Goal: Entertainment & Leisure: Consume media (video, audio)

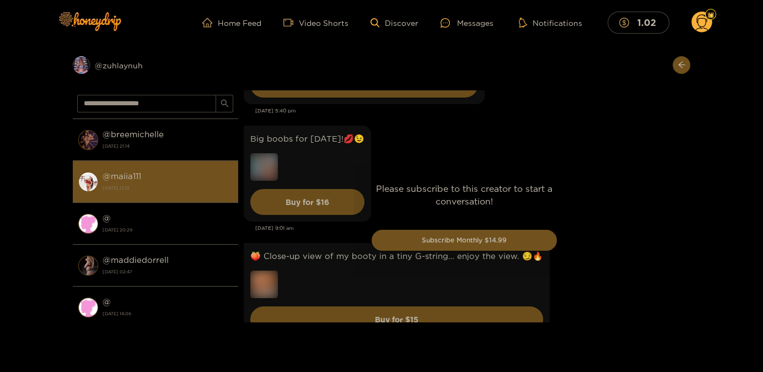
scroll to position [833, 0]
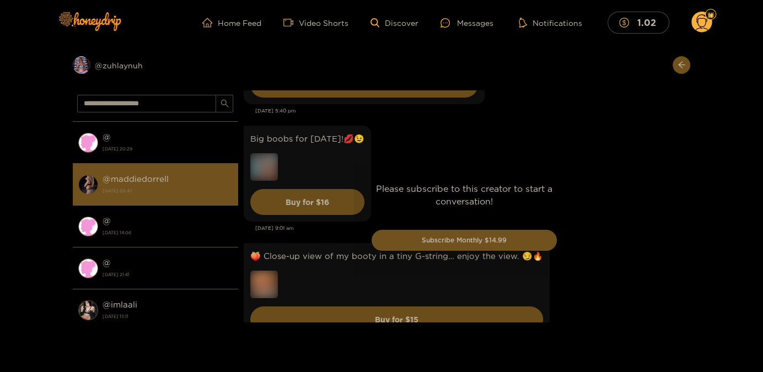
click at [167, 190] on strong "[DATE] 02:47" at bounding box center [168, 191] width 130 height 10
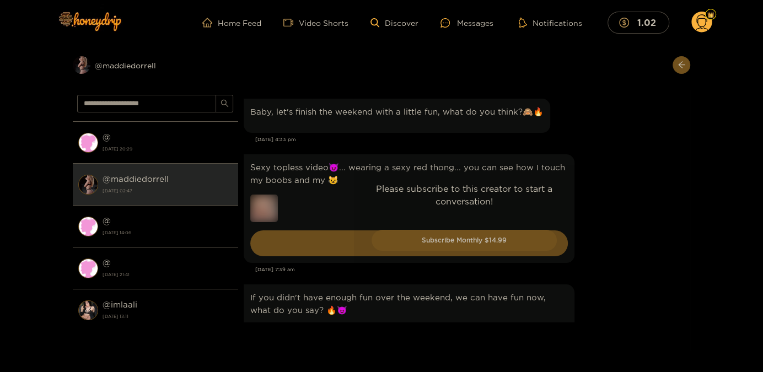
click at [605, 195] on div "Please subscribe to this creator to start a conversation! Subscribe Monthly $14…" at bounding box center [464, 220] width 452 height 261
drag, startPoint x: 630, startPoint y: 202, endPoint x: 624, endPoint y: 203, distance: 6.2
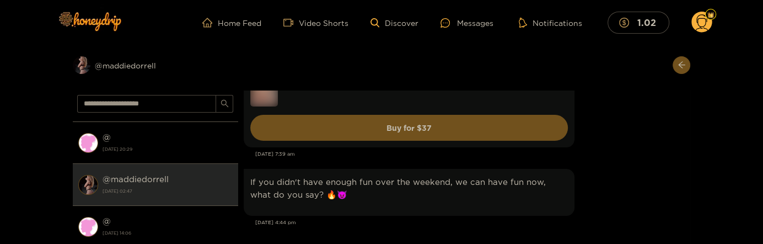
scroll to position [119, 0]
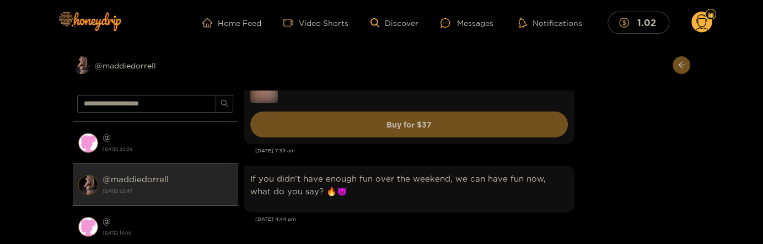
click at [707, 175] on div "Preview @ maddiedorrell @ kendra 3 October 2025 19:18 @ zuhlaynuh 3 October 202…" at bounding box center [381, 153] width 763 height 216
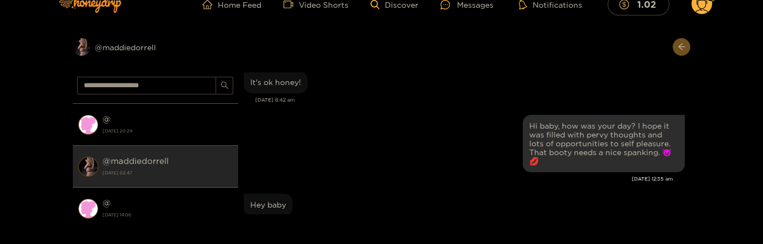
scroll to position [4, 0]
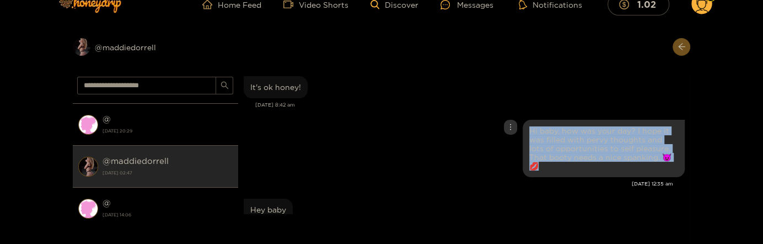
drag, startPoint x: 654, startPoint y: 157, endPoint x: 522, endPoint y: 131, distance: 134.8
click at [523, 131] on div "Hi baby, how was your day? I hope it was filled with pervy thoughts and lots of…" at bounding box center [604, 148] width 162 height 57
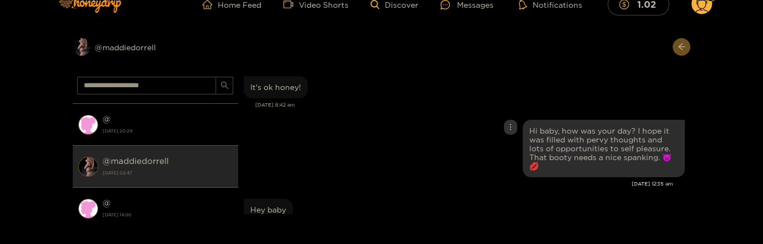
click at [465, 151] on div "Hi baby, how was your day? I hope it was filled with pervy thoughts and lots of…" at bounding box center [464, 148] width 441 height 63
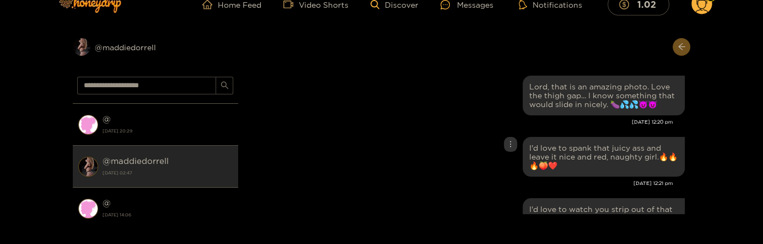
scroll to position [6, 0]
drag, startPoint x: 446, startPoint y: 127, endPoint x: 446, endPoint y: 133, distance: 6.6
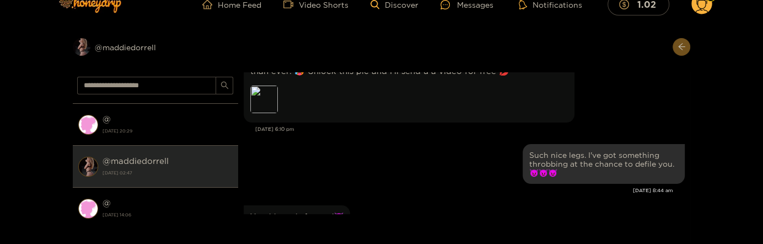
scroll to position [519, 0]
click at [270, 105] on div "Preview" at bounding box center [264, 98] width 28 height 28
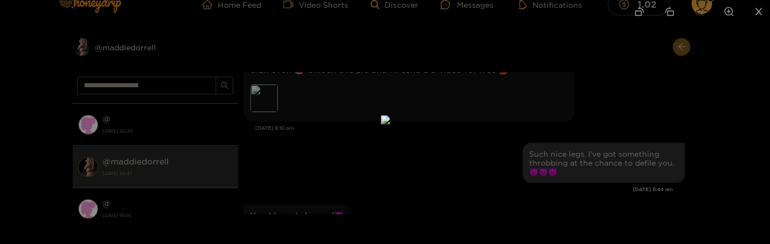
click at [630, 100] on div at bounding box center [385, 122] width 770 height 244
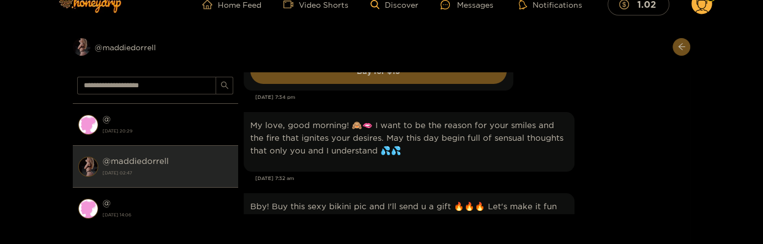
scroll to position [3808, 0]
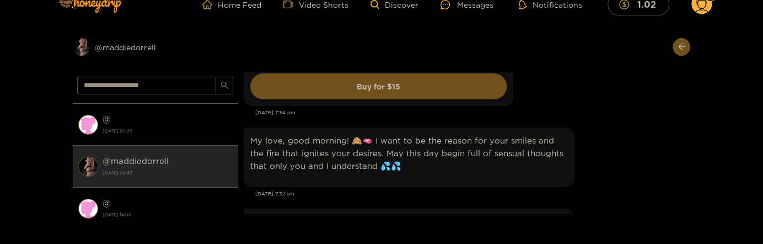
click at [613, 131] on div "My love, good morning! 🙈🫦 I want to be the reason for your smiles and the fire …" at bounding box center [464, 157] width 441 height 65
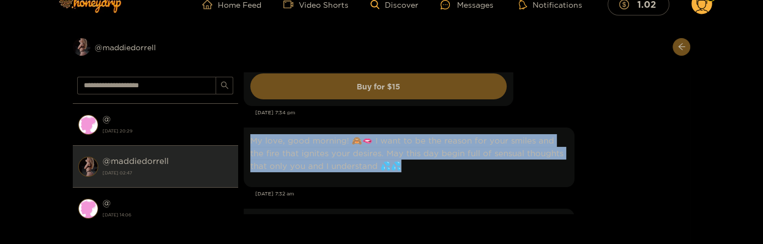
drag, startPoint x: 402, startPoint y: 139, endPoint x: 249, endPoint y: 115, distance: 154.6
click at [249, 127] on div "My love, good morning! 🙈🫦 I want to be the reason for your smiles and the fire …" at bounding box center [409, 157] width 331 height 60
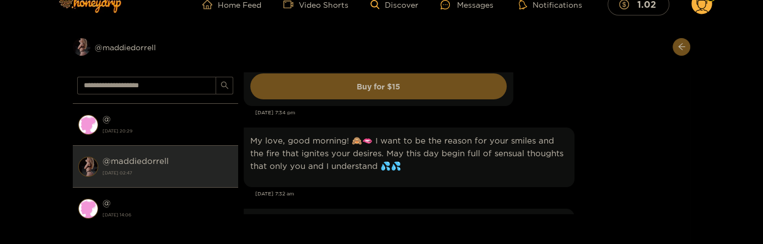
click at [674, 159] on div "My love, good morning! 🙈🫦 I want to be the reason for your smiles and the fire …" at bounding box center [464, 157] width 441 height 65
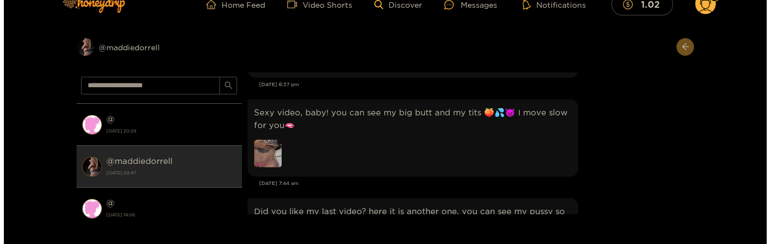
scroll to position [8515, 0]
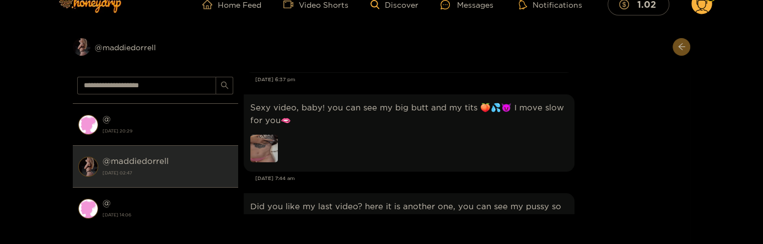
click at [276, 135] on img at bounding box center [264, 149] width 28 height 28
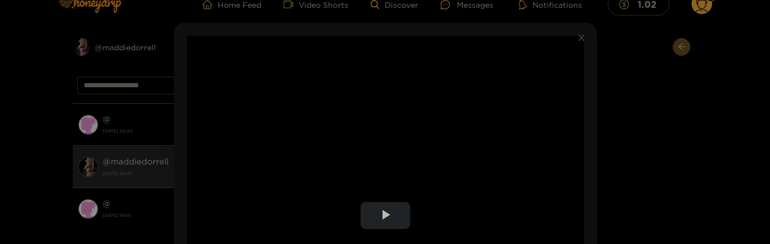
scroll to position [60, 0]
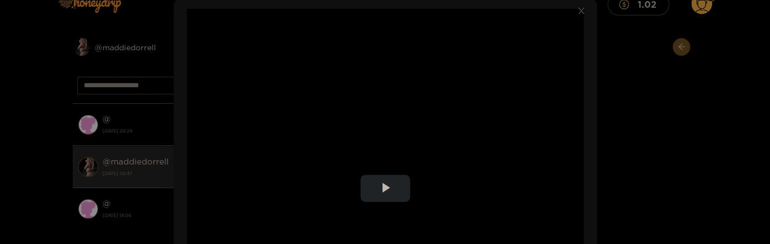
click at [507, 112] on video "Video Player" at bounding box center [385, 188] width 397 height 358
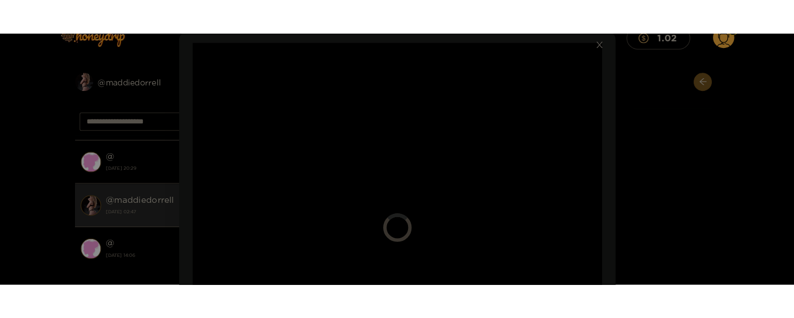
scroll to position [119, 0]
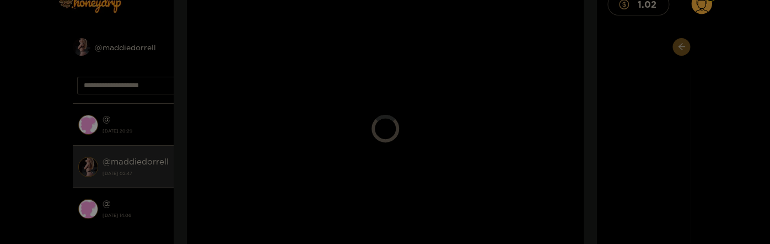
click at [444, 103] on video "Video Player" at bounding box center [385, 128] width 397 height 358
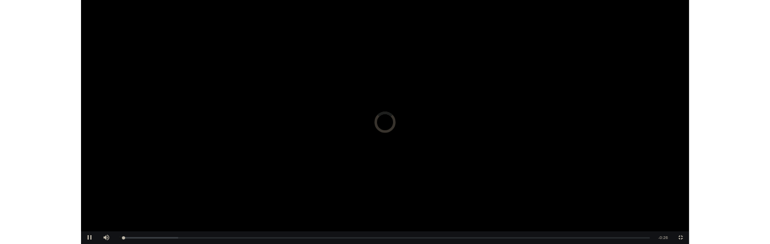
scroll to position [7946, 0]
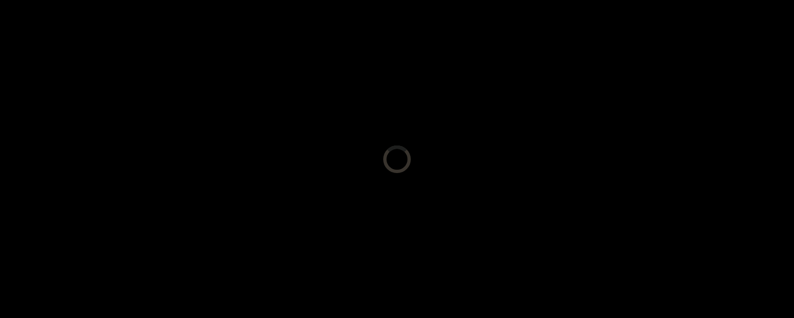
click at [498, 196] on video "Video Player" at bounding box center [397, 159] width 794 height 318
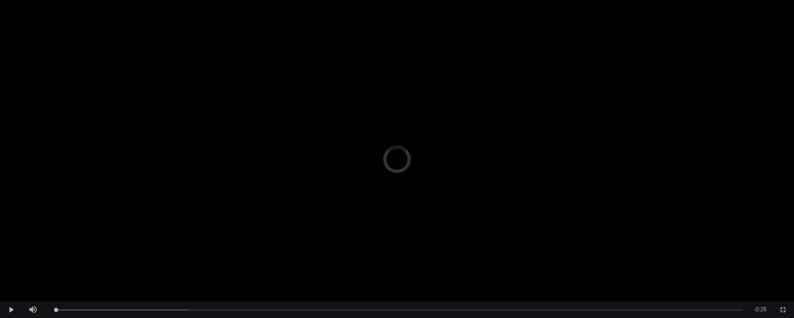
click at [440, 87] on video "Video Player" at bounding box center [397, 159] width 794 height 318
click at [61, 309] on div "0:00" at bounding box center [61, 310] width 1 height 3
click at [56, 309] on div "0:00" at bounding box center [53, 310] width 6 height 3
click at [346, 311] on div "Loaded : 76.28% 0:11 0:14" at bounding box center [396, 310] width 704 height 17
drag, startPoint x: 351, startPoint y: 307, endPoint x: 343, endPoint y: 307, distance: 7.7
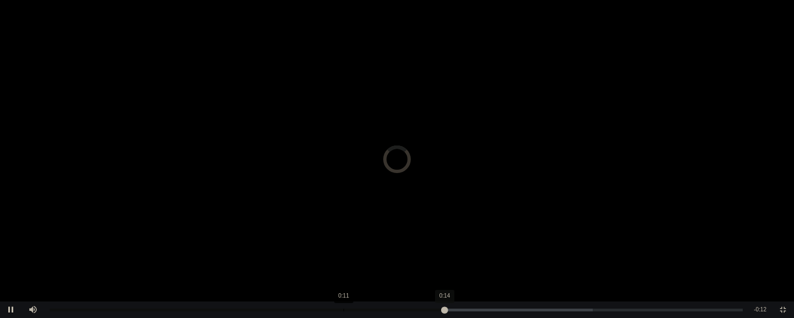
click at [343, 307] on div "Loaded : 78.33% 0:11 0:14" at bounding box center [396, 310] width 704 height 17
drag, startPoint x: 443, startPoint y: 312, endPoint x: 272, endPoint y: 302, distance: 171.2
click at [272, 302] on div "Loaded : 82.88% 0:08 0:14" at bounding box center [396, 310] width 704 height 17
click at [532, 310] on div "0:26" at bounding box center [396, 310] width 692 height 3
drag, startPoint x: 742, startPoint y: 310, endPoint x: 666, endPoint y: 298, distance: 77.1
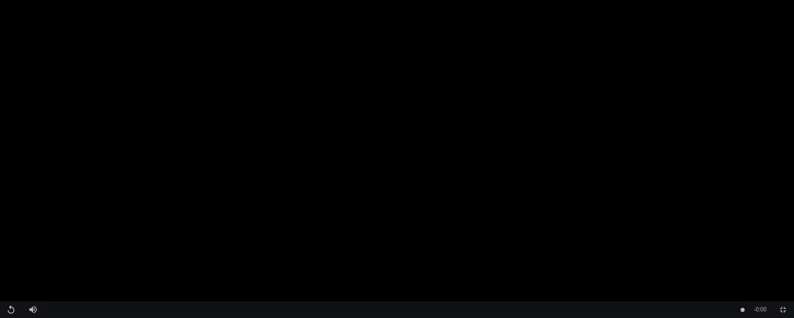
click at [665, 300] on div "**********" at bounding box center [397, 159] width 794 height 318
click at [762, 310] on span "Video Player" at bounding box center [783, 310] width 0 height 0
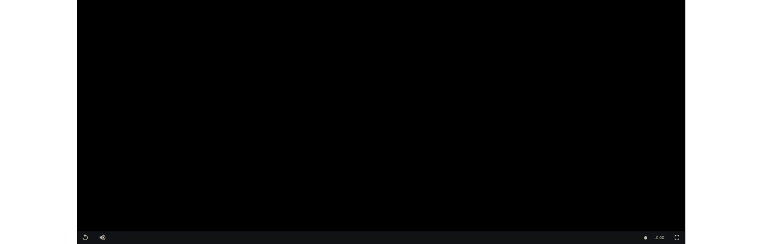
scroll to position [7376, 0]
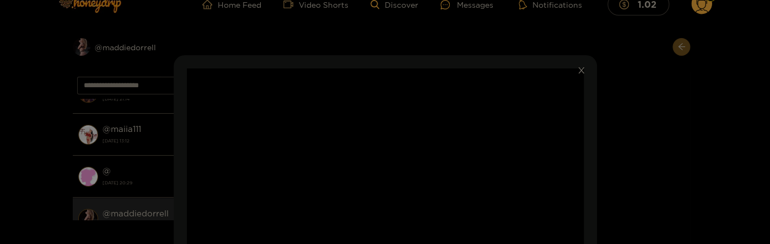
click at [579, 74] on icon "close" at bounding box center [581, 70] width 8 height 8
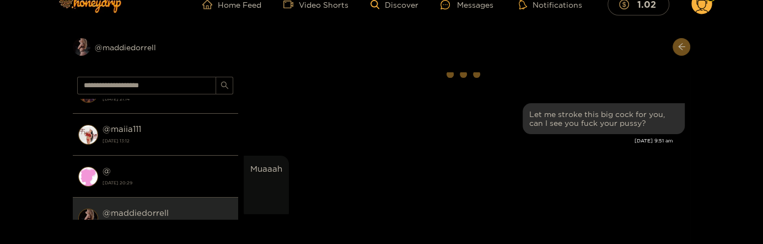
scroll to position [0, 0]
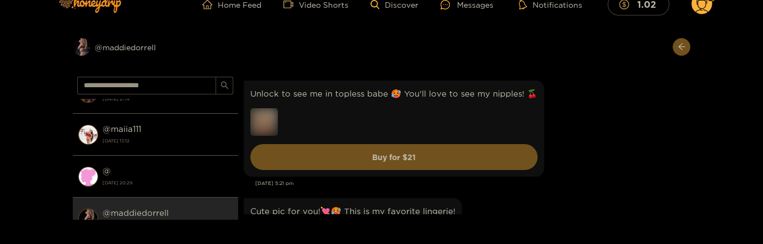
click at [587, 122] on div "Unlock to see me in topless babe 🥵 You'll love to see my nipples! 🍒 Buy for $ 21" at bounding box center [464, 128] width 441 height 101
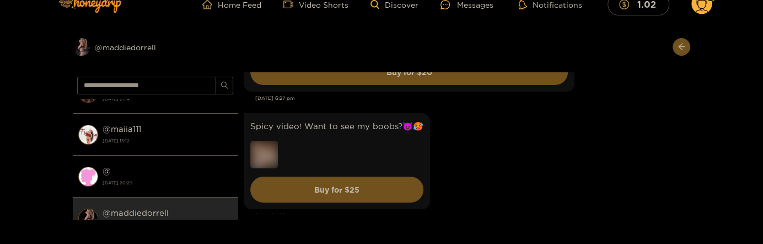
scroll to position [1684, 0]
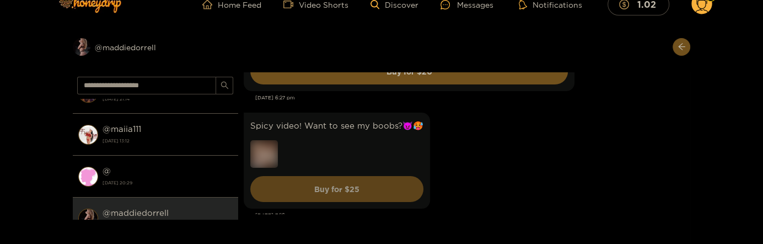
click at [365, 185] on button "Buy for $ 25" at bounding box center [336, 189] width 173 height 26
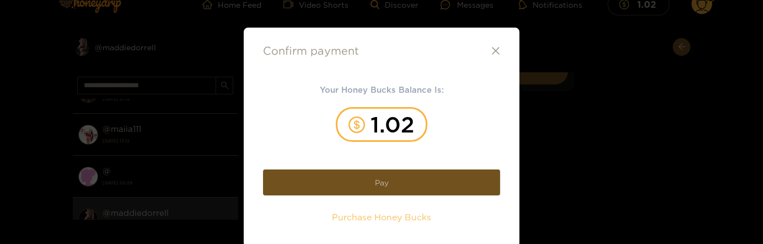
click at [408, 219] on span "Purchase Honey Bucks" at bounding box center [381, 217] width 99 height 13
click at [578, 135] on div "Confirm payment Your Honey Bucks Balance Is: 1.02 Pay Purchase Honey Bucks" at bounding box center [381, 122] width 763 height 244
click at [492, 52] on icon at bounding box center [495, 50] width 9 height 9
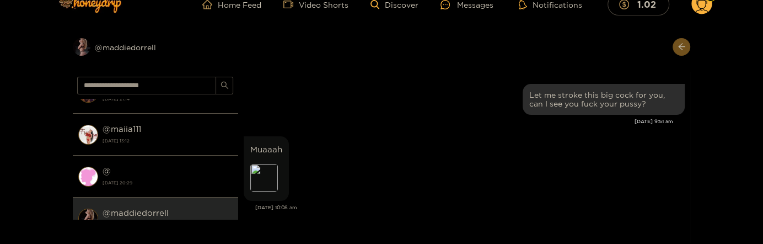
scroll to position [2775, 0]
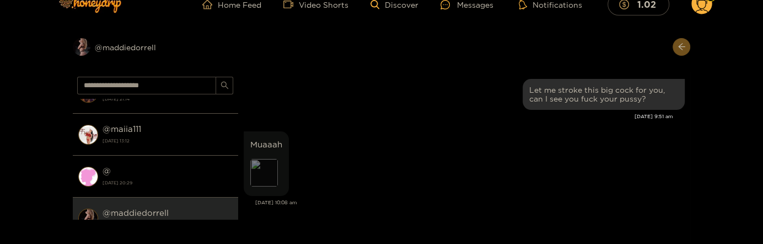
click at [268, 173] on div "Preview" at bounding box center [264, 173] width 28 height 28
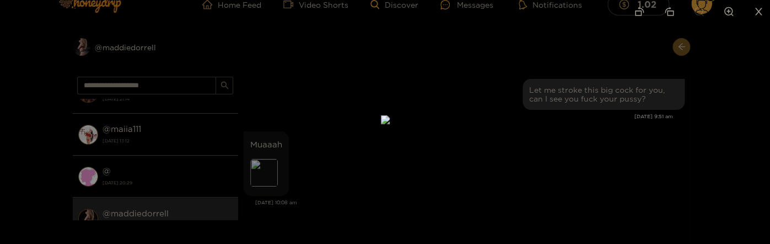
click at [519, 168] on div at bounding box center [385, 122] width 770 height 244
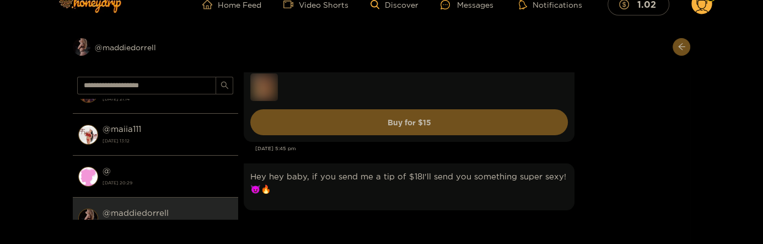
scroll to position [5451, 0]
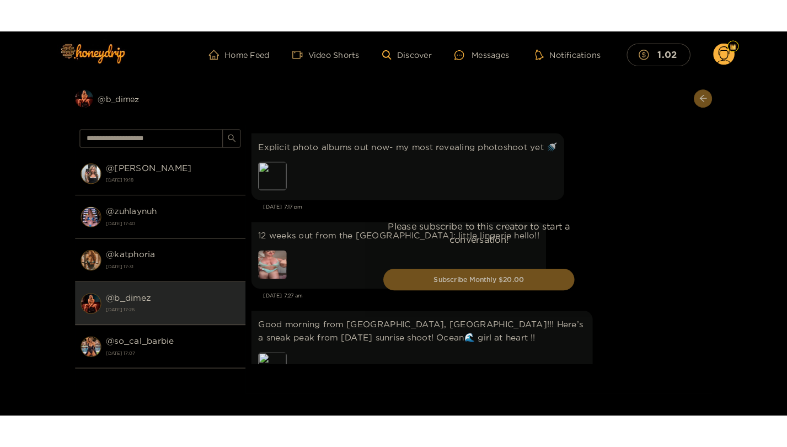
scroll to position [2293, 0]
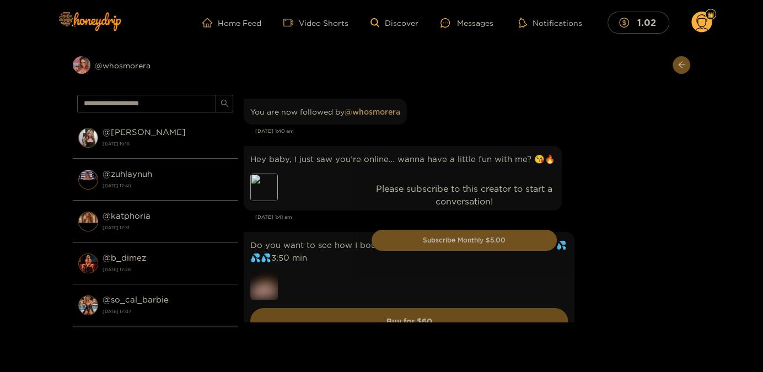
scroll to position [54, 0]
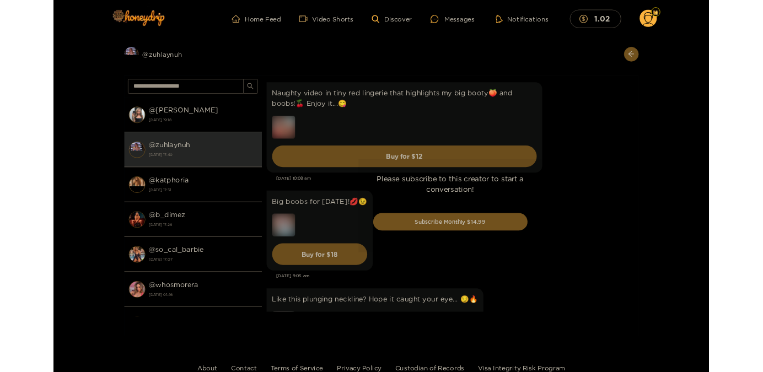
scroll to position [2601, 0]
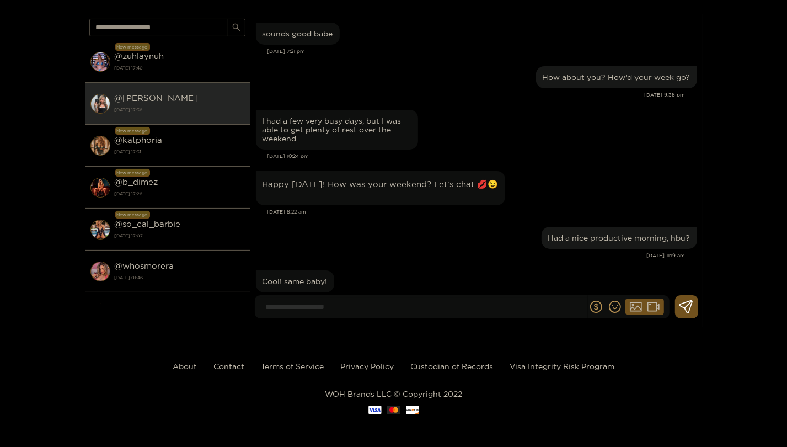
scroll to position [1066, 0]
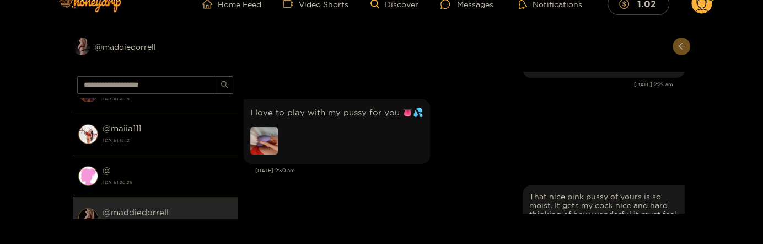
scroll to position [8064, 0]
click at [264, 125] on img at bounding box center [264, 139] width 28 height 28
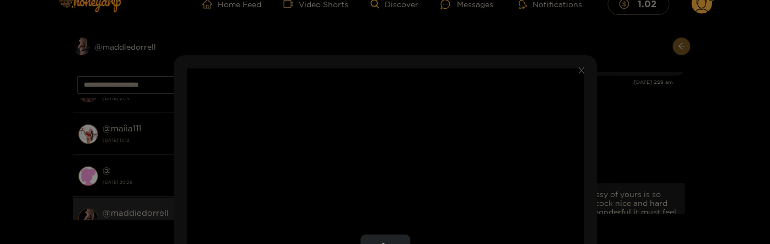
click at [459, 142] on video "Video Player" at bounding box center [385, 247] width 397 height 358
click at [459, 141] on video "Video Player" at bounding box center [385, 247] width 397 height 358
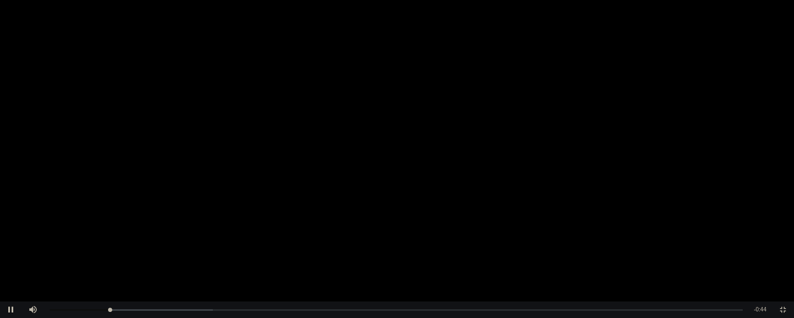
click at [443, 79] on video "Video Player" at bounding box center [397, 159] width 794 height 318
click at [530, 148] on video "Video Player" at bounding box center [397, 159] width 794 height 318
click at [762, 243] on span "Video Player" at bounding box center [783, 310] width 0 height 0
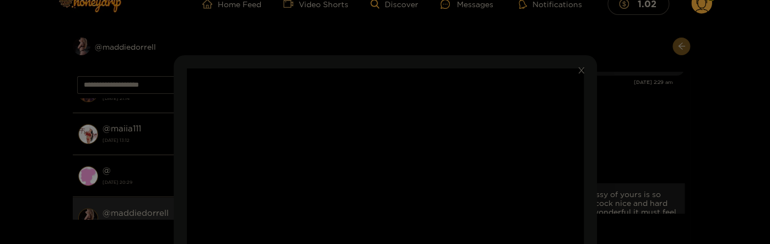
click at [618, 137] on div "**********" at bounding box center [385, 122] width 770 height 244
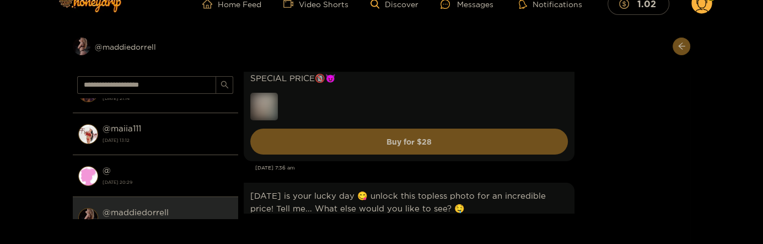
scroll to position [2465, 0]
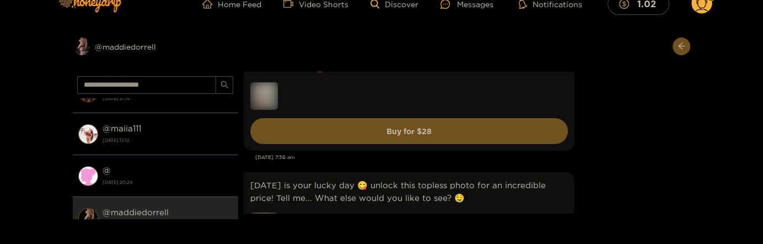
click at [574, 94] on div "Naked pic babe, here you can see my tits and my pussy! Open to see at SPECIAL P…" at bounding box center [464, 96] width 441 height 114
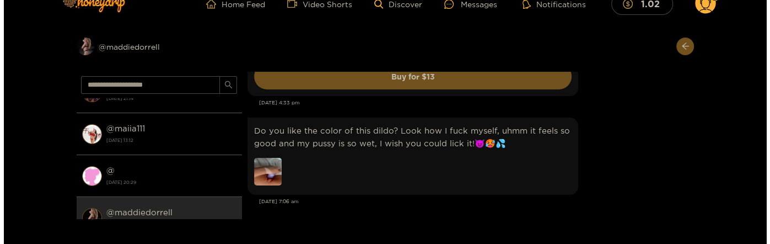
scroll to position [702, 0]
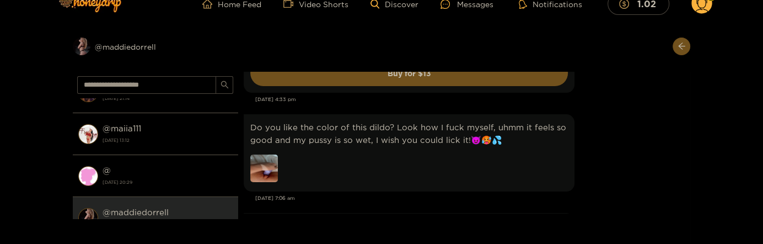
click at [271, 162] on img at bounding box center [264, 168] width 28 height 28
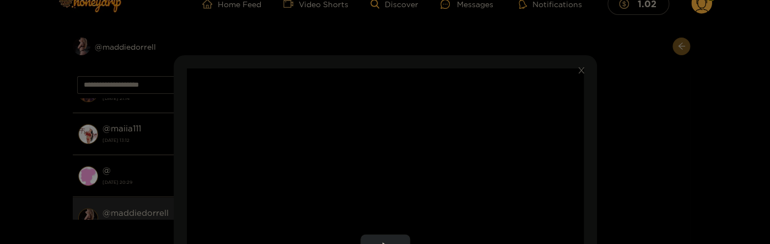
click at [516, 161] on video "Video Player" at bounding box center [385, 247] width 397 height 358
click at [490, 141] on video "Video Player" at bounding box center [385, 247] width 397 height 358
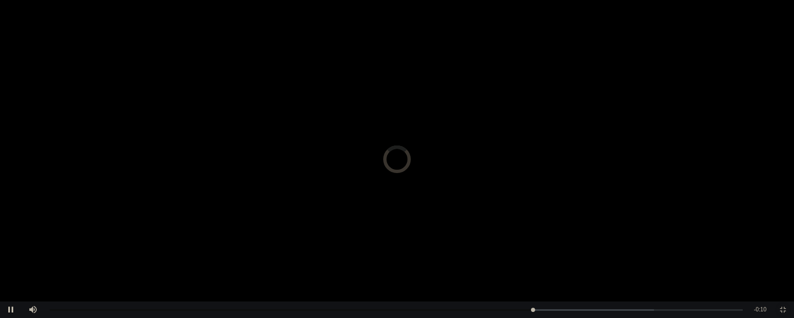
click at [762, 243] on span "Video Player" at bounding box center [783, 310] width 0 height 0
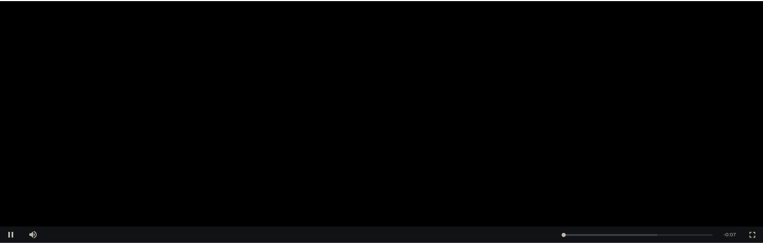
scroll to position [179, 0]
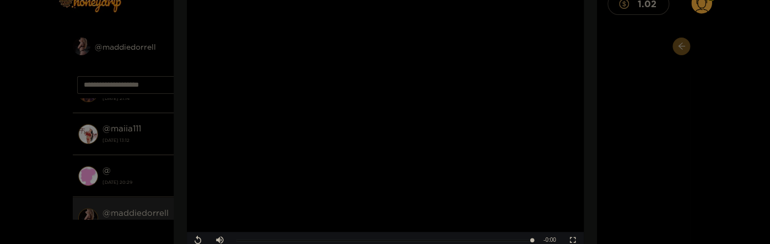
click at [647, 135] on div "**********" at bounding box center [385, 122] width 770 height 244
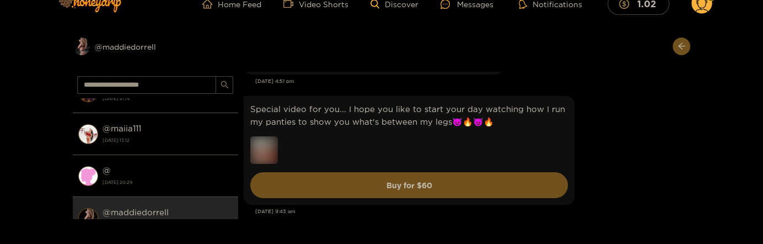
scroll to position [1093, 0]
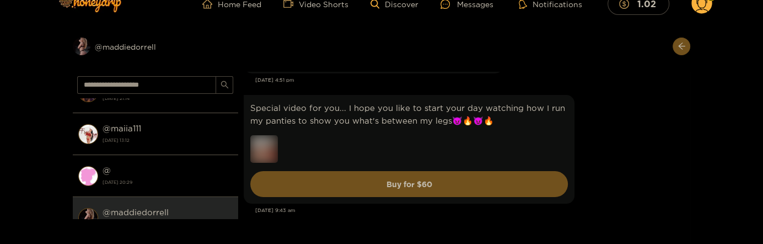
click at [636, 127] on div "Special video for you... I hope you like to start your day watching how I run m…" at bounding box center [464, 149] width 441 height 114
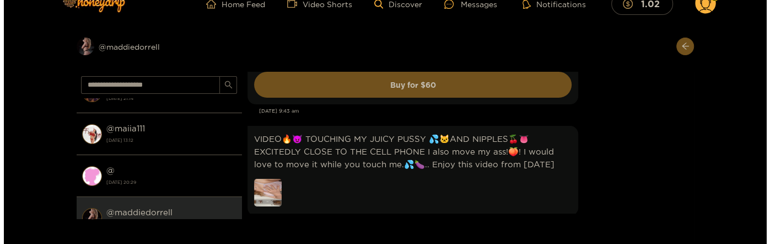
scroll to position [1200, 0]
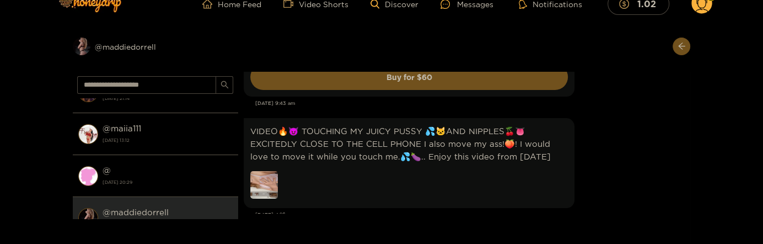
click at [265, 173] on img at bounding box center [264, 185] width 28 height 28
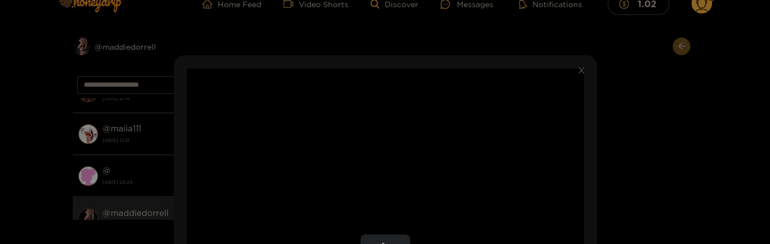
click at [465, 159] on video "Video Player" at bounding box center [385, 247] width 397 height 358
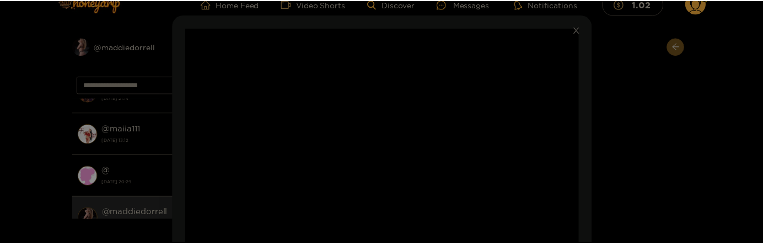
scroll to position [60, 0]
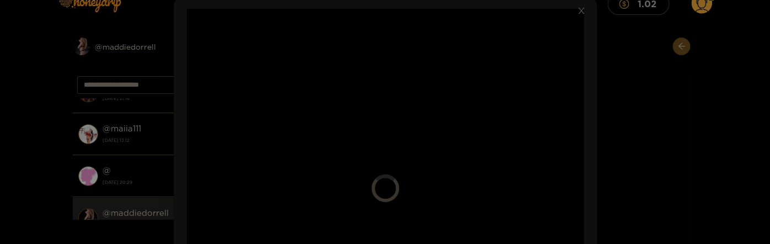
click at [630, 106] on div "**********" at bounding box center [385, 122] width 770 height 244
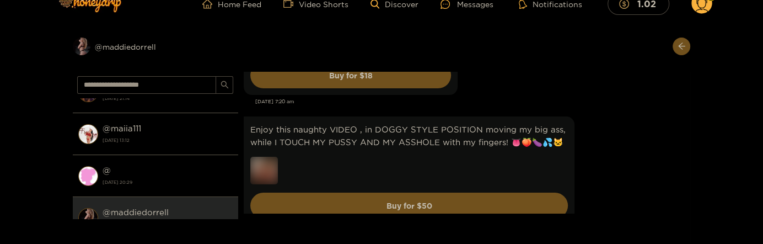
scroll to position [1796, 0]
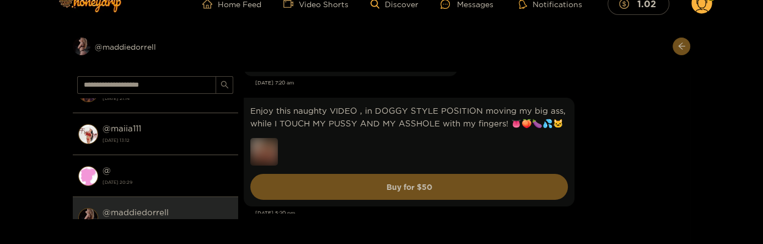
click at [622, 170] on div "Enjoy this naughty VIDEO , in DOGGY STYLE POSITION moving my big ass, while I T…" at bounding box center [464, 152] width 441 height 114
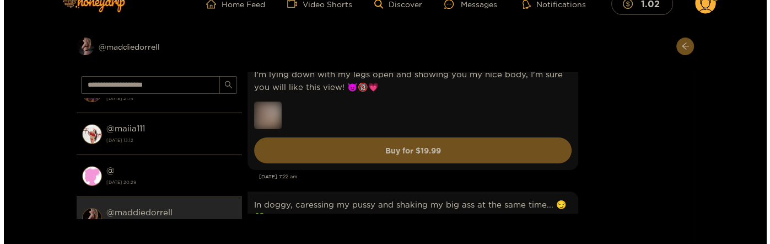
scroll to position [2808, 0]
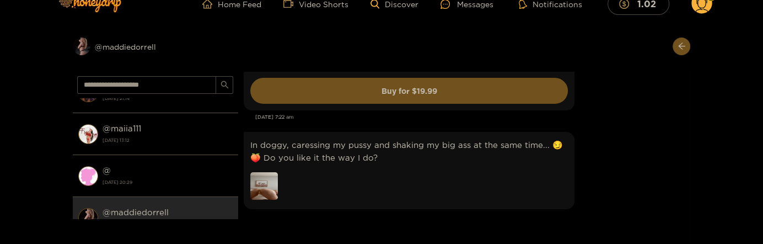
click at [261, 188] on img at bounding box center [264, 186] width 28 height 28
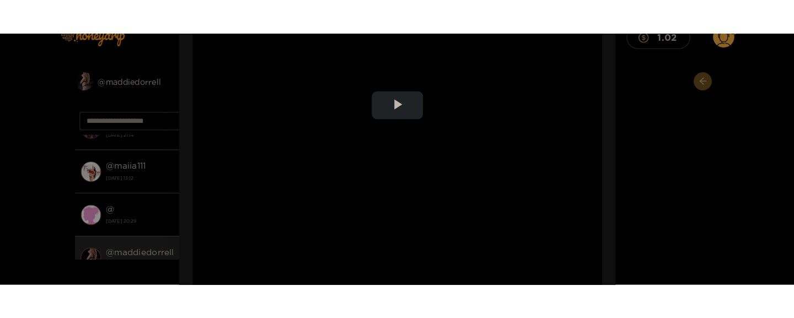
scroll to position [179, 0]
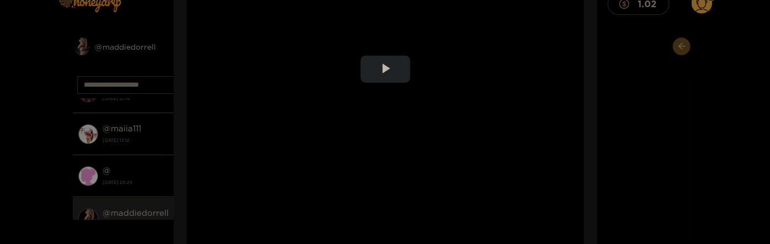
click at [446, 110] on video "Video Player" at bounding box center [385, 69] width 397 height 358
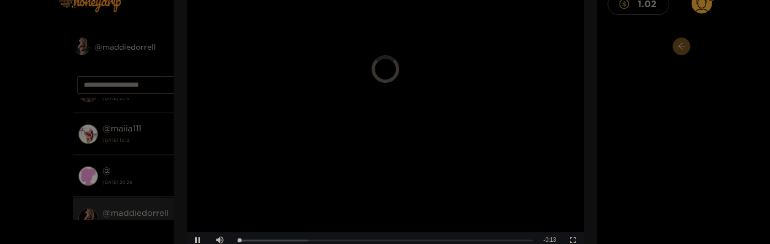
click at [435, 117] on video "Video Player" at bounding box center [385, 69] width 397 height 358
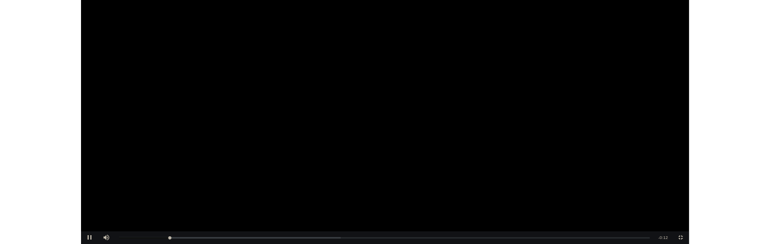
scroll to position [2514, 0]
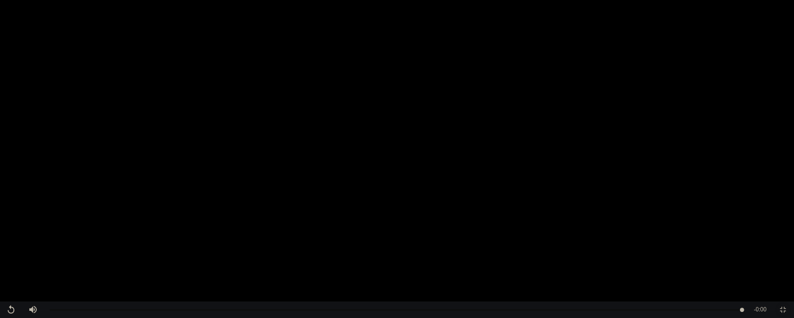
click at [762, 243] on span "Video Player" at bounding box center [783, 310] width 0 height 0
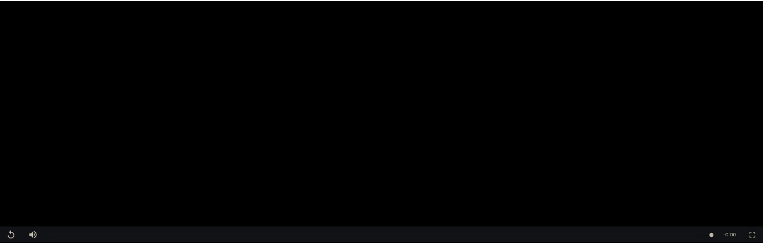
scroll to position [2221, 0]
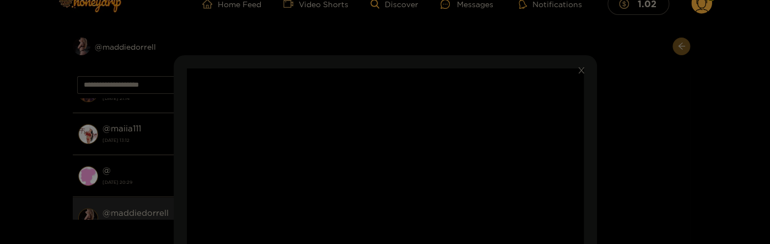
click at [598, 133] on div "**********" at bounding box center [385, 122] width 770 height 244
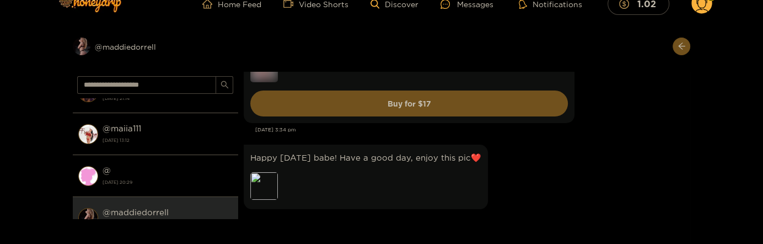
scroll to position [2620, 0]
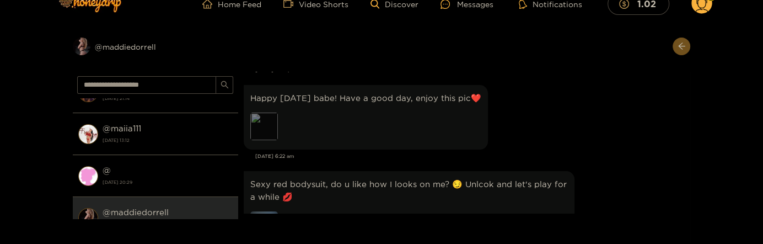
click at [264, 131] on div "Preview" at bounding box center [264, 126] width 28 height 28
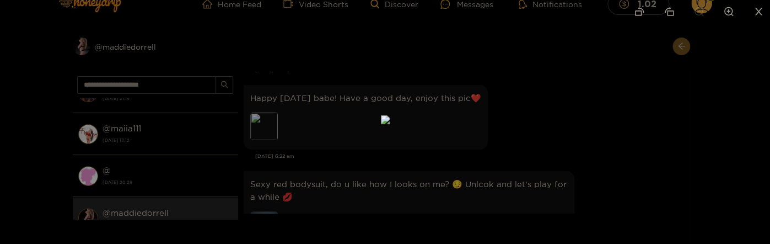
click at [543, 146] on div at bounding box center [385, 122] width 770 height 244
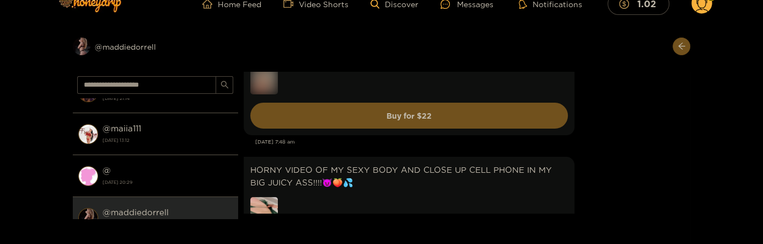
scroll to position [4227, 0]
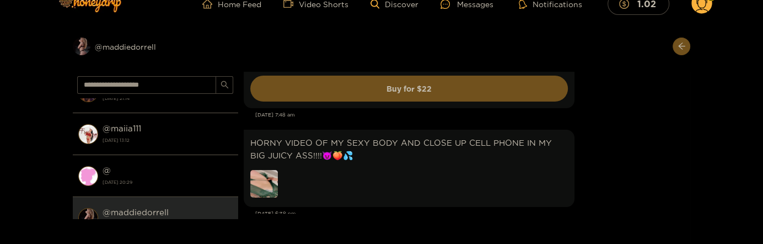
click at [264, 186] on img at bounding box center [264, 184] width 28 height 28
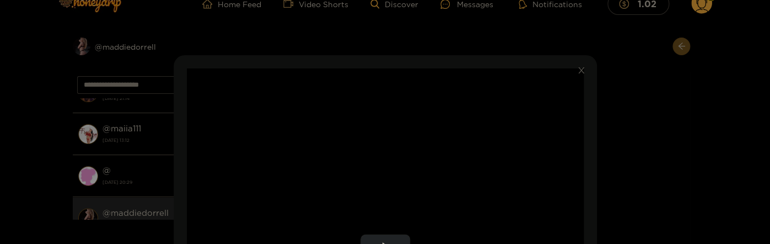
click at [472, 125] on video "Video Player" at bounding box center [385, 247] width 397 height 358
click at [479, 142] on video "Video Player" at bounding box center [385, 247] width 397 height 358
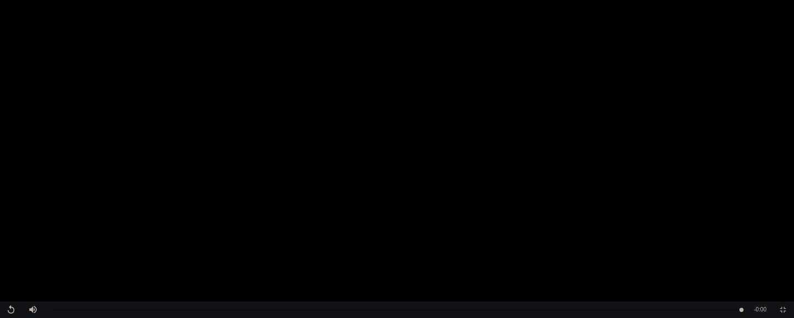
click at [762, 243] on span "Video Player" at bounding box center [783, 310] width 0 height 0
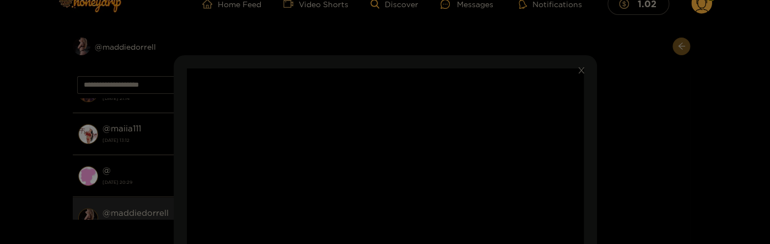
click at [615, 128] on div "**********" at bounding box center [385, 122] width 770 height 244
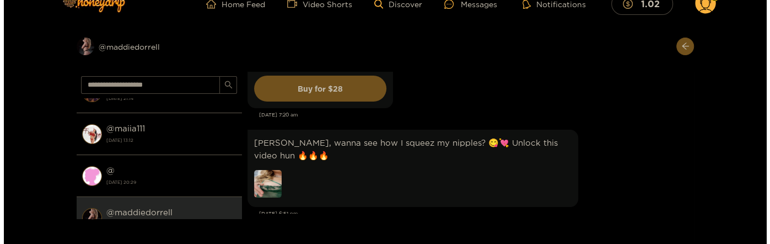
scroll to position [4465, 0]
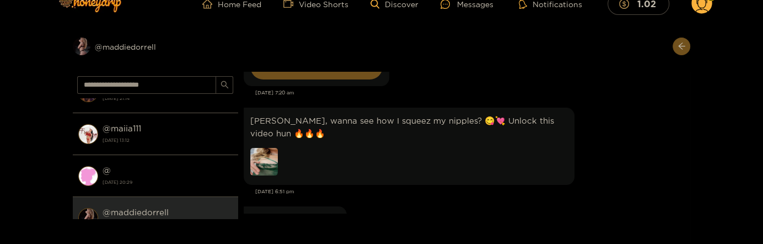
click at [265, 157] on img at bounding box center [264, 162] width 28 height 28
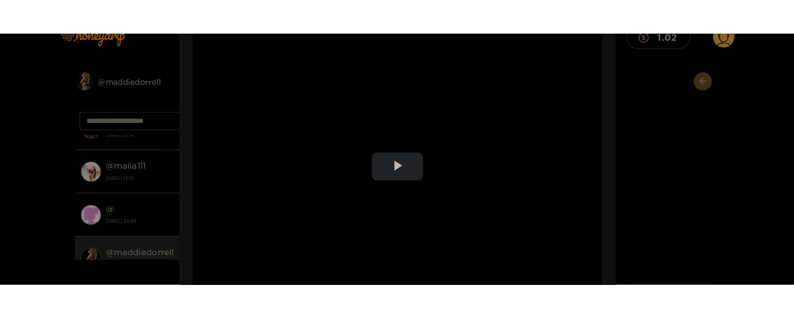
scroll to position [119, 0]
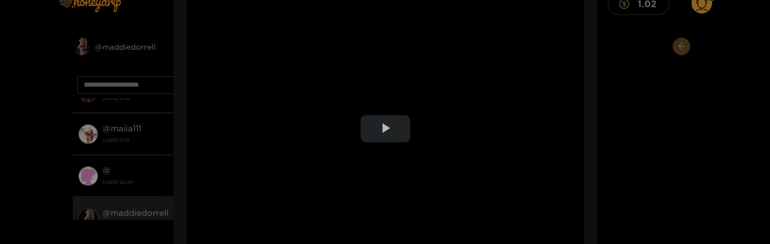
click at [463, 121] on video "Video Player" at bounding box center [385, 128] width 397 height 358
click at [463, 120] on video "Video Player" at bounding box center [385, 128] width 397 height 358
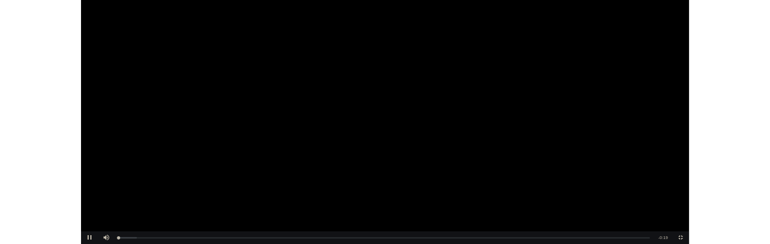
scroll to position [4622, 0]
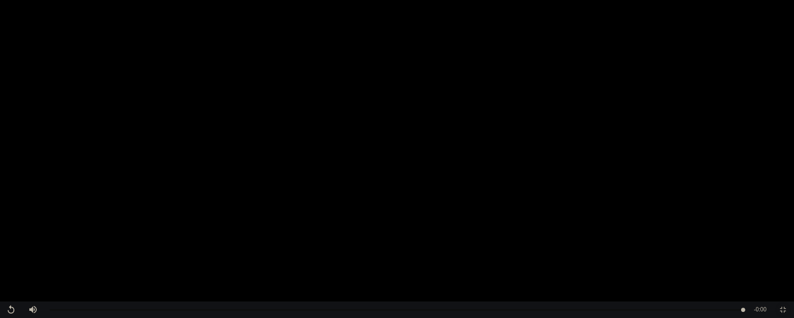
click at [762, 243] on span "Video Player" at bounding box center [783, 310] width 0 height 0
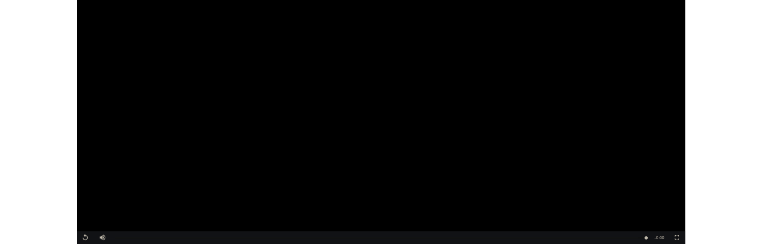
scroll to position [4779, 0]
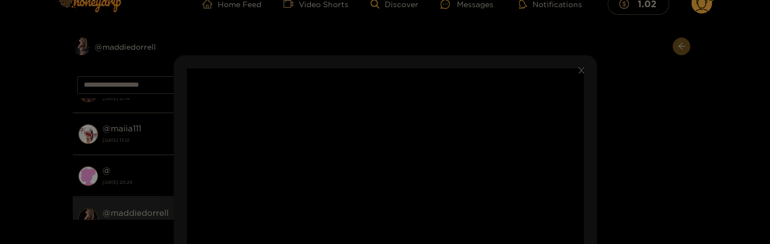
click at [620, 142] on div "**********" at bounding box center [385, 122] width 770 height 244
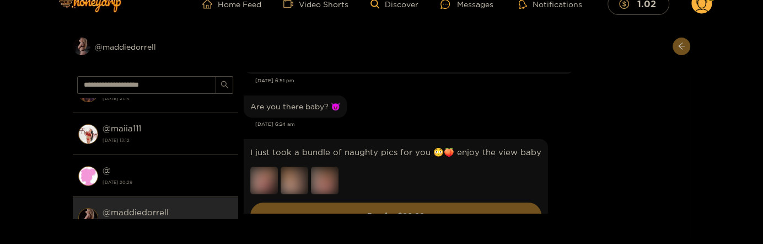
scroll to position [7756, 0]
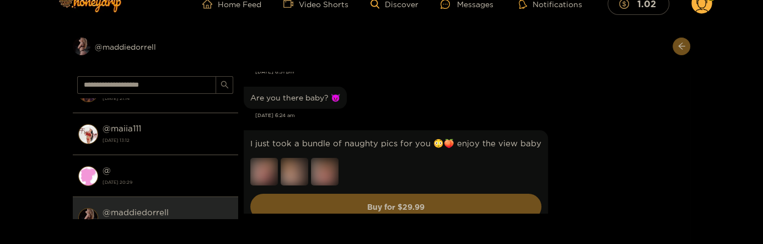
click at [633, 132] on div "I just took a bundle of naughty pics for you 😳🍑 enjoy the view baby Buy for $ 2…" at bounding box center [464, 177] width 441 height 101
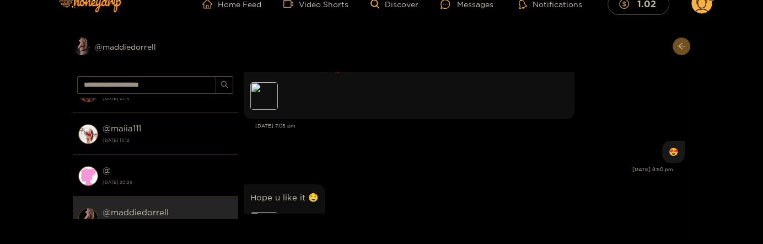
scroll to position [9482, 0]
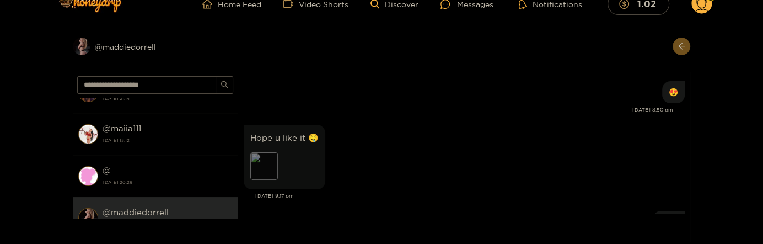
click at [268, 152] on div "Preview" at bounding box center [264, 166] width 28 height 28
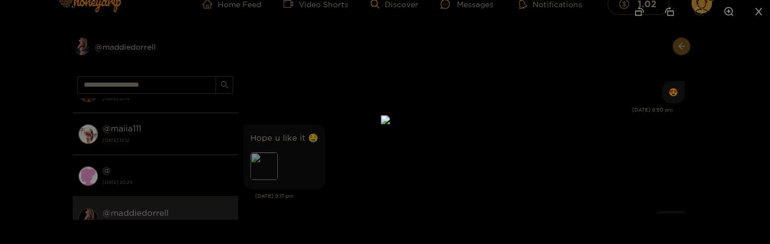
click at [547, 126] on div at bounding box center [385, 122] width 770 height 244
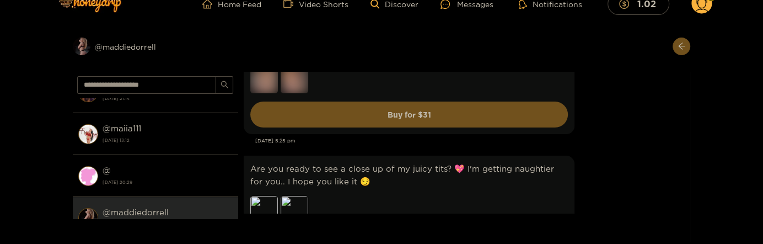
scroll to position [5349, 0]
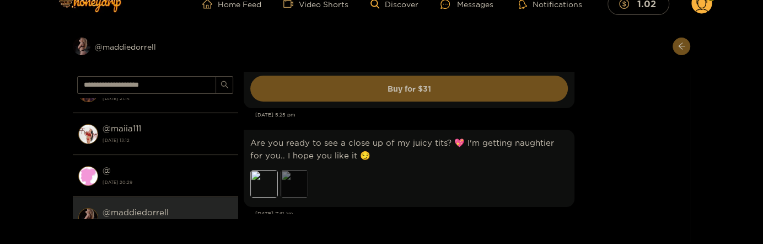
click at [289, 170] on div "Preview" at bounding box center [295, 184] width 28 height 28
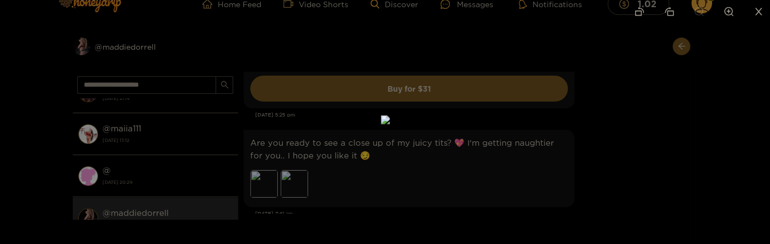
click at [610, 153] on div at bounding box center [385, 122] width 770 height 244
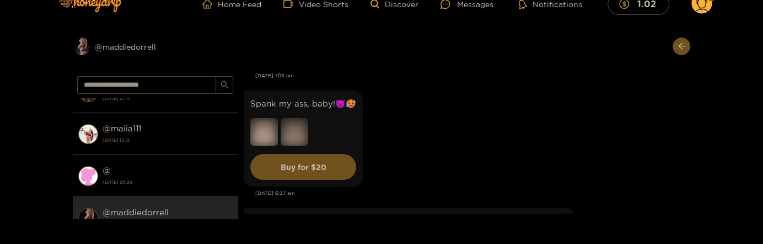
scroll to position [6480, 0]
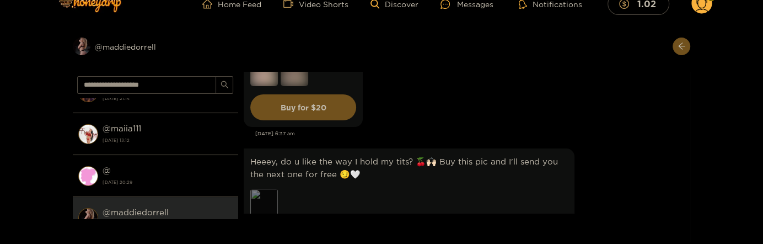
click at [255, 189] on div "Preview" at bounding box center [264, 203] width 28 height 28
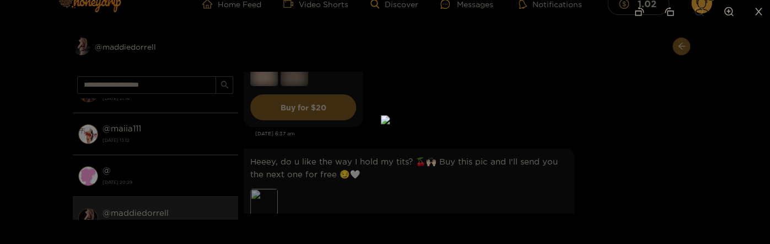
click at [598, 138] on div at bounding box center [385, 122] width 770 height 244
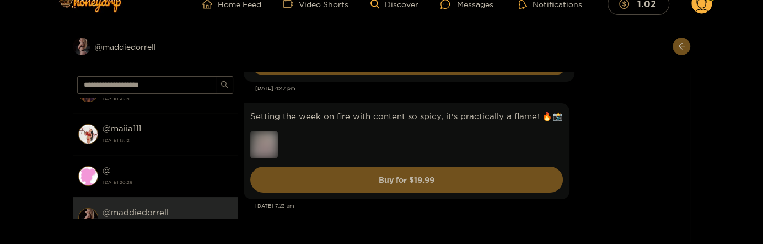
scroll to position [7909, 0]
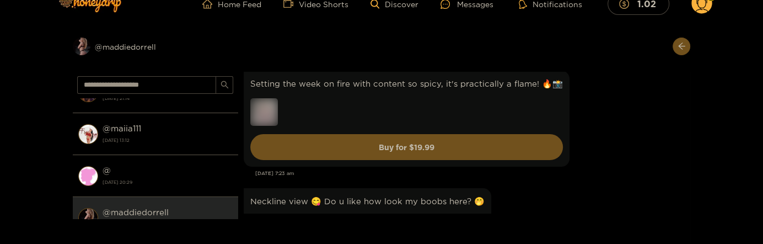
drag, startPoint x: 591, startPoint y: 145, endPoint x: 588, endPoint y: 154, distance: 9.8
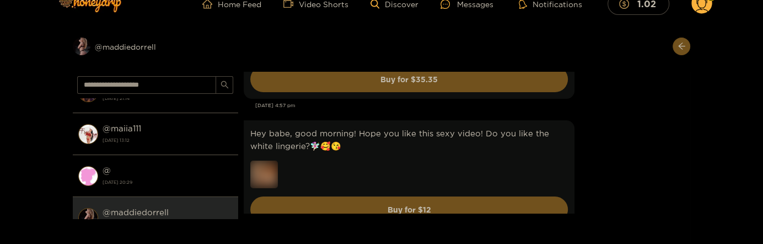
scroll to position [482, 0]
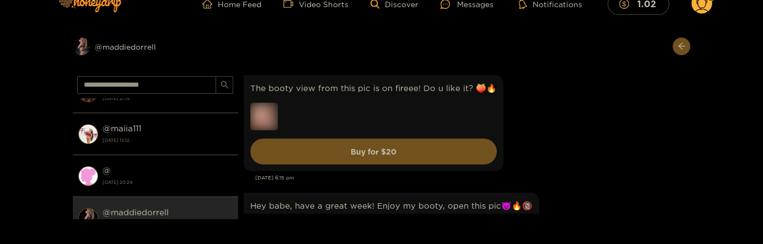
drag, startPoint x: 605, startPoint y: 95, endPoint x: 599, endPoint y: -62, distance: 157.2
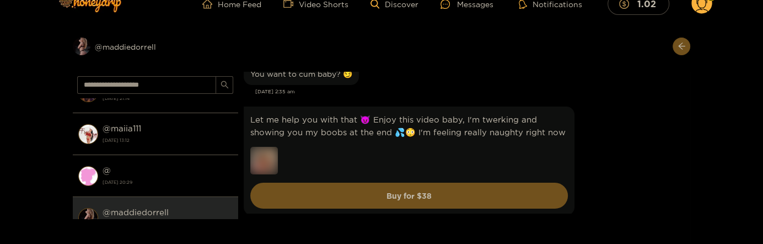
scroll to position [536, 0]
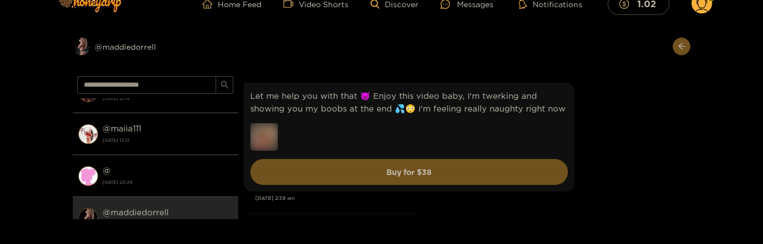
click at [592, 145] on div "Let me help you with that 😈 Enjoy this video baby, I'm twerking and showing you…" at bounding box center [464, 137] width 441 height 114
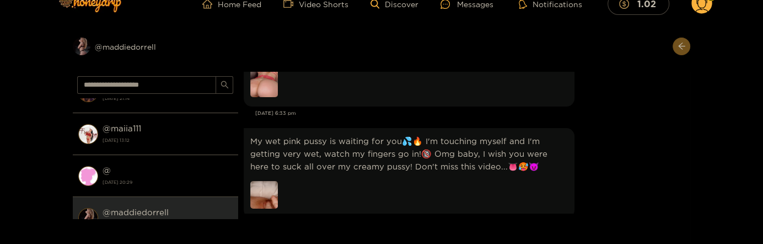
scroll to position [1727, 0]
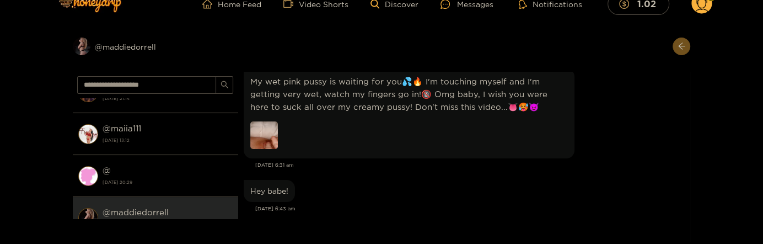
click at [261, 135] on img at bounding box center [264, 135] width 28 height 28
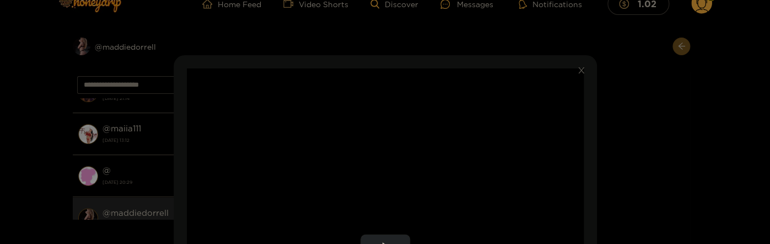
click at [429, 136] on video "Video Player" at bounding box center [385, 247] width 397 height 358
click at [431, 132] on video "Video Player" at bounding box center [385, 247] width 397 height 358
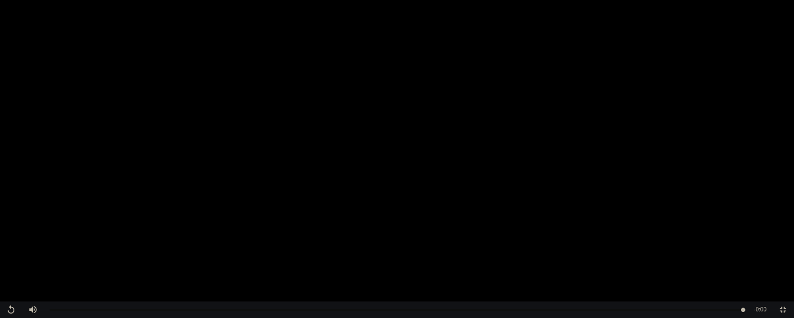
click at [542, 64] on video "Video Player" at bounding box center [397, 159] width 794 height 318
click at [762, 243] on span "Video Player" at bounding box center [783, 310] width 0 height 0
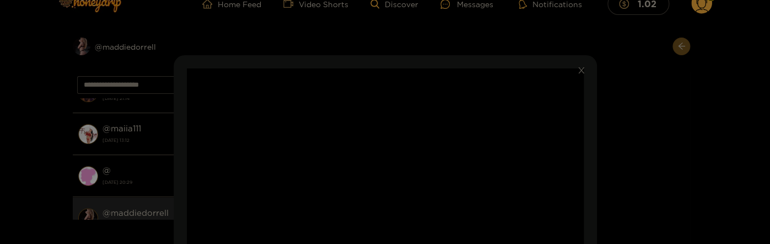
click at [619, 146] on div "**********" at bounding box center [385, 122] width 770 height 244
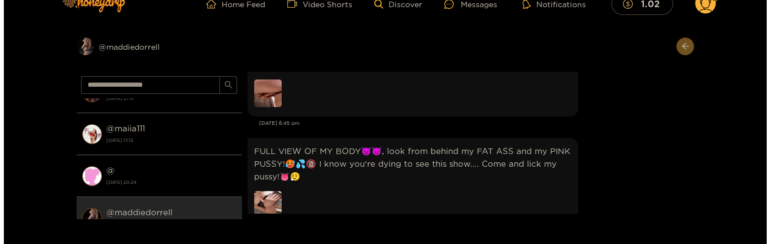
scroll to position [2441, 0]
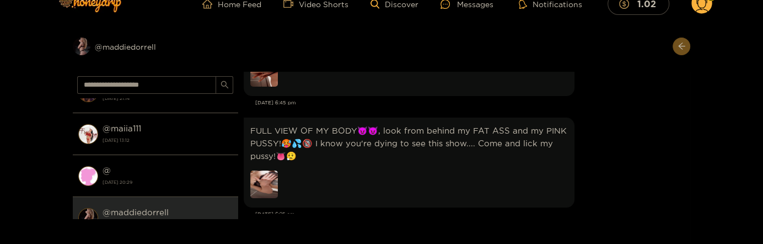
click at [261, 186] on img at bounding box center [264, 184] width 28 height 28
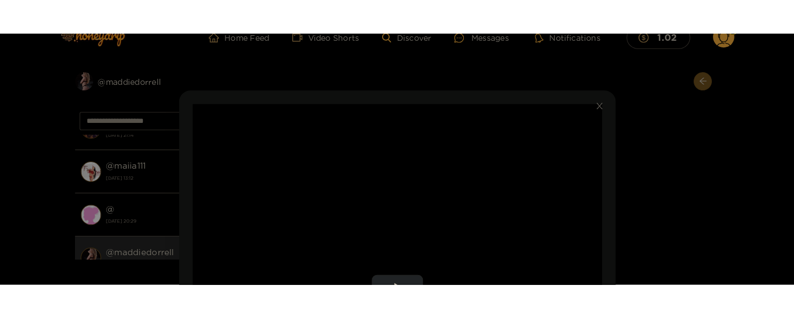
scroll to position [60, 0]
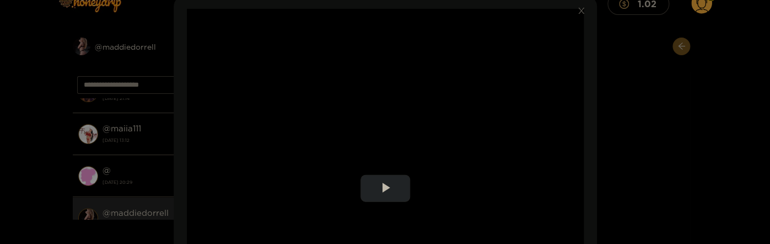
click at [517, 127] on video "Video Player" at bounding box center [385, 188] width 397 height 358
click at [480, 120] on video "Video Player" at bounding box center [385, 188] width 397 height 358
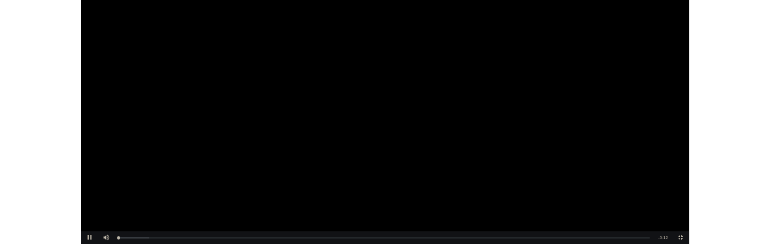
scroll to position [2663, 0]
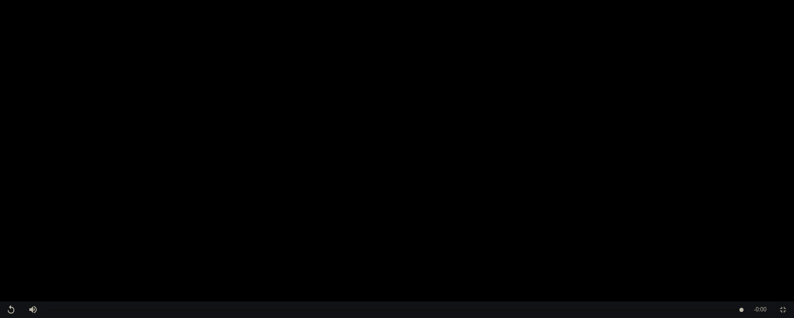
click at [762, 243] on span "Video Player" at bounding box center [783, 310] width 0 height 0
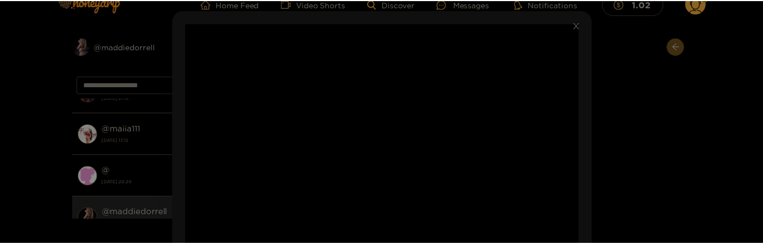
scroll to position [60, 0]
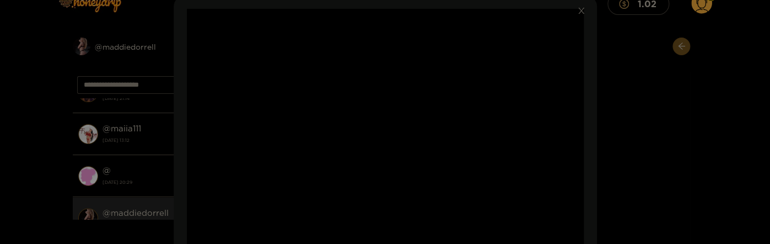
click at [603, 162] on div "**********" at bounding box center [385, 122] width 770 height 244
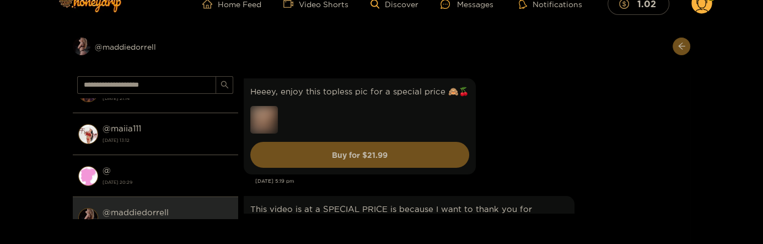
scroll to position [162, 0]
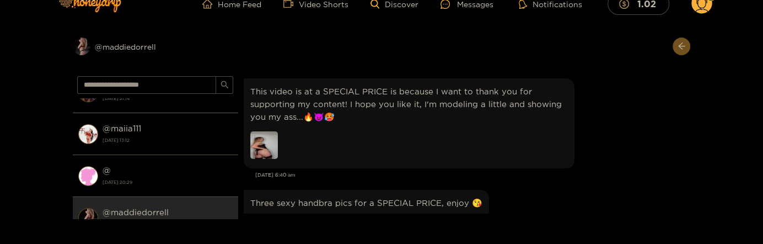
scroll to position [238, 0]
click at [257, 140] on img at bounding box center [264, 144] width 28 height 28
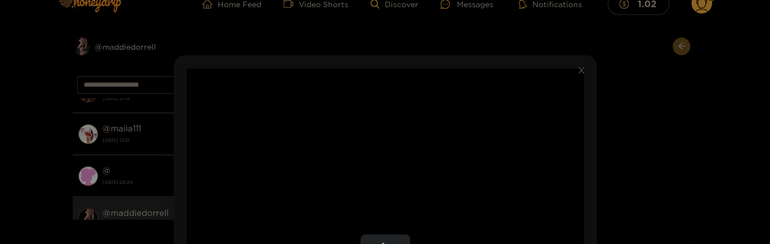
click at [411, 142] on video "Video Player" at bounding box center [385, 247] width 397 height 358
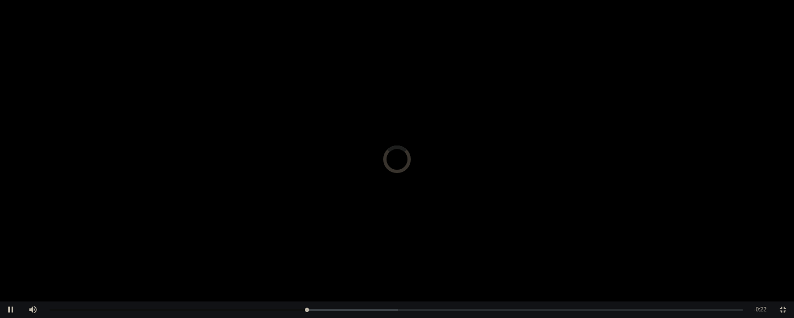
click at [520, 156] on video "Video Player" at bounding box center [397, 159] width 794 height 318
click at [762, 243] on span "Video Player" at bounding box center [783, 310] width 0 height 0
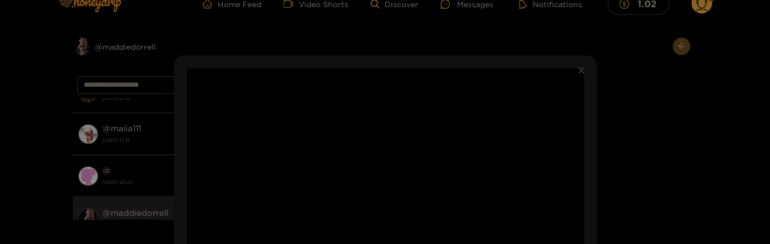
click at [526, 139] on video "Video Player" at bounding box center [385, 247] width 397 height 358
drag, startPoint x: 526, startPoint y: 139, endPoint x: 526, endPoint y: 145, distance: 6.1
click at [526, 146] on video "Video Player" at bounding box center [385, 247] width 397 height 358
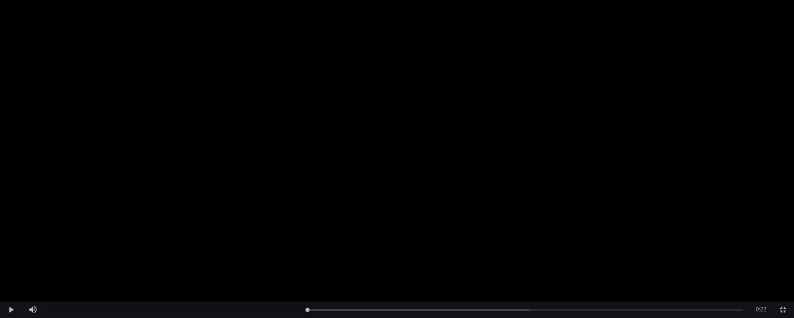
click at [524, 197] on video "Video Player" at bounding box center [397, 159] width 794 height 318
click at [579, 161] on video "Video Player" at bounding box center [397, 159] width 794 height 318
click at [762, 243] on span "Video Player" at bounding box center [783, 310] width 0 height 0
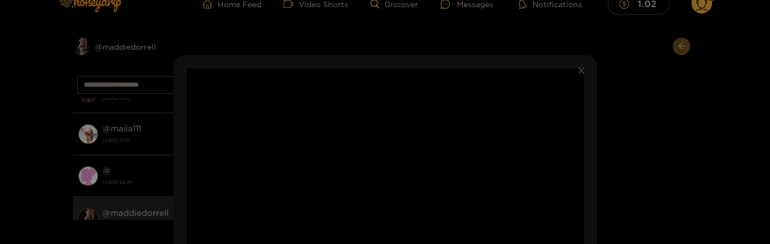
click at [616, 145] on div "**********" at bounding box center [385, 122] width 770 height 244
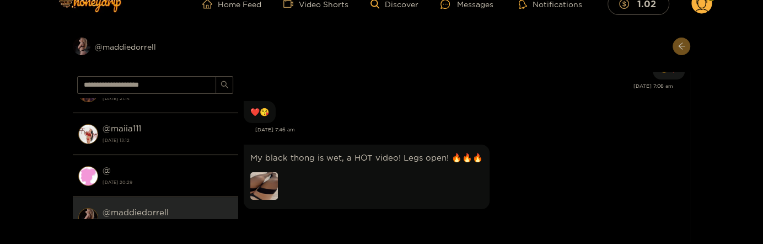
scroll to position [1191, 0]
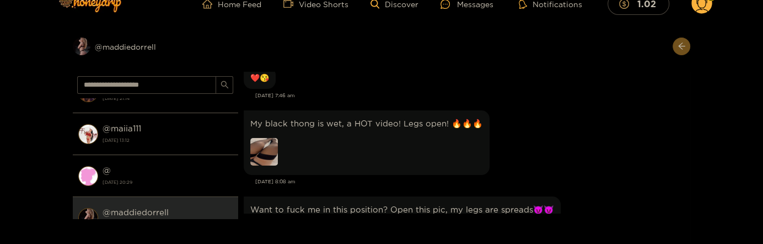
click at [268, 148] on img at bounding box center [264, 152] width 28 height 28
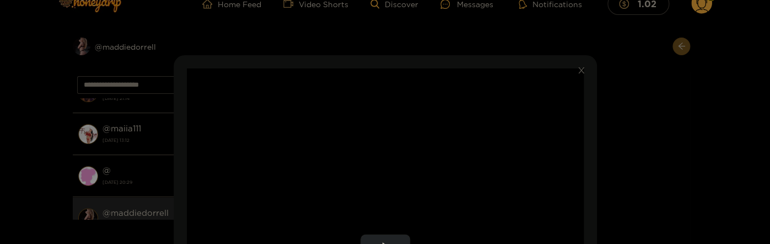
click at [428, 160] on video "Video Player" at bounding box center [385, 247] width 397 height 358
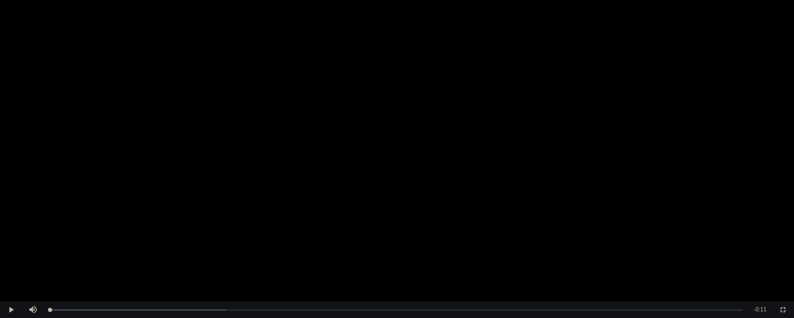
click at [428, 155] on video "Video Player" at bounding box center [397, 159] width 794 height 318
click at [569, 120] on video "Video Player" at bounding box center [397, 159] width 794 height 318
click at [762, 243] on span "Video Player" at bounding box center [783, 310] width 0 height 0
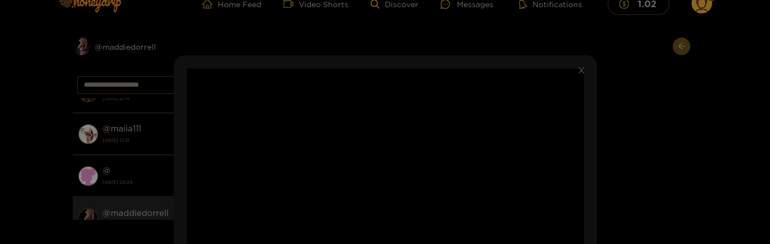
click at [614, 132] on div "**********" at bounding box center [385, 122] width 770 height 244
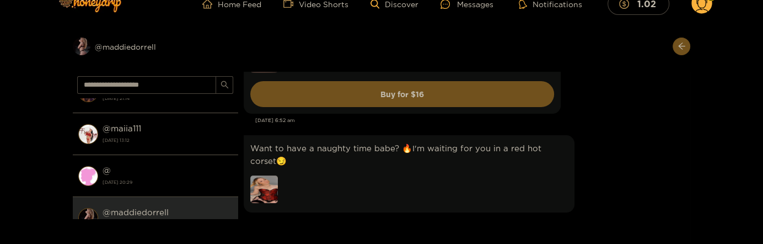
scroll to position [1429, 0]
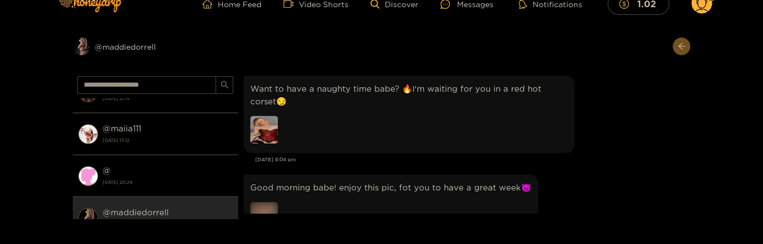
click at [272, 125] on img at bounding box center [264, 130] width 28 height 28
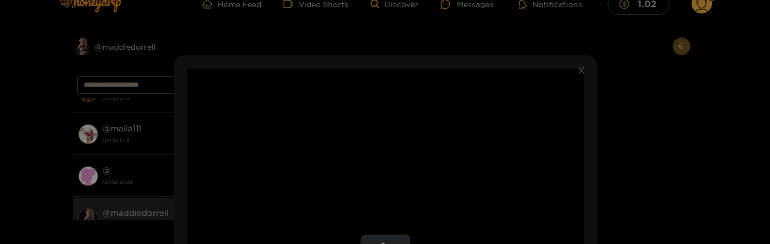
click at [414, 125] on video "Video Player" at bounding box center [385, 247] width 397 height 358
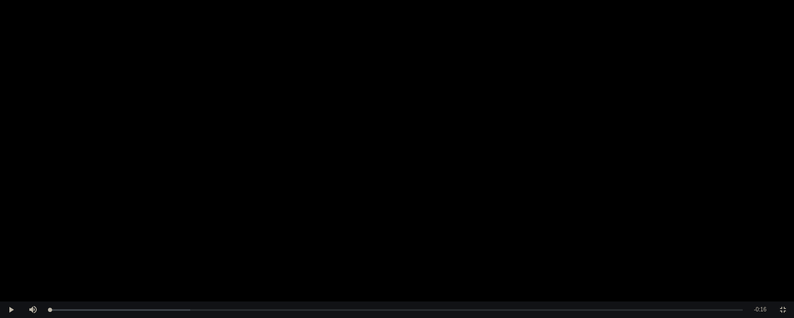
click at [438, 111] on video "Video Player" at bounding box center [397, 159] width 794 height 318
click at [479, 126] on video "Video Player" at bounding box center [397, 159] width 794 height 318
click at [507, 123] on video "Video Player" at bounding box center [397, 159] width 794 height 318
click at [762, 243] on span "Video Player" at bounding box center [783, 310] width 0 height 0
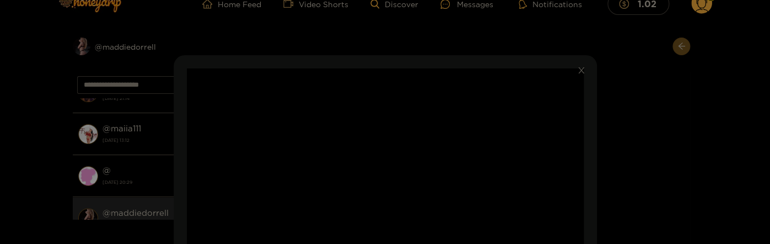
click at [616, 139] on div "**********" at bounding box center [385, 122] width 770 height 244
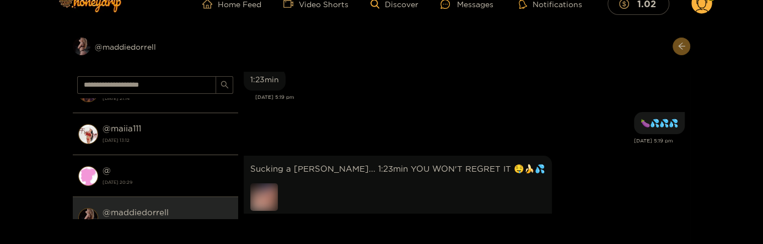
scroll to position [1905, 0]
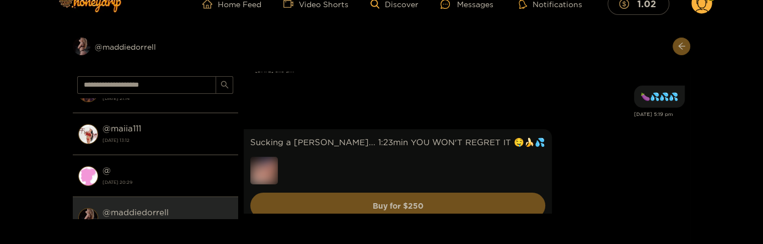
click at [571, 158] on div "Sucking a bick dick... 1:23min YOU WON'T REGRET IT 🤤🍌💦 Buy for $ 250" at bounding box center [464, 176] width 441 height 101
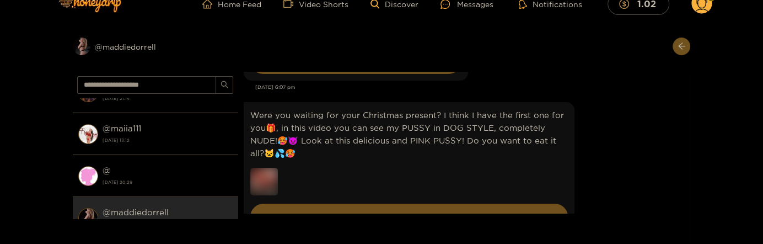
scroll to position [3215, 0]
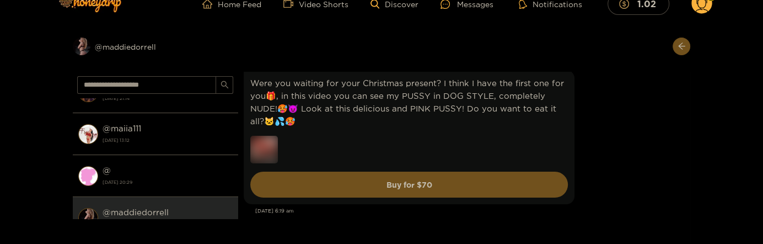
click at [580, 162] on div "Were you waiting for your Christmas present? I think I have the first one for y…" at bounding box center [464, 136] width 441 height 139
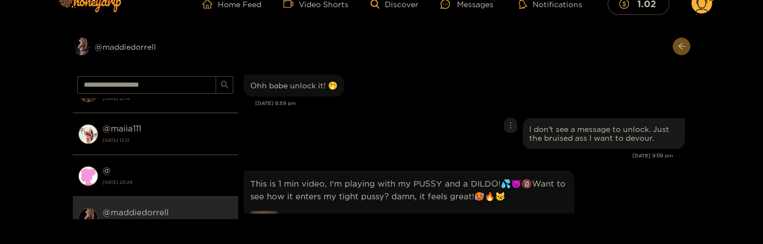
scroll to position [6788, 0]
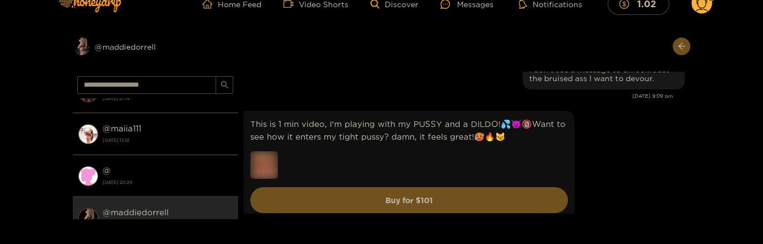
click at [595, 138] on div "This is 1 min video, I'm playing with my PUSSY and a DILDO!💦😈🔞Want to see how i…" at bounding box center [464, 165] width 441 height 114
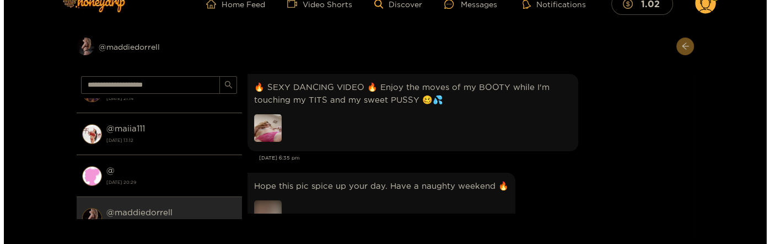
scroll to position [3875, 0]
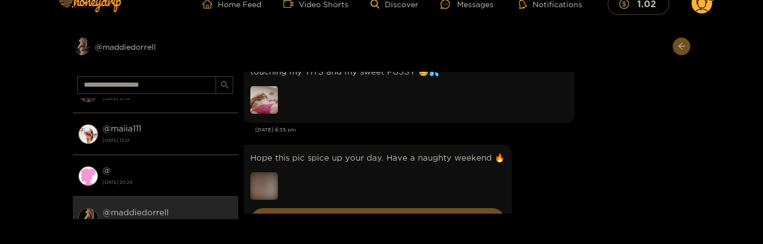
click at [260, 92] on img at bounding box center [264, 100] width 28 height 28
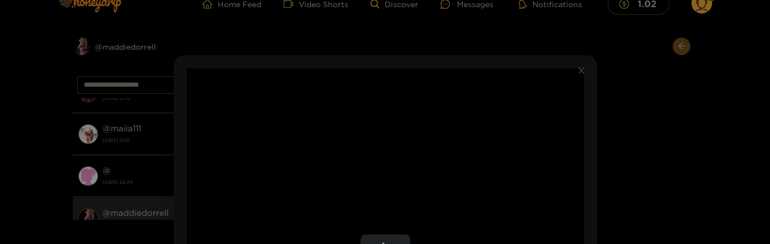
click at [425, 121] on video "Video Player" at bounding box center [385, 247] width 397 height 358
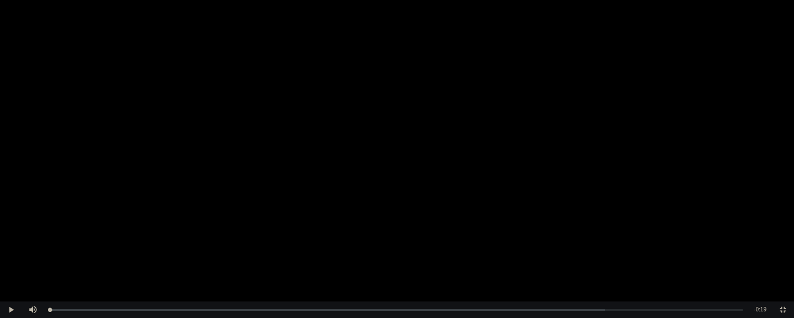
click at [557, 128] on video "Video Player" at bounding box center [397, 159] width 794 height 318
click at [762, 243] on span "Video Player" at bounding box center [783, 310] width 0 height 0
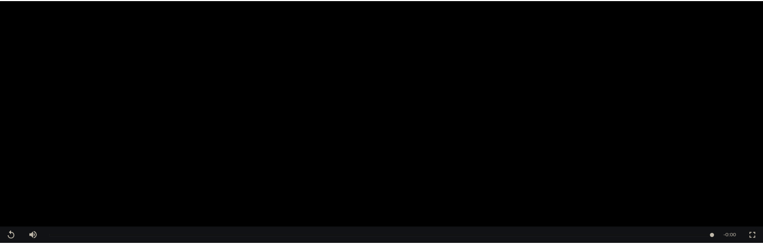
scroll to position [119, 0]
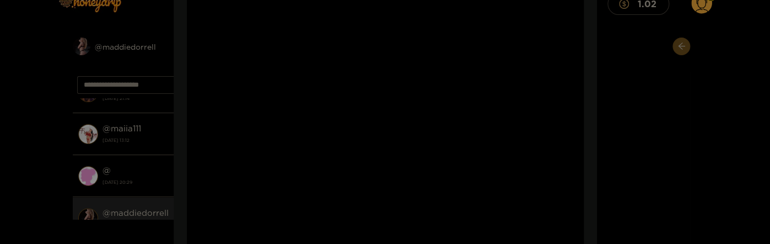
click at [601, 113] on div "**********" at bounding box center [385, 122] width 770 height 244
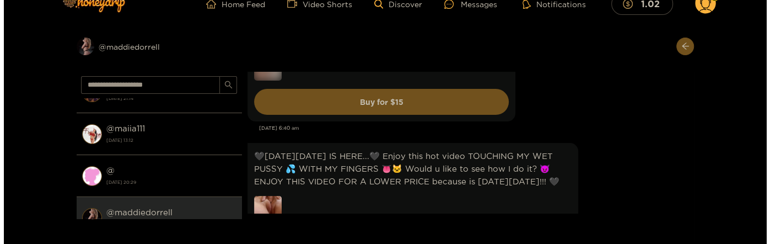
scroll to position [4053, 0]
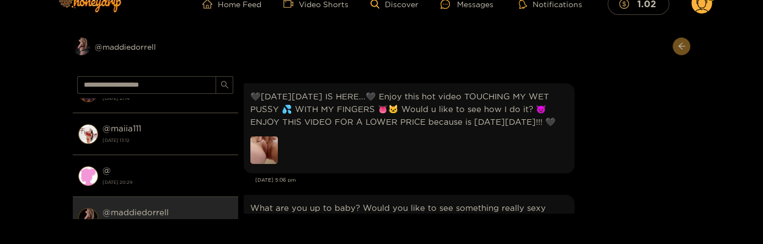
click at [270, 143] on img at bounding box center [264, 150] width 28 height 28
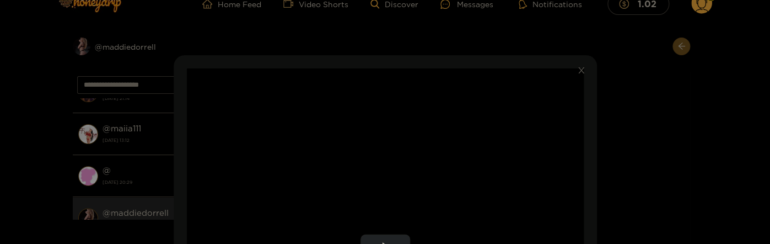
click at [395, 142] on video "Video Player" at bounding box center [385, 247] width 397 height 358
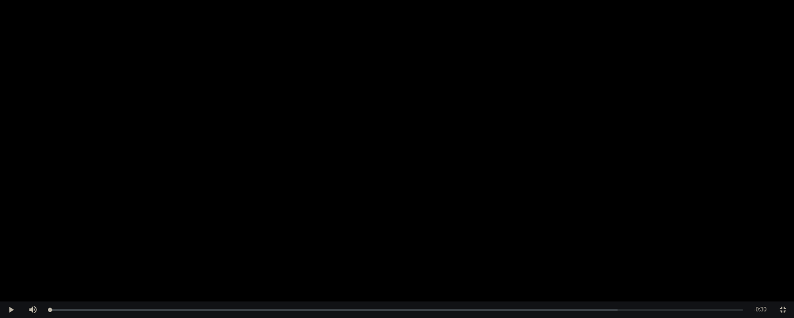
click at [434, 128] on video "Video Player" at bounding box center [397, 159] width 794 height 318
click at [762, 243] on span "Video Player" at bounding box center [783, 310] width 0 height 0
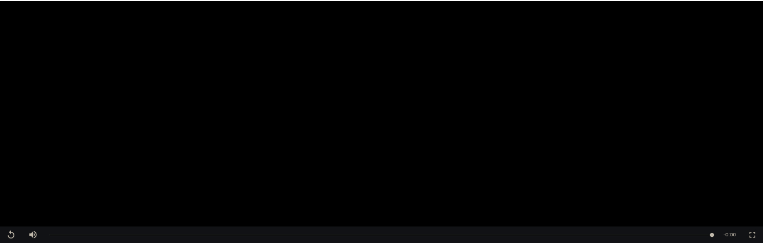
scroll to position [60, 0]
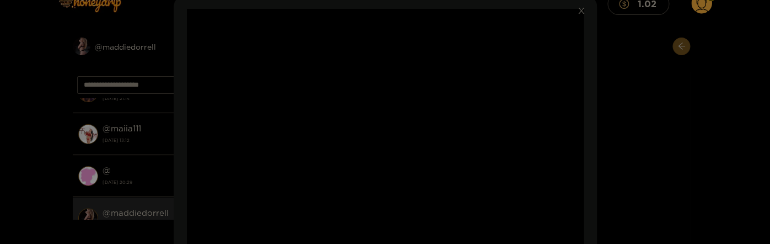
click at [620, 127] on div "**********" at bounding box center [385, 122] width 770 height 244
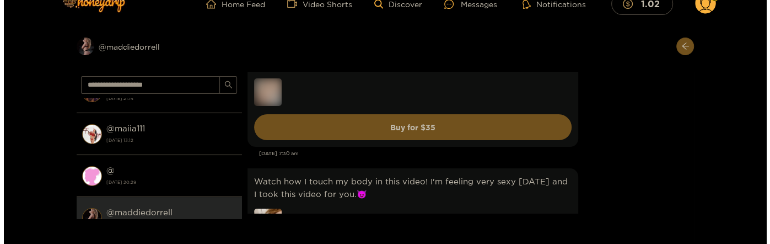
scroll to position [4529, 0]
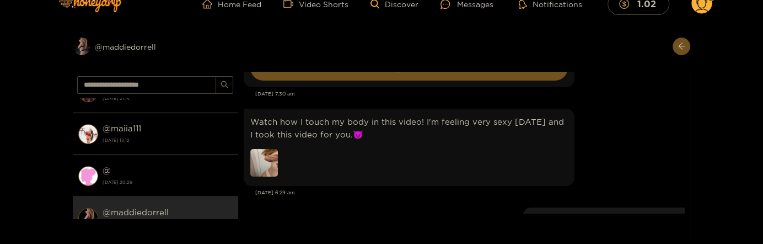
click at [269, 151] on img at bounding box center [264, 163] width 28 height 28
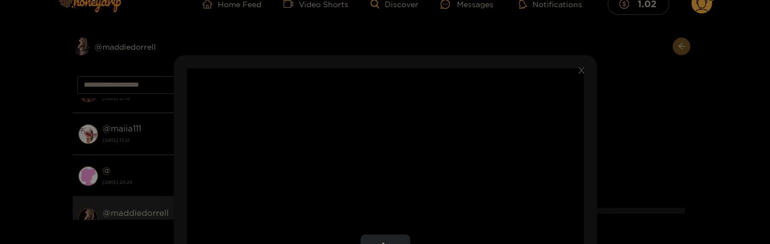
click at [391, 144] on video "Video Player" at bounding box center [385, 247] width 397 height 358
click at [391, 142] on video "Video Player" at bounding box center [385, 247] width 397 height 358
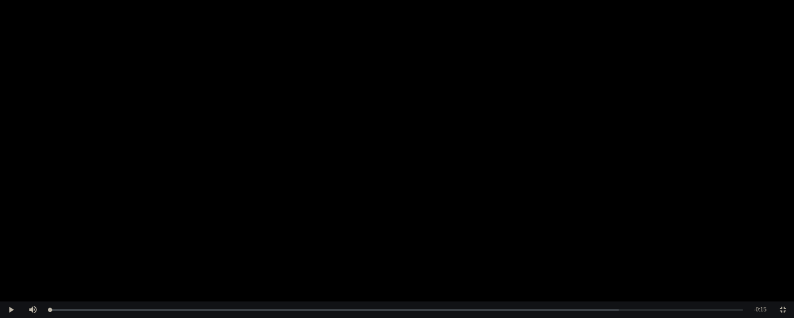
click at [424, 95] on video "Video Player" at bounding box center [397, 159] width 794 height 318
click at [762, 243] on span "Video Player" at bounding box center [783, 310] width 0 height 0
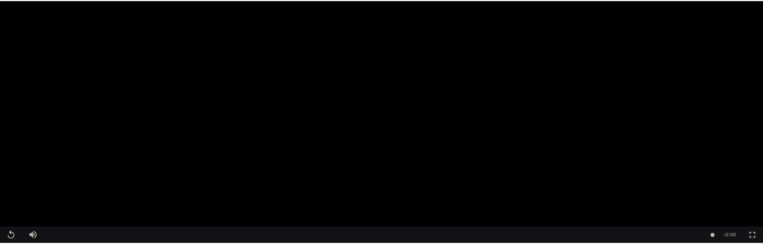
scroll to position [60, 0]
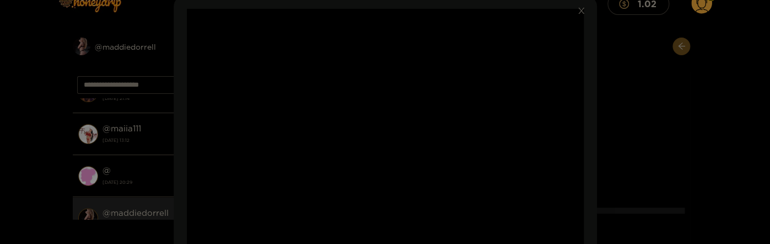
click at [616, 137] on div "**********" at bounding box center [385, 122] width 770 height 244
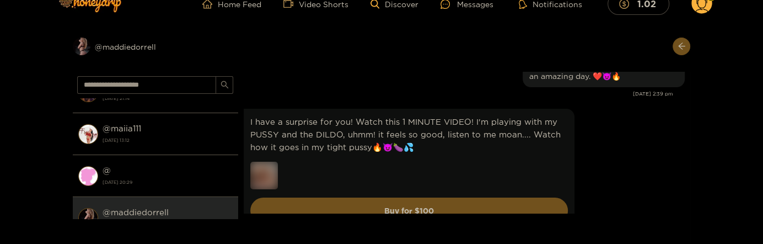
scroll to position [4768, 0]
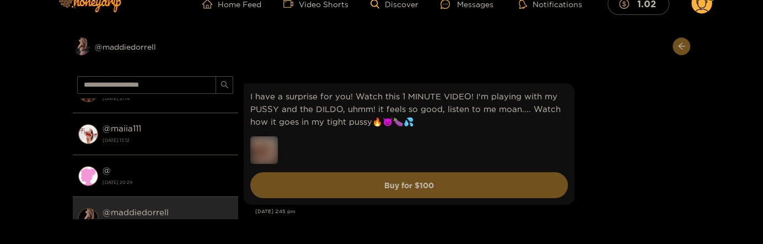
click at [614, 133] on div "I have a surprise for you! Watch this 1 MINUTE VIDEO! I'm playing with my PUSSY…" at bounding box center [464, 143] width 441 height 127
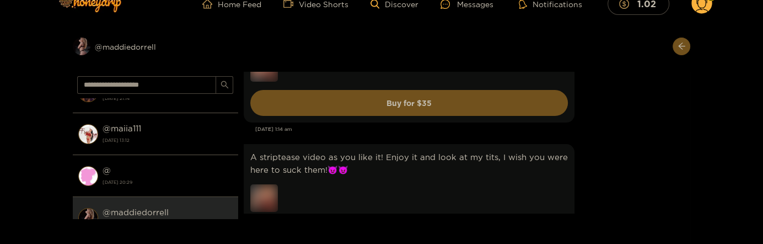
scroll to position [7030, 0]
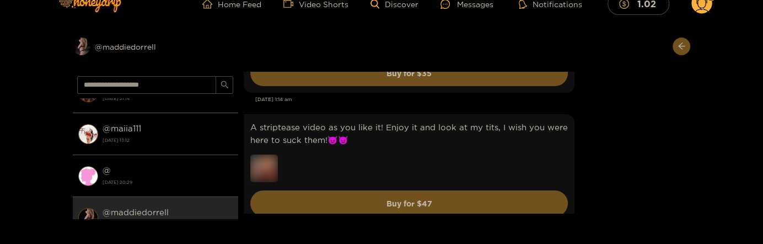
click at [624, 123] on div "A striptease video as you like it! Enjoy it and look at my tits, I wish you wer…" at bounding box center [464, 168] width 441 height 114
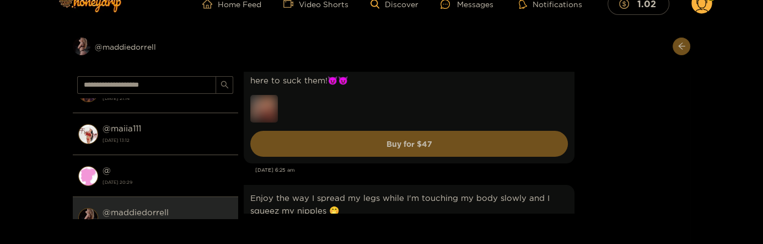
scroll to position [7149, 0]
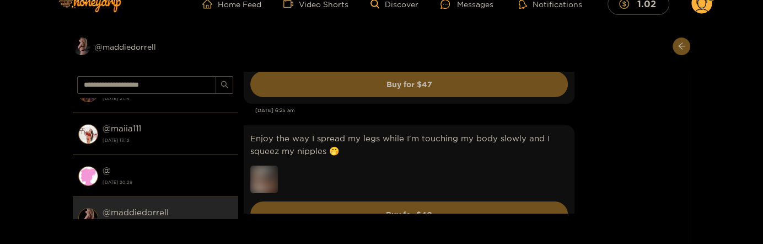
drag, startPoint x: 603, startPoint y: 156, endPoint x: 600, endPoint y: 146, distance: 10.7
click at [603, 155] on div "Enjoy the way I spread my legs while I'm touching my body slowly and I squeez m…" at bounding box center [464, 179] width 441 height 114
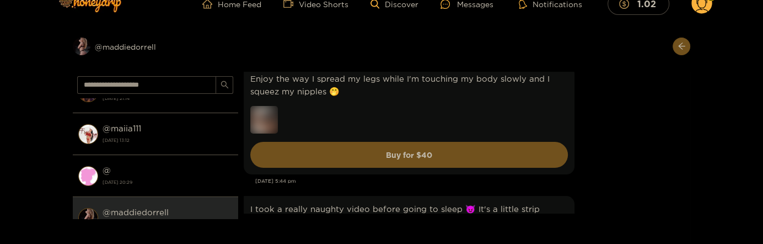
scroll to position [7268, 0]
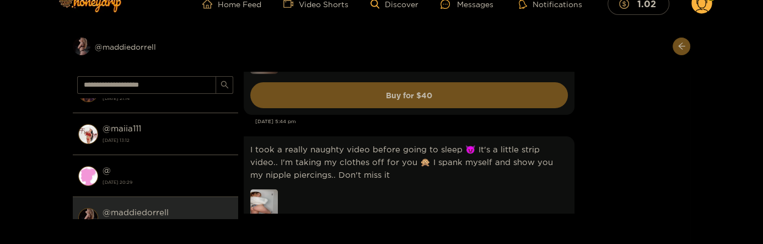
click at [262, 189] on img at bounding box center [264, 203] width 28 height 28
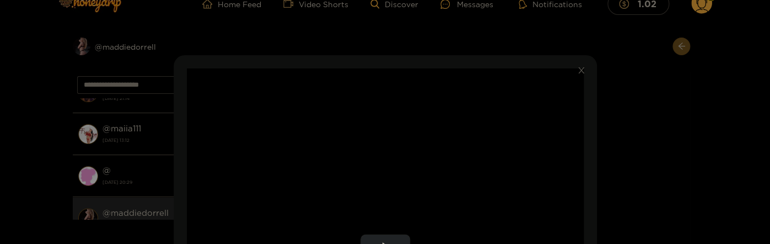
click at [415, 130] on video "Video Player" at bounding box center [385, 247] width 397 height 358
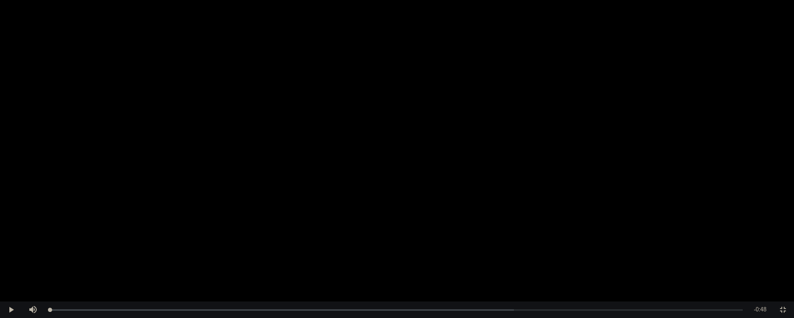
click at [556, 114] on video "Video Player" at bounding box center [397, 159] width 794 height 318
click at [762, 243] on span "Video Player" at bounding box center [783, 310] width 0 height 0
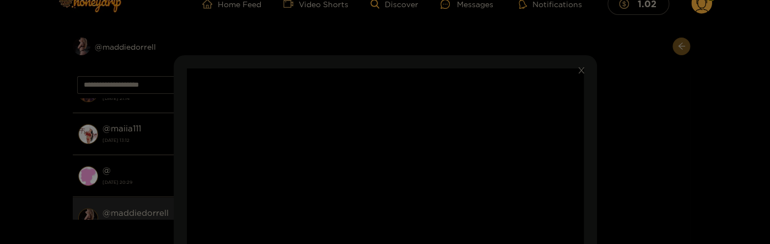
click at [615, 154] on div "**********" at bounding box center [385, 122] width 770 height 244
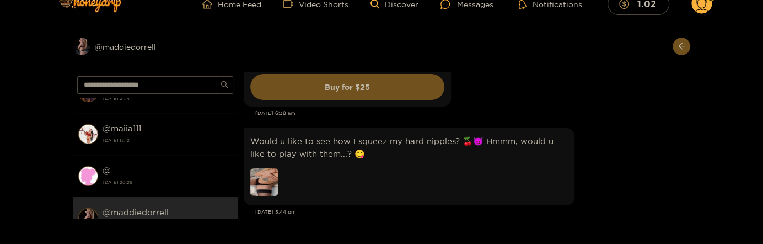
scroll to position [8400, 0]
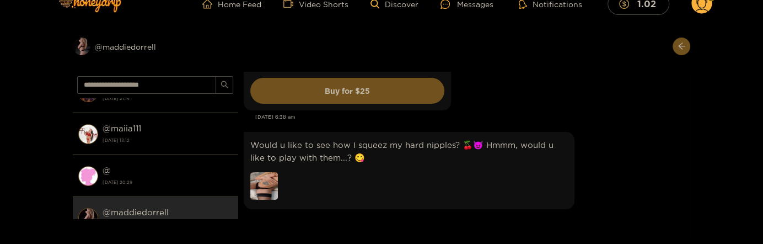
click at [254, 172] on img at bounding box center [264, 186] width 28 height 28
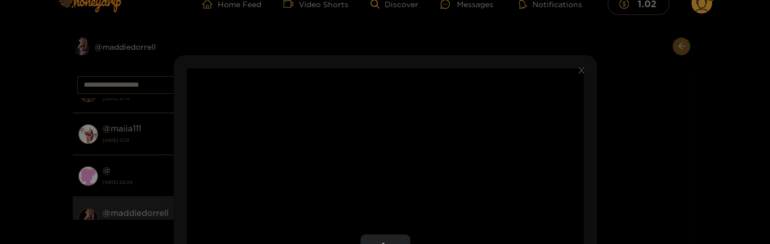
click at [374, 142] on video "Video Player" at bounding box center [385, 247] width 397 height 358
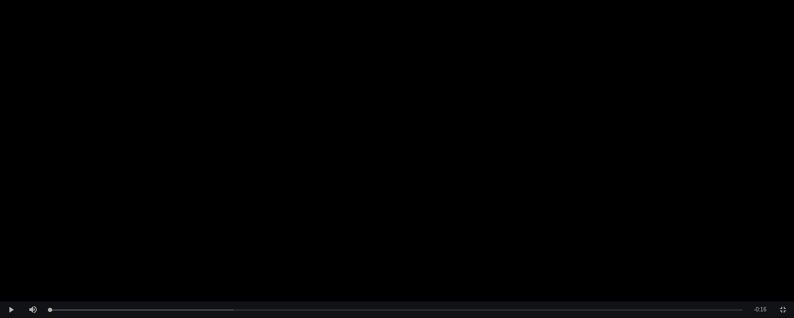
click at [537, 84] on video "Video Player" at bounding box center [397, 159] width 794 height 318
click at [762, 243] on span "Video Player" at bounding box center [783, 310] width 0 height 0
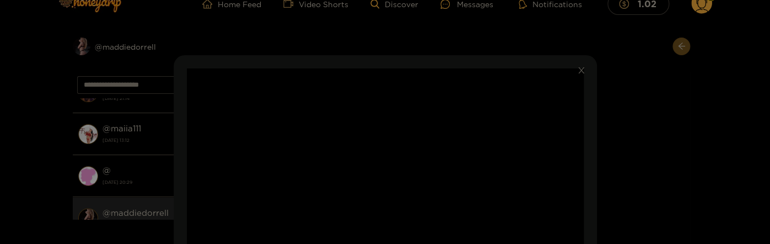
click at [627, 114] on div "**********" at bounding box center [385, 122] width 770 height 244
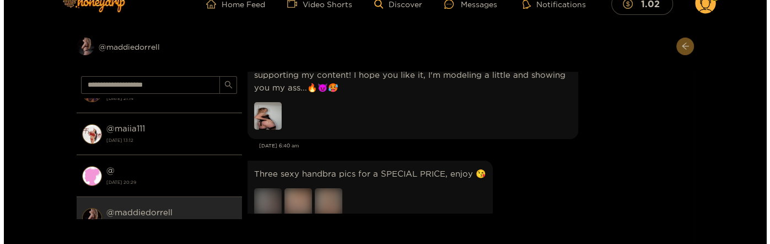
scroll to position [8816, 0]
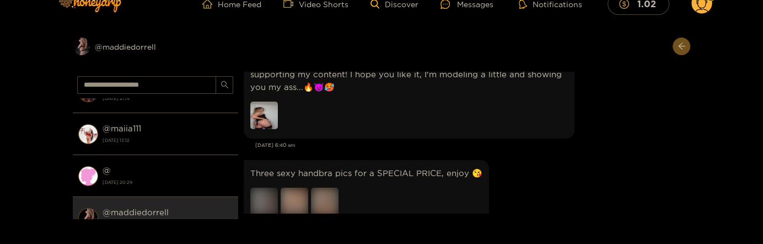
click at [271, 101] on img at bounding box center [264, 115] width 28 height 28
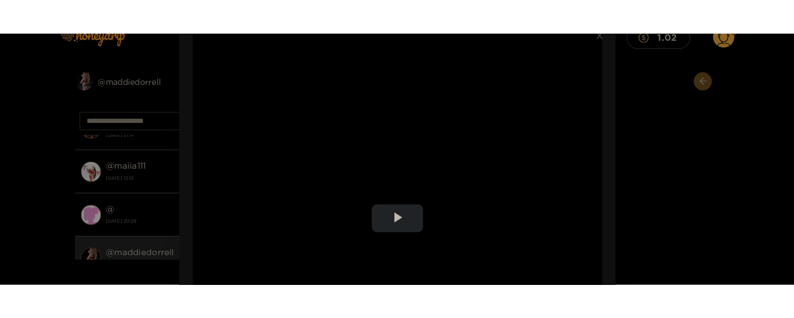
scroll to position [60, 0]
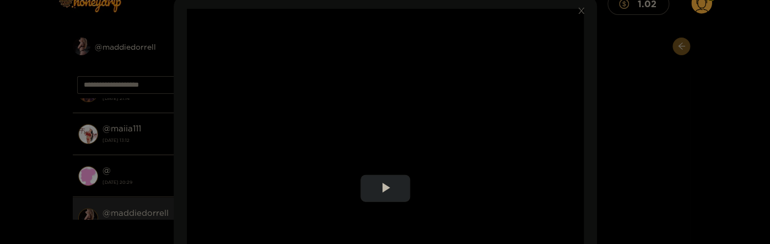
click at [466, 131] on video "Video Player" at bounding box center [385, 188] width 397 height 358
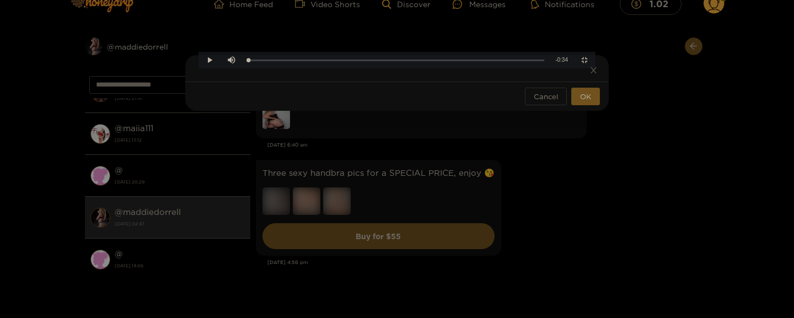
scroll to position [0, 0]
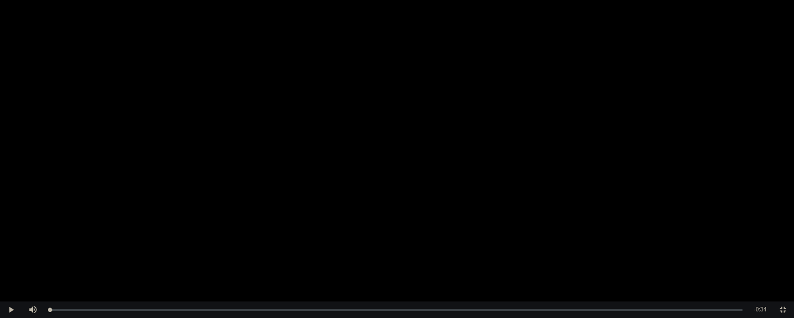
click at [477, 151] on video "Video Player" at bounding box center [397, 159] width 794 height 318
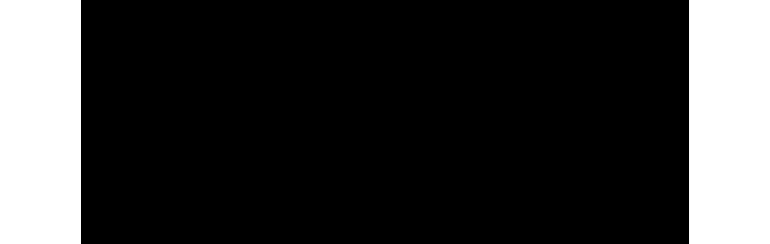
scroll to position [7709, 0]
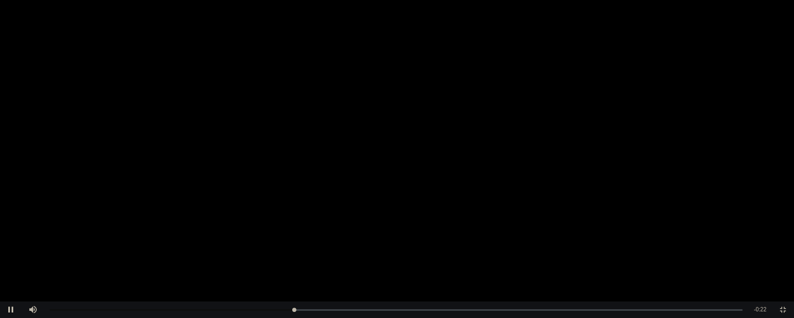
click at [625, 147] on video "Video Player" at bounding box center [397, 159] width 794 height 318
click at [762, 243] on span "Video Player" at bounding box center [783, 310] width 0 height 0
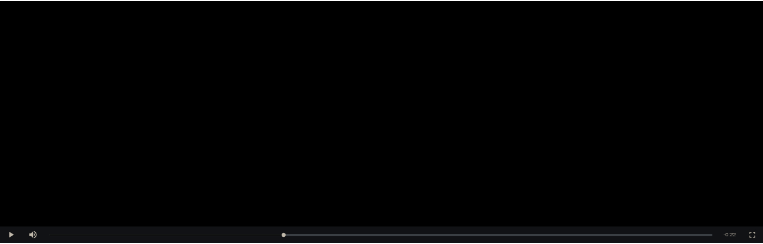
scroll to position [6601, 0]
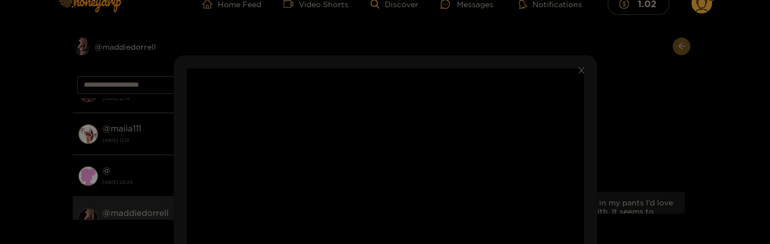
click at [643, 119] on div "**********" at bounding box center [385, 122] width 770 height 244
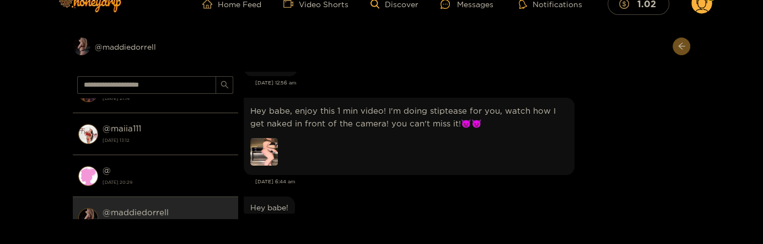
scroll to position [1748, 0]
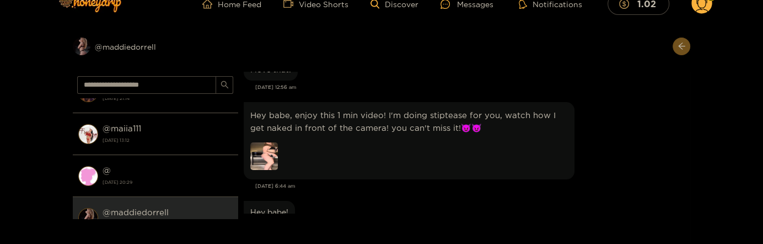
click at [262, 148] on img at bounding box center [264, 156] width 28 height 28
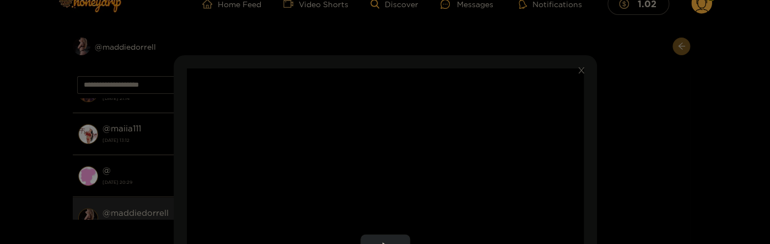
click at [444, 144] on video "Video Player" at bounding box center [385, 247] width 397 height 358
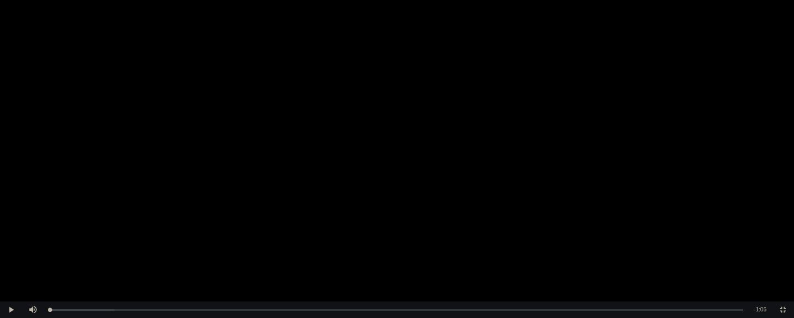
click at [664, 69] on video "Video Player" at bounding box center [397, 159] width 794 height 318
click at [739, 243] on div "1:06" at bounding box center [396, 310] width 692 height 3
drag, startPoint x: 739, startPoint y: 311, endPoint x: 733, endPoint y: 309, distance: 7.0
click at [733, 243] on div "Loaded : 99.93% 1:05 1:06" at bounding box center [396, 310] width 693 height 3
click at [635, 200] on video "Video Player" at bounding box center [397, 159] width 794 height 318
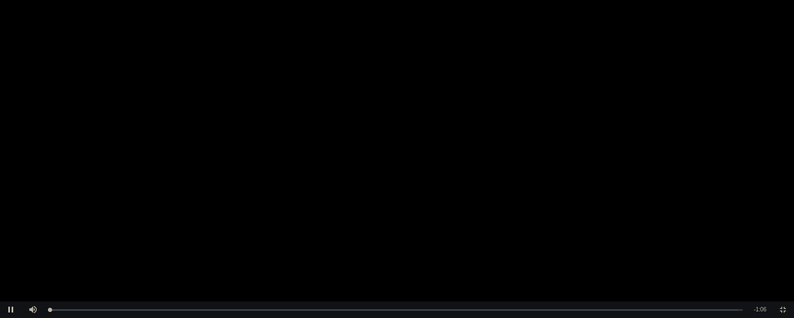
click at [635, 200] on video "Video Player" at bounding box center [397, 159] width 794 height 318
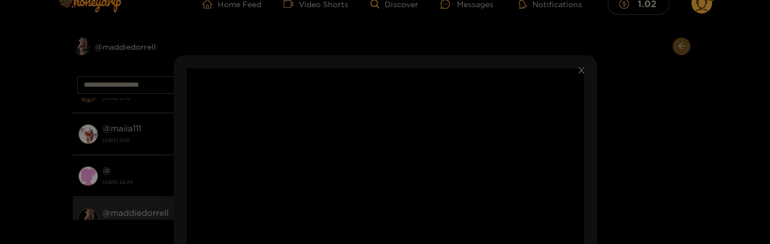
click at [587, 72] on span "Close" at bounding box center [581, 70] width 31 height 31
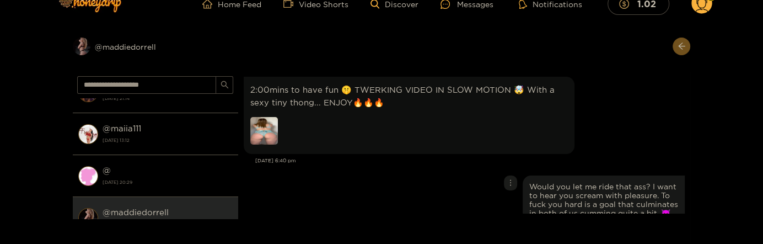
scroll to position [974, 0]
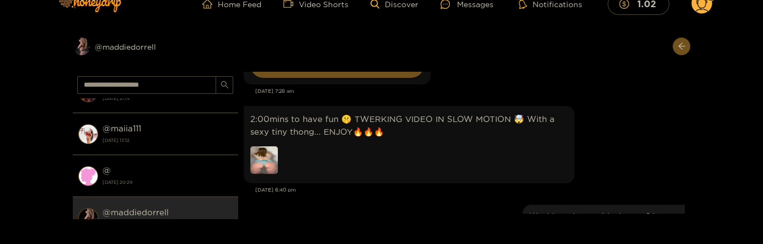
click at [270, 146] on img at bounding box center [264, 160] width 28 height 28
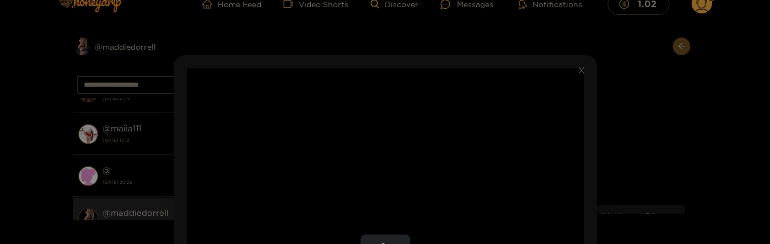
click at [424, 154] on video "Video Player" at bounding box center [385, 247] width 397 height 358
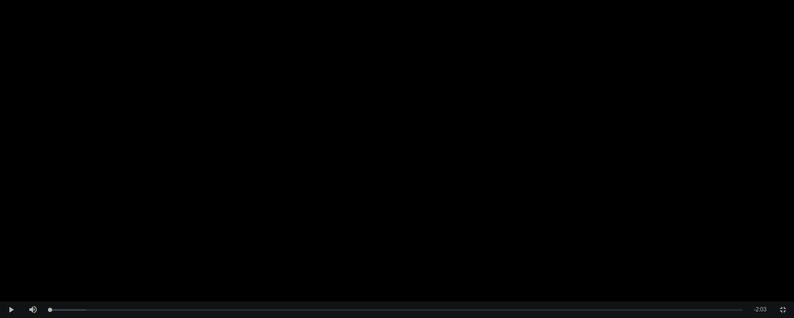
click at [600, 115] on video "Video Player" at bounding box center [397, 159] width 794 height 318
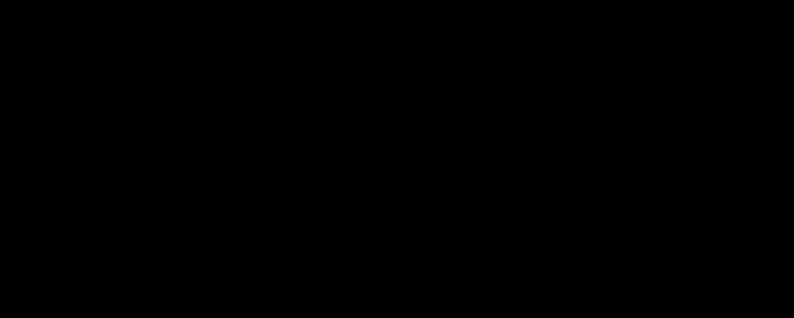
click at [600, 115] on video "Video Player" at bounding box center [397, 159] width 794 height 318
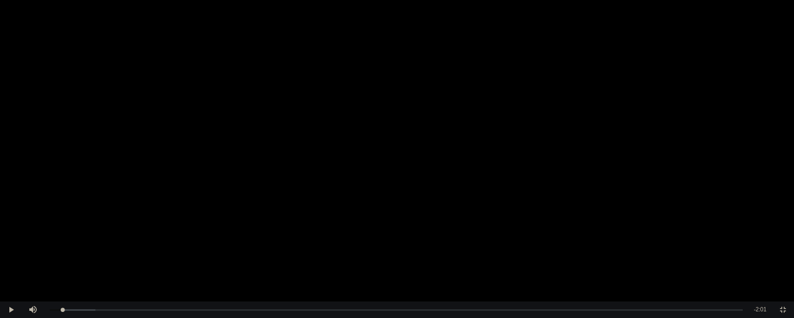
click at [600, 115] on video "Video Player" at bounding box center [397, 159] width 794 height 318
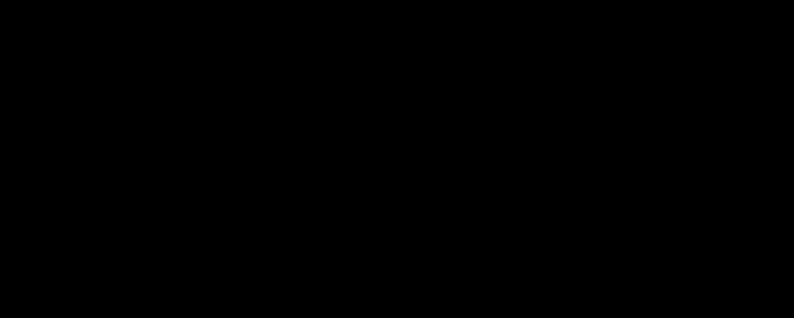
click at [600, 115] on video "Video Player" at bounding box center [397, 159] width 794 height 318
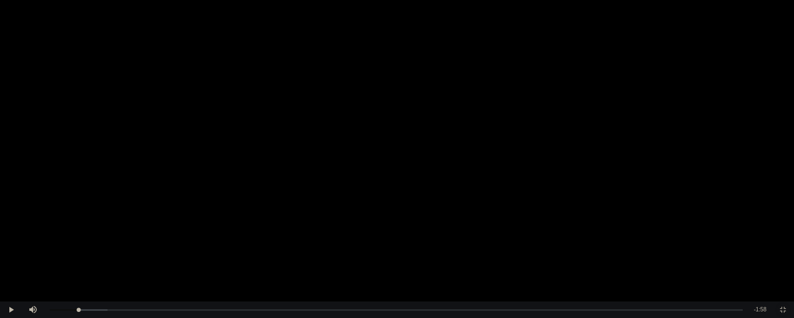
click at [762, 243] on span "Video Player" at bounding box center [783, 310] width 0 height 0
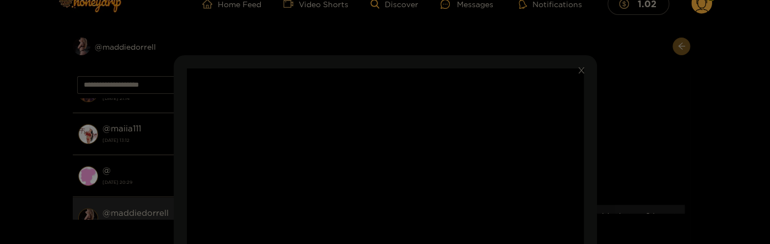
click at [549, 137] on video "Video Player" at bounding box center [385, 247] width 397 height 358
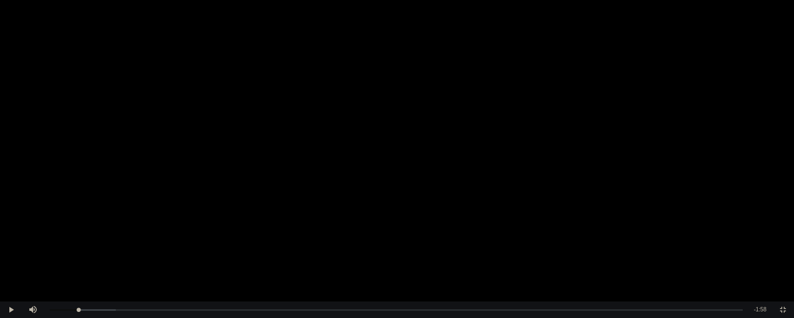
click at [550, 186] on video "Video Player" at bounding box center [397, 159] width 794 height 318
click at [520, 153] on video "Video Player" at bounding box center [397, 159] width 794 height 318
click at [520, 154] on video "Video Player" at bounding box center [397, 159] width 794 height 318
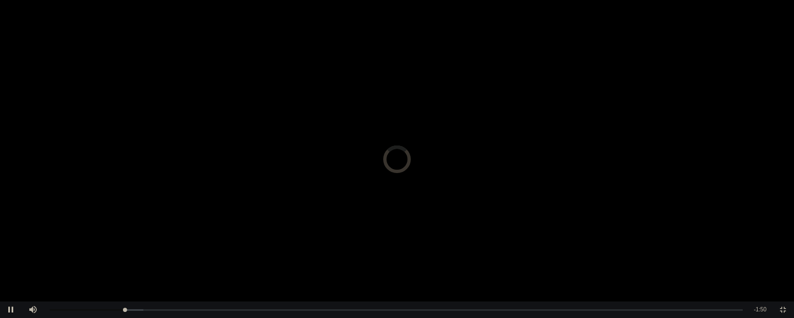
click at [453, 84] on video "Video Player" at bounding box center [397, 159] width 794 height 318
click at [11, 243] on span "Video Player" at bounding box center [11, 310] width 0 height 0
click at [762, 243] on span "Video Player" at bounding box center [783, 310] width 0 height 0
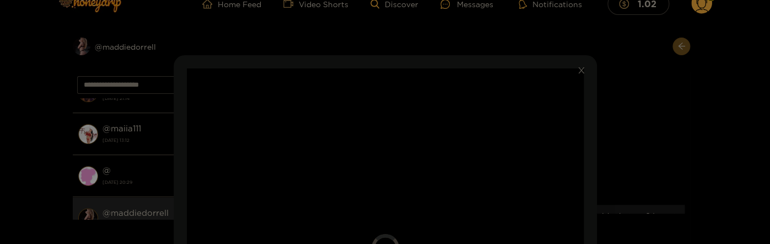
click at [609, 129] on div "**********" at bounding box center [385, 122] width 770 height 244
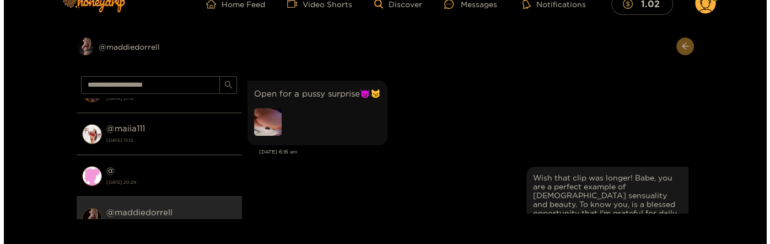
scroll to position [676, 0]
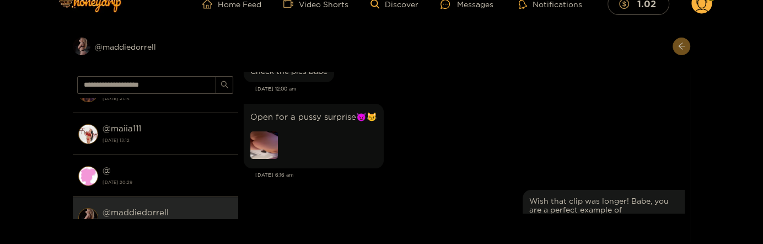
click at [255, 142] on img at bounding box center [264, 145] width 28 height 28
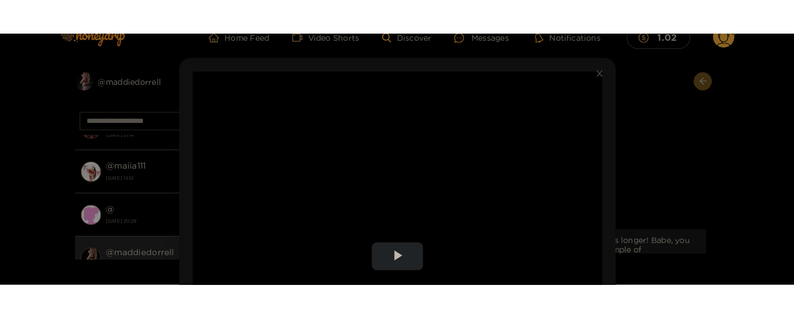
scroll to position [60, 0]
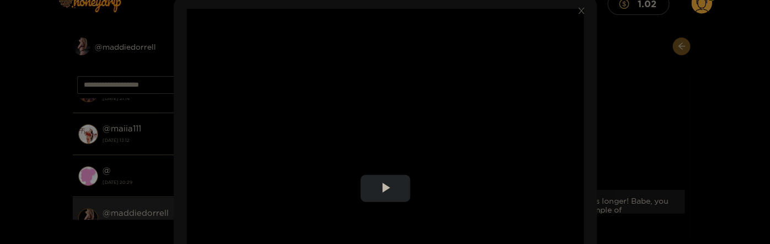
click at [456, 130] on video "Video Player" at bounding box center [385, 188] width 397 height 358
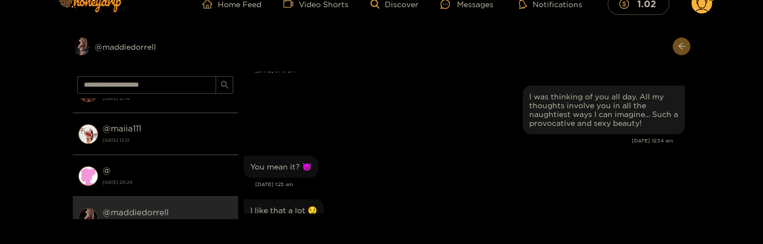
scroll to position [961, 0]
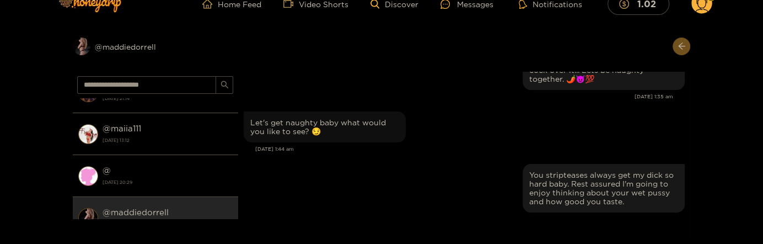
click at [456, 133] on div "Let's get naughty baby what would you like to see? 😏" at bounding box center [464, 127] width 441 height 36
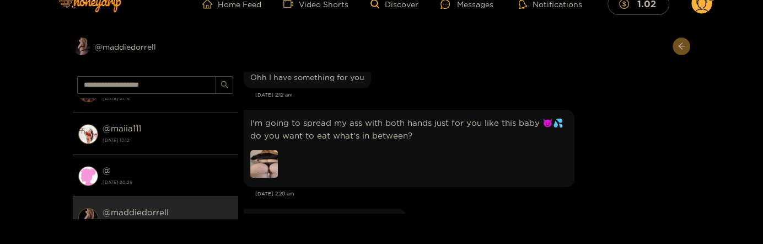
scroll to position [1140, 0]
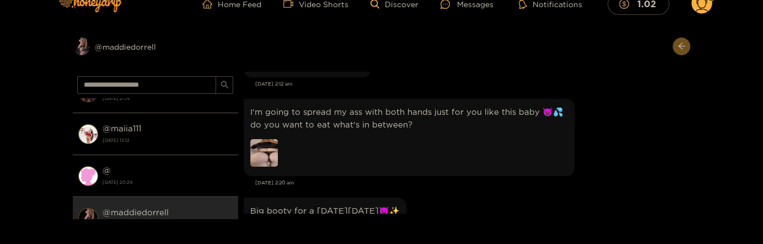
click at [272, 164] on img at bounding box center [264, 153] width 28 height 28
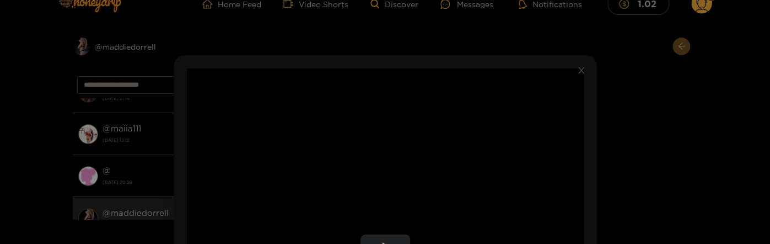
click at [437, 121] on video "Video Player" at bounding box center [385, 247] width 397 height 358
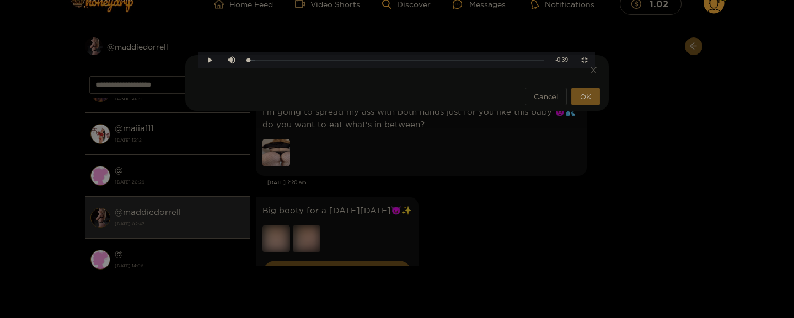
click at [450, 68] on video "Video Player" at bounding box center [396, 68] width 397 height 0
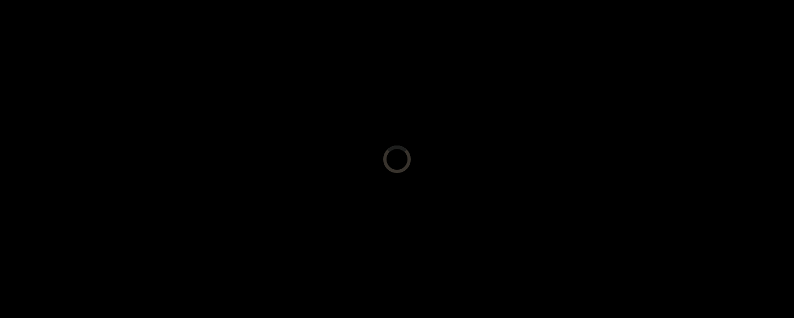
click at [450, 152] on video "Video Player" at bounding box center [397, 159] width 794 height 318
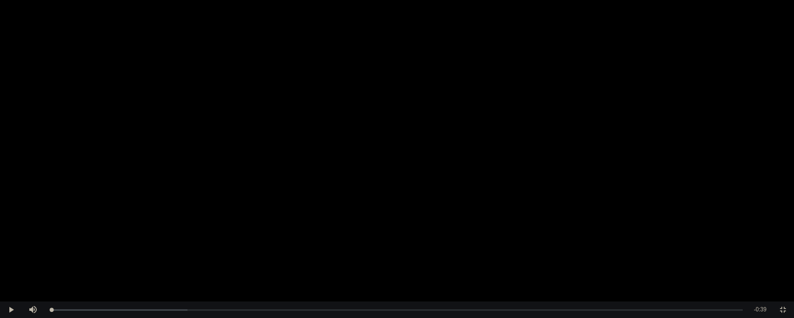
click at [260, 143] on video "Video Player" at bounding box center [397, 159] width 794 height 318
click at [583, 155] on video "Video Player" at bounding box center [397, 159] width 794 height 318
click at [583, 157] on video "Video Player" at bounding box center [397, 159] width 794 height 318
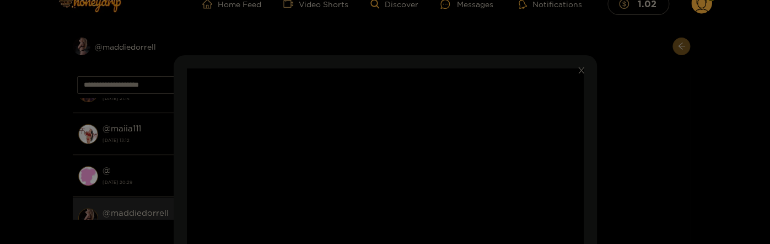
click at [668, 135] on div "**********" at bounding box center [385, 122] width 770 height 244
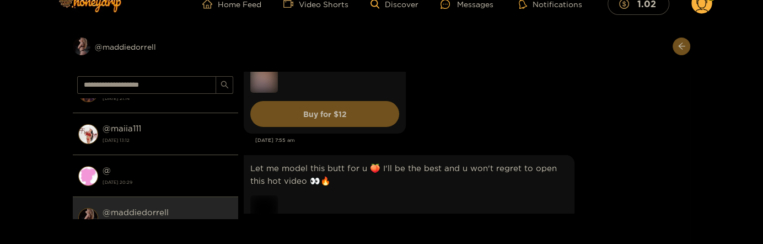
scroll to position [714, 0]
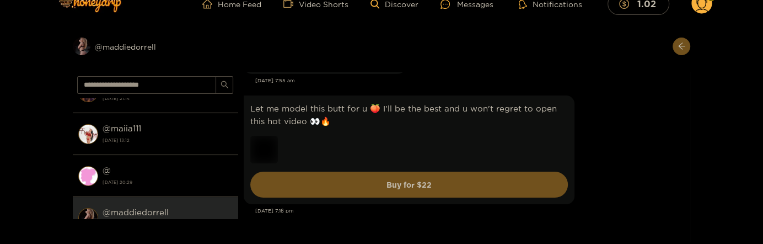
click at [630, 148] on div "Let me model this butt for u 🍑 I'll be the best and u won't regret to open this…" at bounding box center [464, 150] width 441 height 114
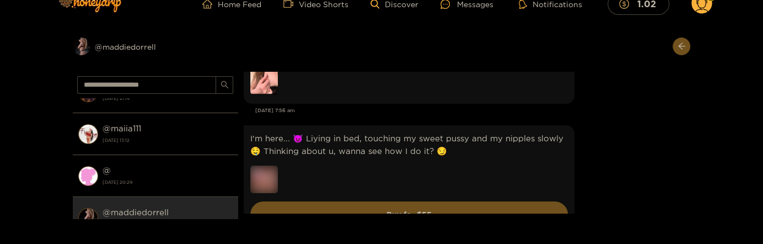
scroll to position [953, 0]
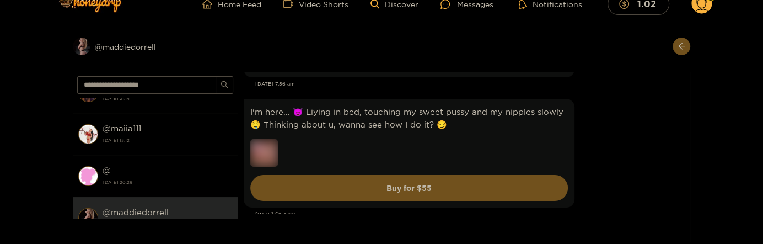
click at [588, 182] on div "I'm here... 😈 Liying in bed, touching my sweet pussy and my nipples slowly 🤤 Th…" at bounding box center [464, 153] width 441 height 114
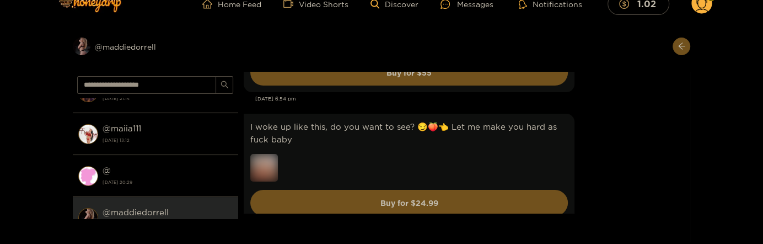
scroll to position [1072, 0]
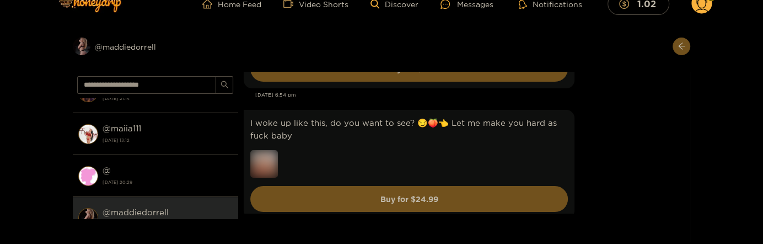
click at [615, 153] on div "I woke up like this, do you want to see? 😏🍑👈 Let me make you hard as fuck baby …" at bounding box center [464, 164] width 441 height 114
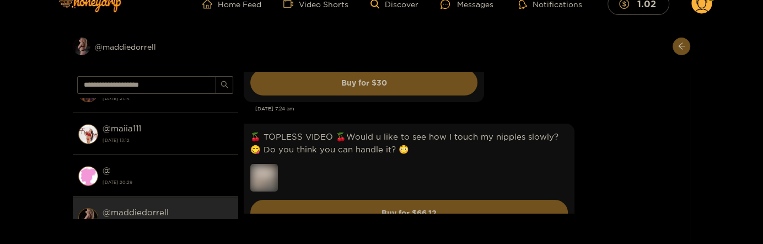
scroll to position [2203, 0]
click at [605, 147] on div "🍒 TOPLESS VIDEO 🍒Would u like to see how I touch my nipples slowly? 😋 Do you th…" at bounding box center [464, 177] width 441 height 114
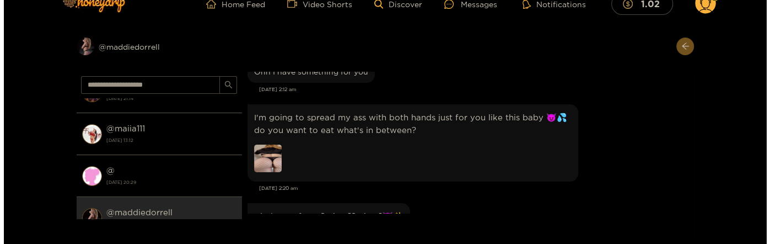
scroll to position [4168, 0]
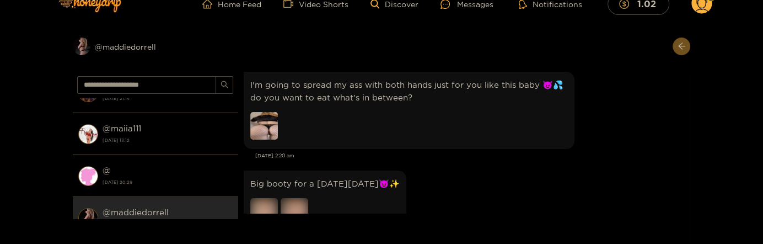
click at [268, 122] on img at bounding box center [264, 126] width 28 height 28
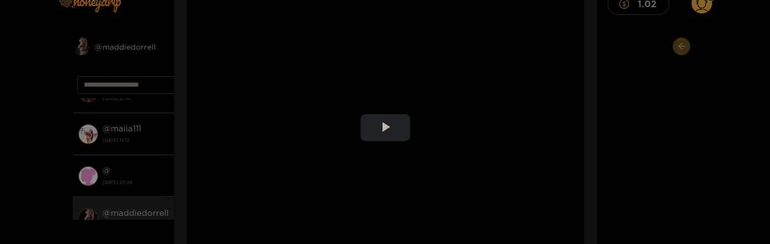
scroll to position [120, 0]
click at [491, 109] on video "Video Player" at bounding box center [385, 128] width 397 height 358
click at [608, 140] on div "**********" at bounding box center [385, 122] width 770 height 244
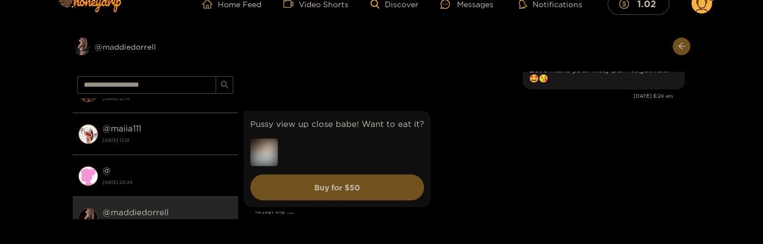
scroll to position [5835, 0]
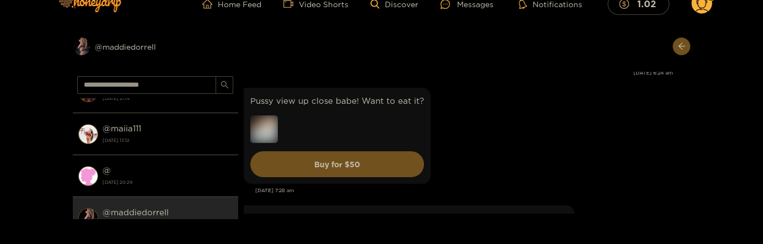
click at [556, 131] on div "Pussy view up close babe! Want to eat it? Buy for $ 50" at bounding box center [464, 135] width 441 height 101
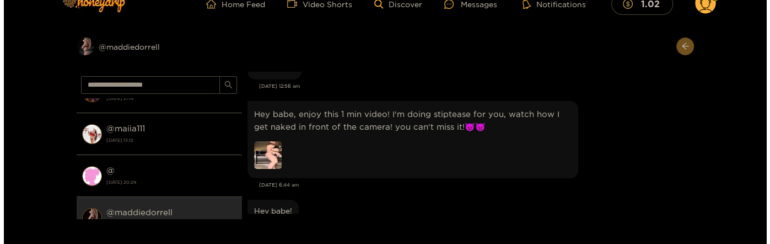
scroll to position [6728, 0]
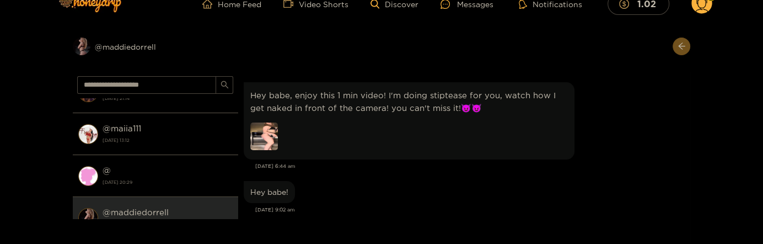
click at [269, 122] on img at bounding box center [264, 136] width 28 height 28
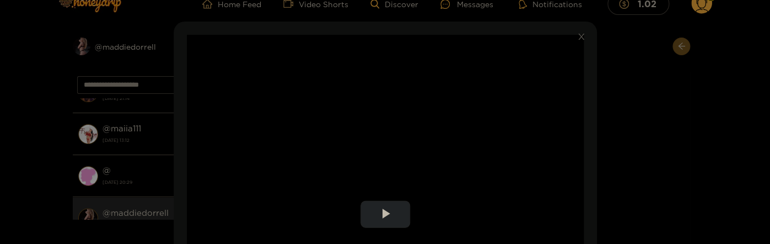
scroll to position [60, 0]
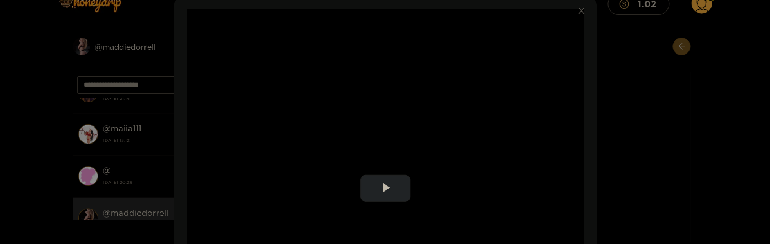
click at [481, 128] on video "Video Player" at bounding box center [385, 188] width 397 height 358
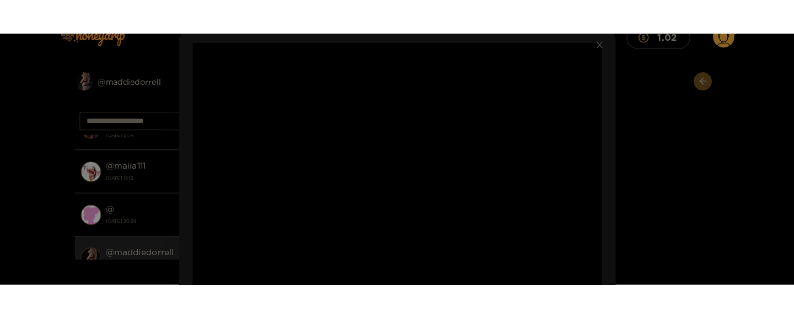
scroll to position [119, 0]
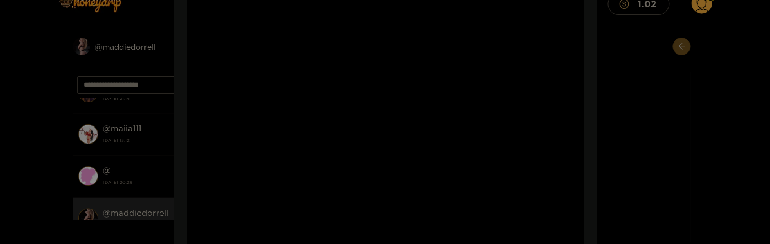
click at [476, 117] on video "Video Player" at bounding box center [385, 128] width 397 height 358
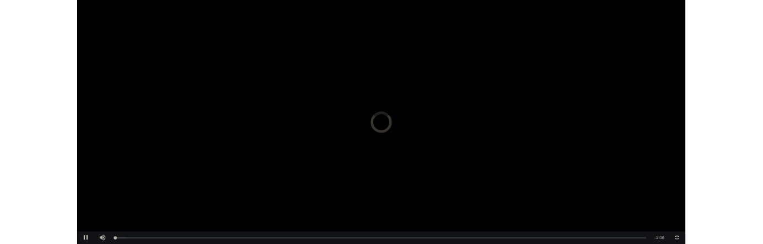
scroll to position [6775, 0]
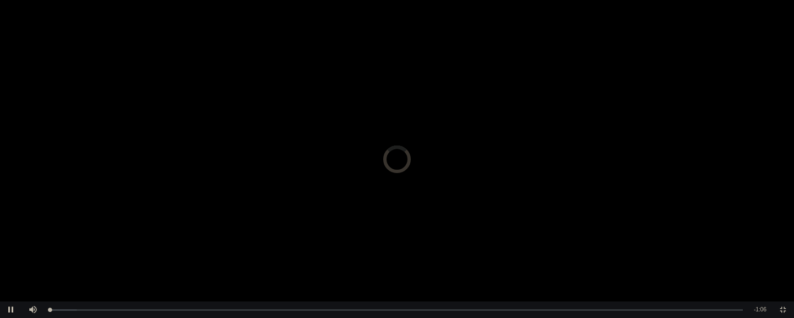
click at [483, 173] on video "Video Player" at bounding box center [397, 159] width 794 height 318
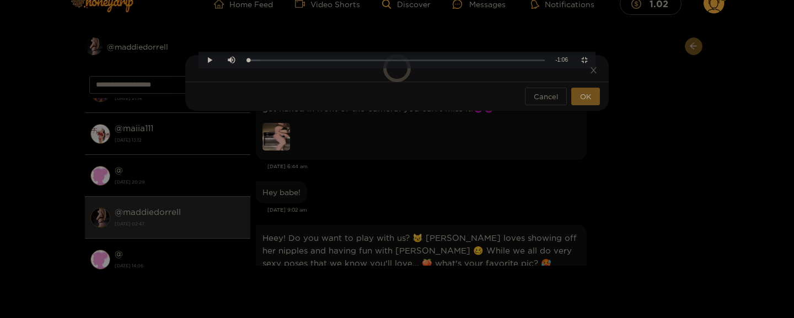
click at [476, 232] on div "Heey! Do you want to play with us? 😼 Maddie loves showing off her nipples and h…" at bounding box center [421, 286] width 318 height 108
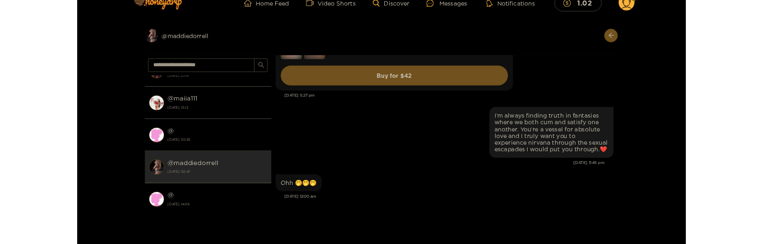
scroll to position [5532, 0]
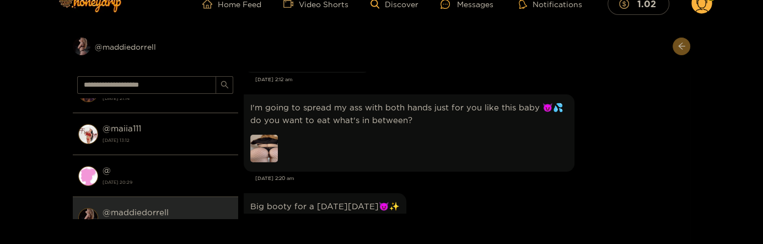
click at [636, 146] on div "I'm going to spread my ass with both hands just for you like this baby 😈💦do you…" at bounding box center [464, 133] width 441 height 83
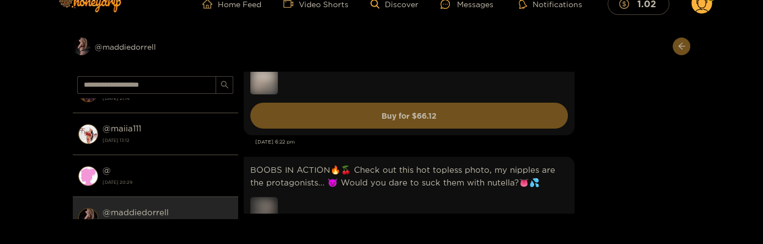
scroll to position [3627, 0]
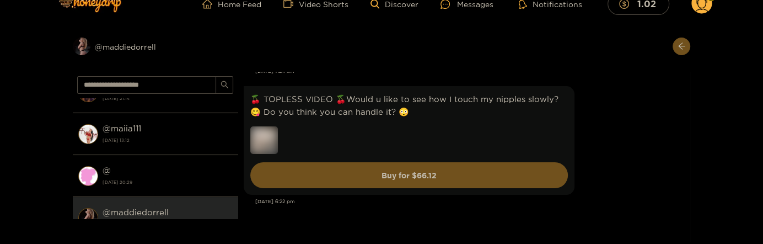
drag, startPoint x: 628, startPoint y: 108, endPoint x: 628, endPoint y: 127, distance: 18.8
click at [628, 109] on div "🍒 TOPLESS VIDEO 🍒Would u like to see how I touch my nipples slowly? 😋 Do you th…" at bounding box center [464, 140] width 441 height 114
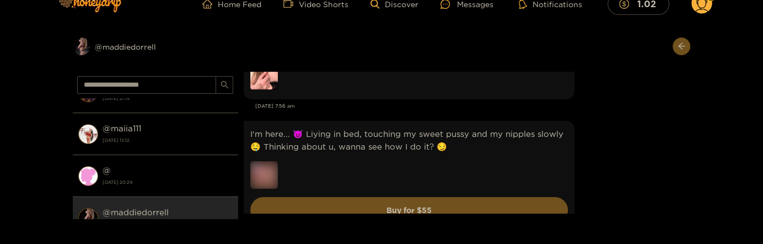
scroll to position [2317, 0]
click at [584, 157] on div "I'm here... 😈 Liying in bed, touching my sweet pussy and my nipples slowly 🤤 Th…" at bounding box center [464, 176] width 441 height 114
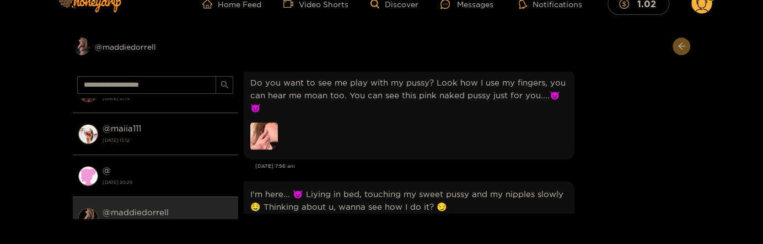
click at [269, 122] on img at bounding box center [264, 136] width 28 height 28
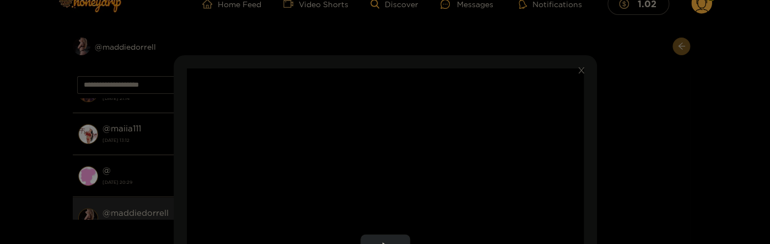
click at [477, 133] on video "Video Player" at bounding box center [385, 247] width 397 height 358
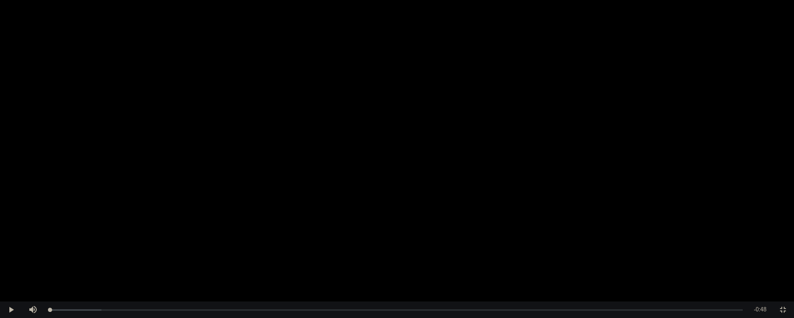
click at [499, 119] on video "Video Player" at bounding box center [397, 159] width 794 height 318
click at [762, 243] on span "Video Player" at bounding box center [783, 310] width 0 height 0
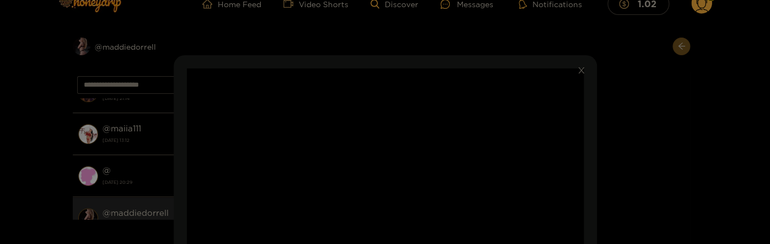
click at [645, 166] on div "**********" at bounding box center [385, 122] width 770 height 244
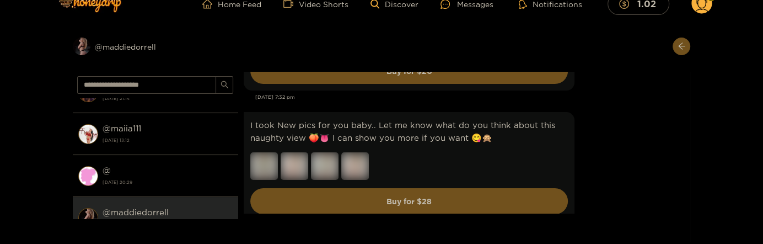
scroll to position [357, 0]
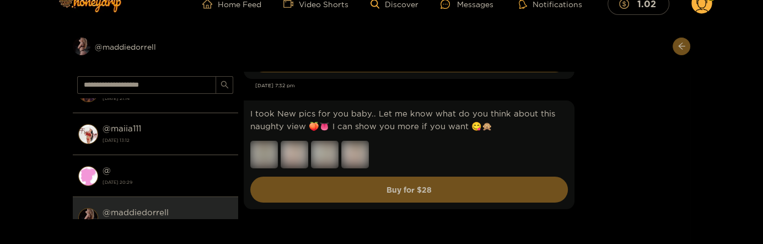
click at [587, 140] on div "I took New pics for you baby.. Let me know what do you think about this naughty…" at bounding box center [464, 155] width 441 height 114
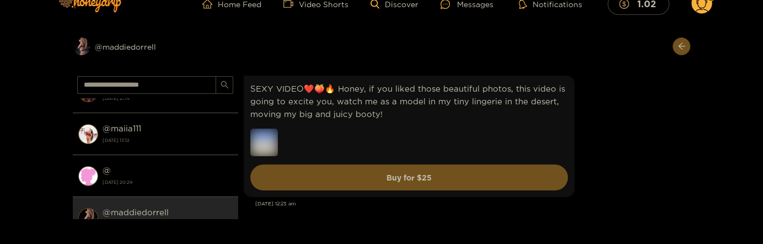
scroll to position [893, 0]
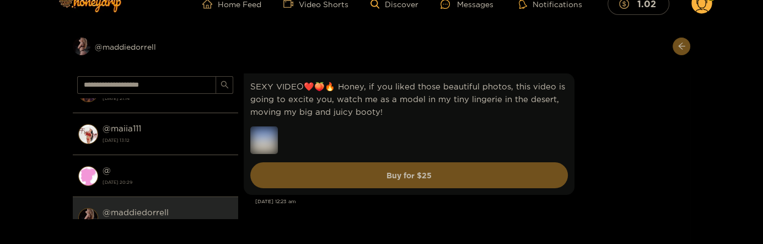
click at [601, 145] on div "SEXY VIDEO❤️🍑🔥 Honey, if you liked those beautiful photos, this video is going …" at bounding box center [464, 134] width 441 height 127
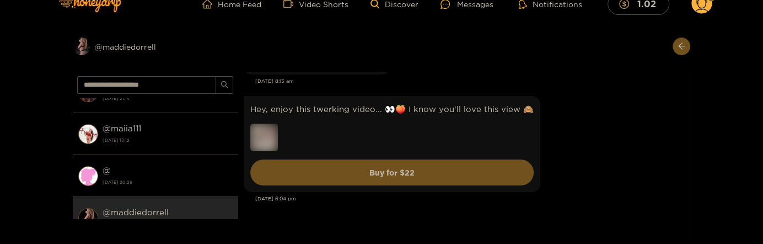
scroll to position [1131, 0]
click at [549, 153] on div "Hey, enjoy this twerking video... 👀🍑 I know you'll love this view 🙈 Buy for $ 22" at bounding box center [464, 143] width 441 height 101
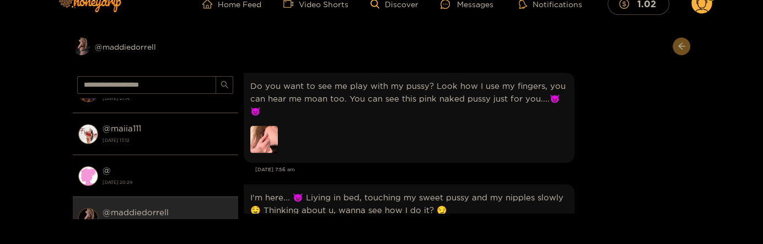
scroll to position [4942, 0]
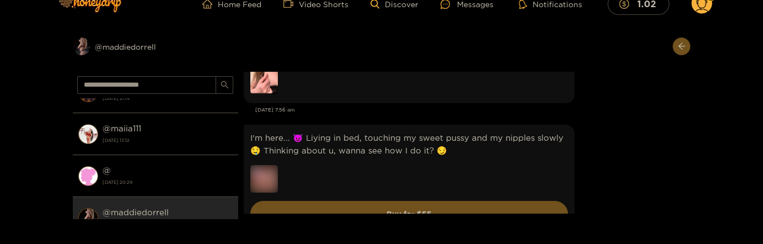
click at [587, 176] on div "I'm here... 😈 Liying in bed, touching my sweet pussy and my nipples slowly 🤤 Th…" at bounding box center [464, 179] width 441 height 114
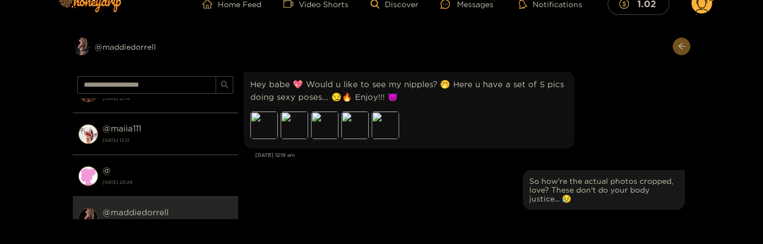
scroll to position [953, 0]
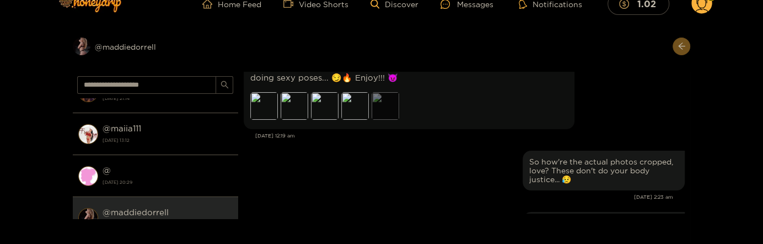
click at [377, 110] on div "Preview" at bounding box center [386, 106] width 28 height 28
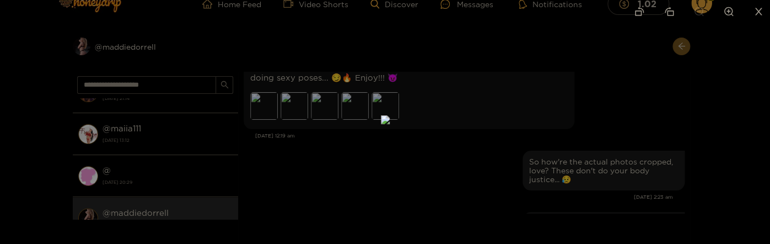
click at [610, 120] on div at bounding box center [385, 122] width 770 height 244
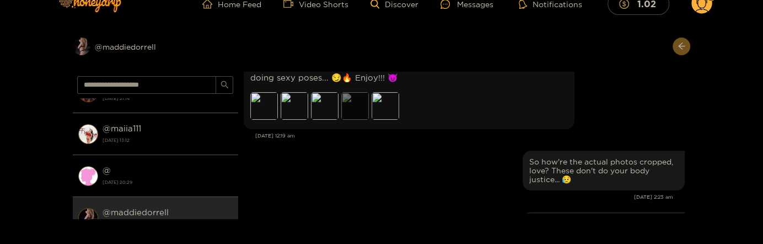
click at [356, 109] on div "Preview" at bounding box center [355, 106] width 28 height 28
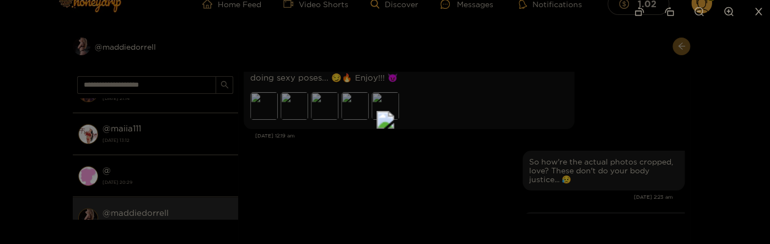
click at [587, 132] on div at bounding box center [385, 122] width 770 height 244
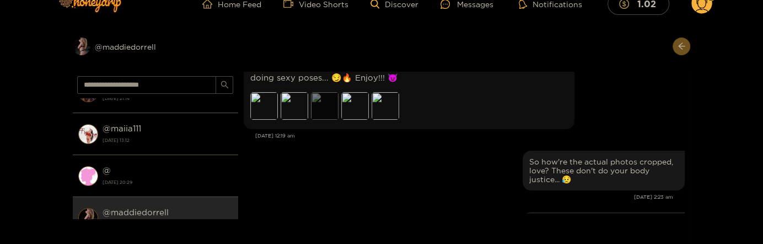
click at [333, 108] on div "Preview" at bounding box center [325, 106] width 28 height 28
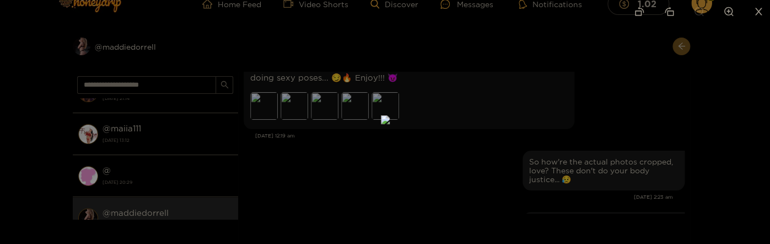
click at [617, 117] on div at bounding box center [385, 122] width 770 height 244
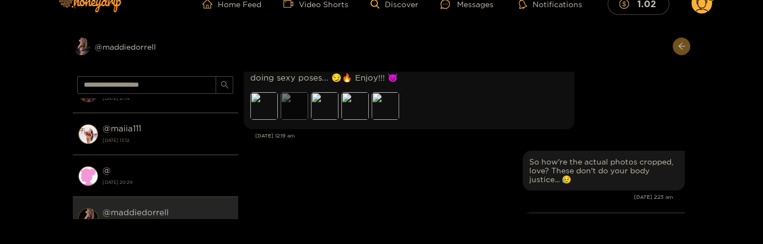
click at [290, 108] on div "Preview" at bounding box center [295, 106] width 28 height 28
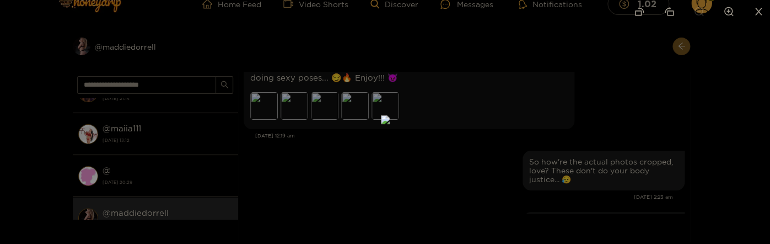
click at [587, 133] on div at bounding box center [385, 122] width 770 height 244
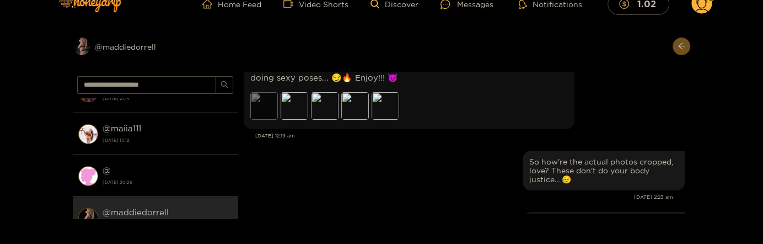
click at [272, 112] on div "Preview" at bounding box center [264, 106] width 28 height 28
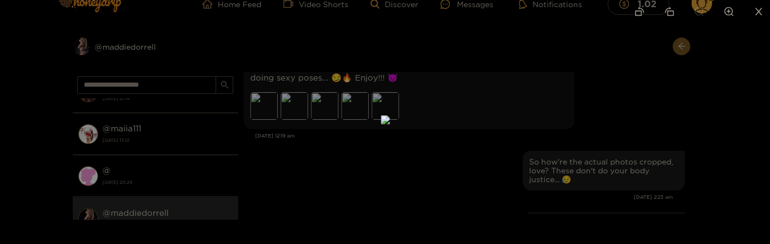
click at [619, 120] on div at bounding box center [385, 122] width 770 height 244
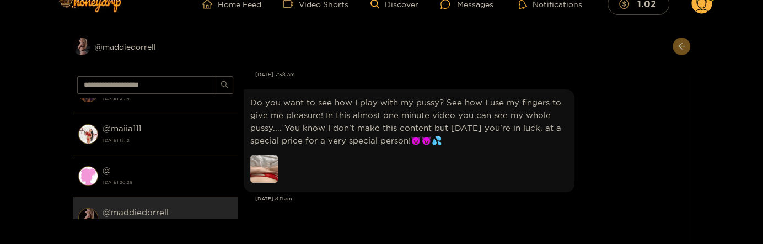
scroll to position [3751, 0]
click at [264, 166] on img at bounding box center [264, 168] width 28 height 28
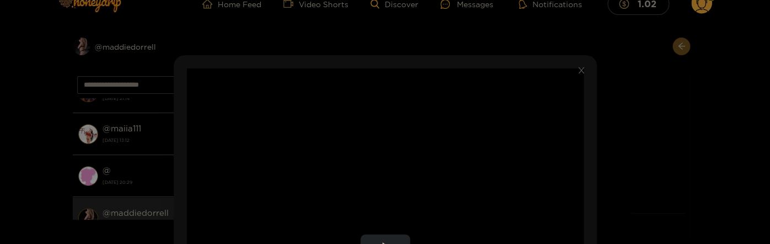
click at [449, 127] on video "Video Player" at bounding box center [385, 247] width 397 height 358
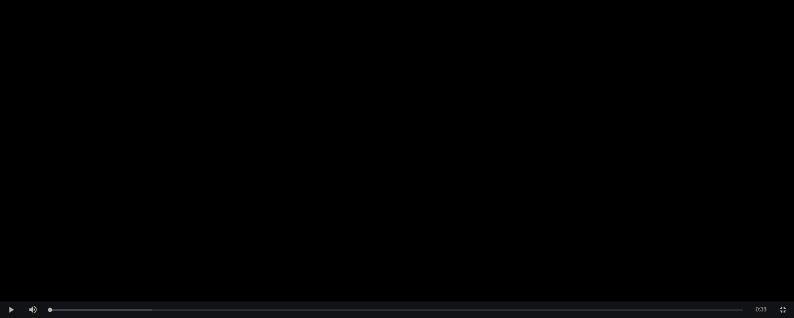
click at [428, 137] on video "Video Player" at bounding box center [397, 159] width 794 height 318
click at [568, 99] on video "Video Player" at bounding box center [397, 159] width 794 height 318
click at [587, 117] on video "Video Player" at bounding box center [397, 159] width 794 height 318
drag, startPoint x: 784, startPoint y: 313, endPoint x: 783, endPoint y: 305, distance: 7.9
click at [762, 243] on span "Video Player" at bounding box center [783, 310] width 0 height 0
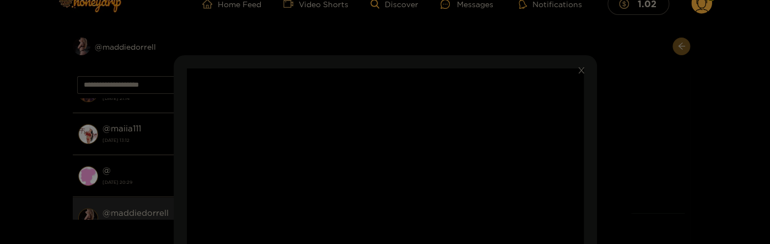
click at [651, 119] on div "**********" at bounding box center [385, 122] width 770 height 244
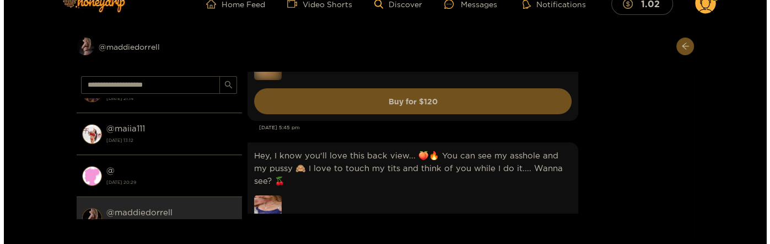
scroll to position [4346, 0]
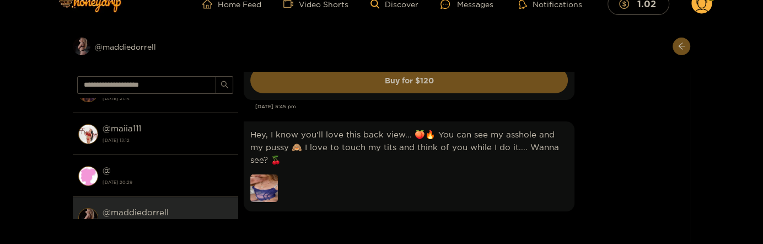
click at [262, 174] on img at bounding box center [264, 188] width 28 height 28
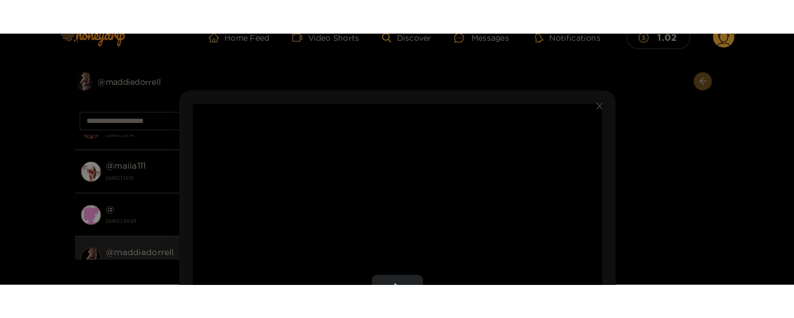
scroll to position [60, 0]
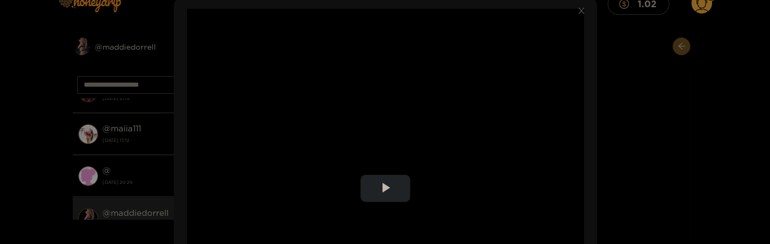
click at [443, 128] on video "Video Player" at bounding box center [385, 188] width 397 height 358
click at [442, 126] on video "Video Player" at bounding box center [385, 188] width 397 height 358
click at [442, 124] on video "Video Player" at bounding box center [385, 188] width 397 height 358
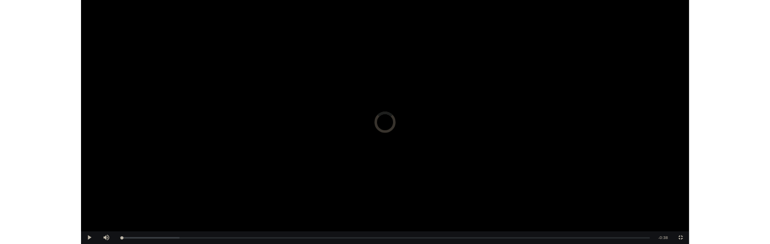
scroll to position [4752, 0]
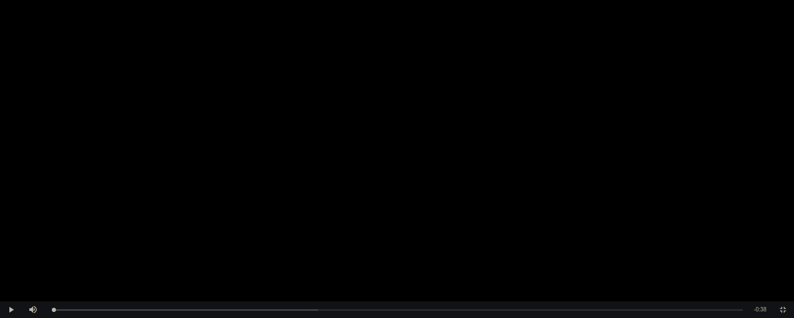
click at [633, 132] on video "Video Player" at bounding box center [397, 159] width 794 height 318
click at [613, 117] on video "Video Player" at bounding box center [397, 159] width 794 height 318
click at [610, 112] on video "Video Player" at bounding box center [397, 159] width 794 height 318
click at [762, 243] on span "Video Player" at bounding box center [783, 310] width 0 height 0
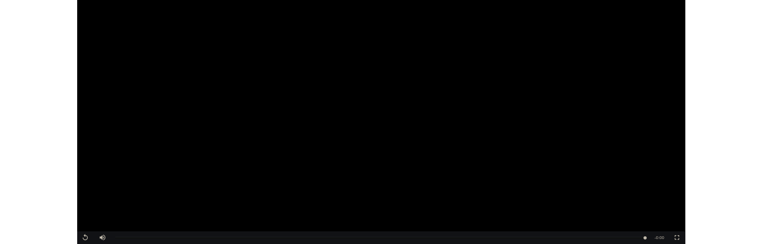
scroll to position [5157, 0]
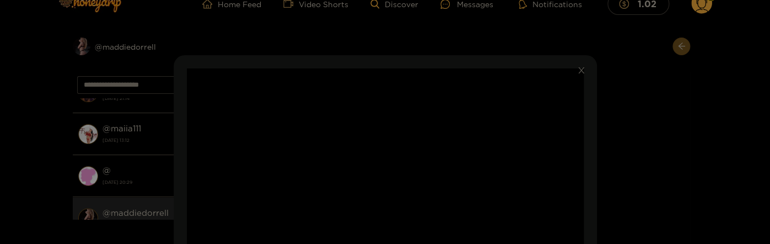
click at [664, 127] on div "**********" at bounding box center [385, 122] width 770 height 244
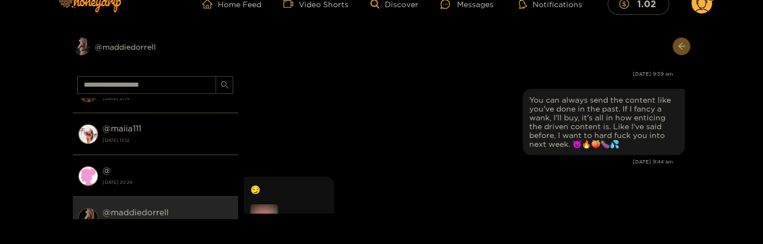
scroll to position [11051, 0]
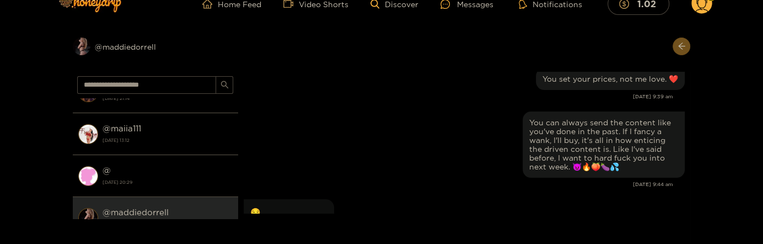
click at [485, 196] on div "😏 Buy for $ 250" at bounding box center [464, 246] width 441 height 101
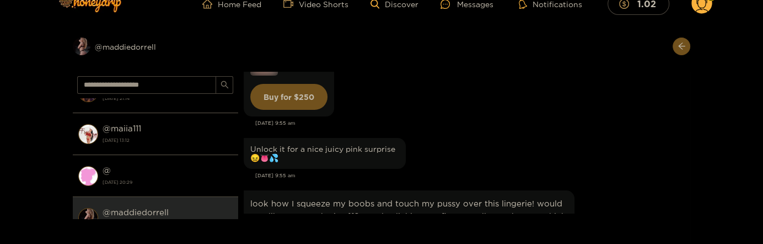
scroll to position [11289, 0]
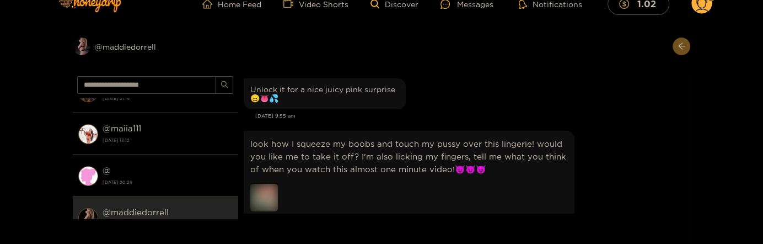
click at [613, 147] on div "look how I squeeze my boobs and touch my pussy over this lingerie! would you li…" at bounding box center [464, 191] width 441 height 127
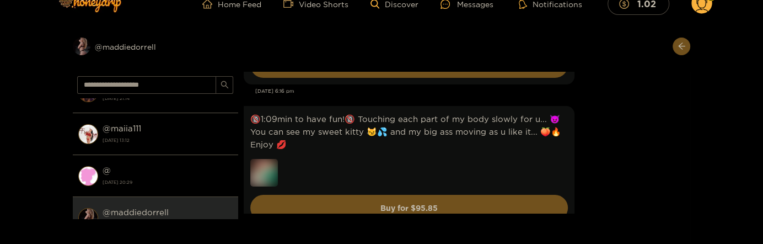
scroll to position [11528, 0]
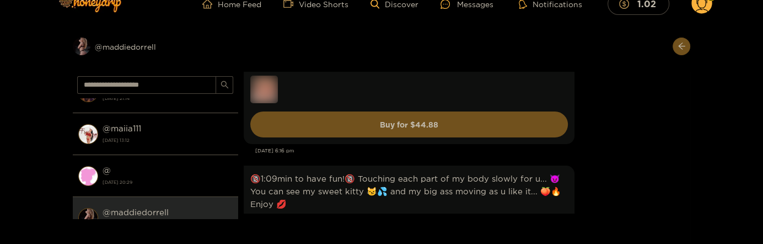
click at [621, 163] on div "🔞1:09min to have fun!🔞 Touching each part of my body slowly for u... 😈 You can …" at bounding box center [464, 226] width 441 height 127
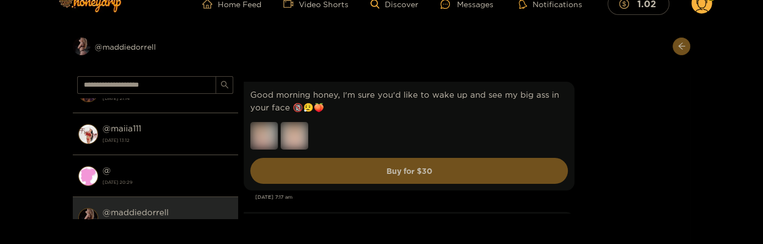
scroll to position [0, 0]
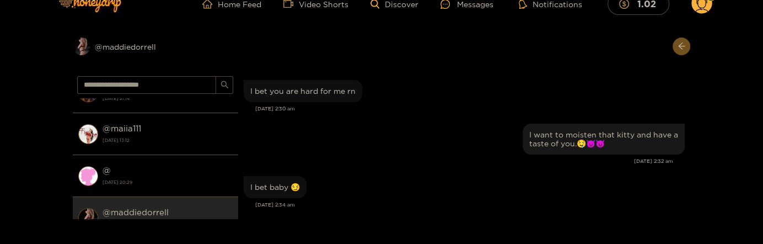
click at [593, 182] on div "I bet baby 😏" at bounding box center [464, 187] width 441 height 28
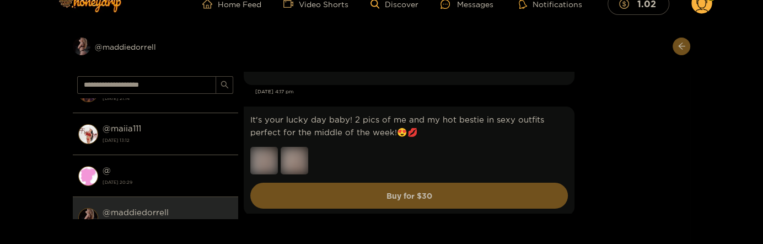
scroll to position [1250, 0]
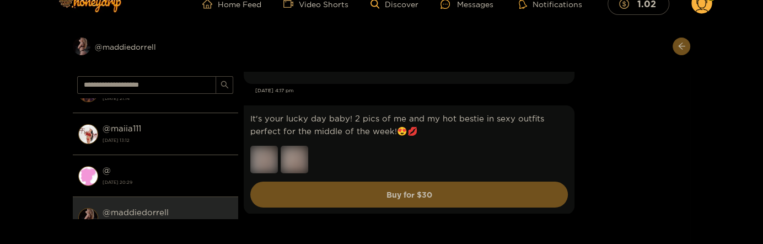
click at [588, 139] on div "It's your lucky day baby! 2 pics of me and my hot bestie in sexy outfits perfec…" at bounding box center [464, 160] width 441 height 114
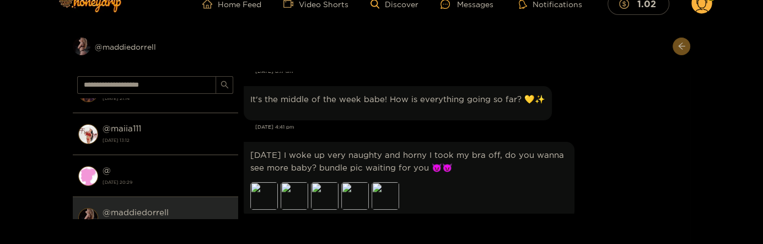
scroll to position [1429, 0]
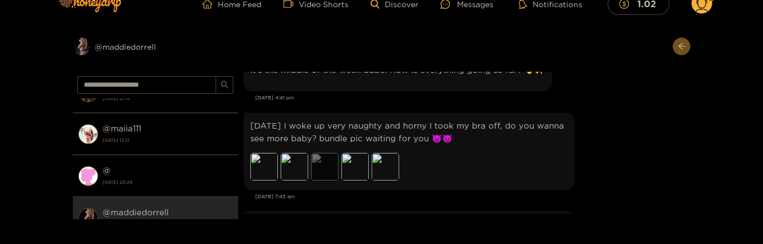
click at [327, 169] on div "Preview" at bounding box center [325, 167] width 28 height 28
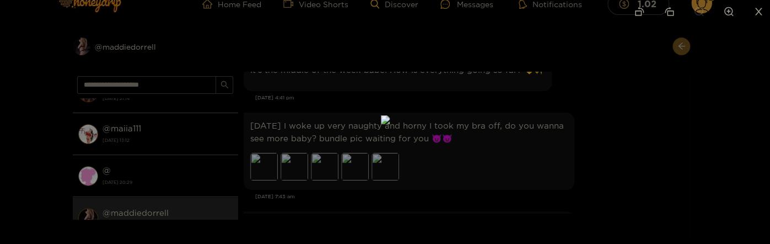
click at [390, 124] on img at bounding box center [385, 119] width 9 height 9
click at [574, 160] on div at bounding box center [385, 122] width 770 height 244
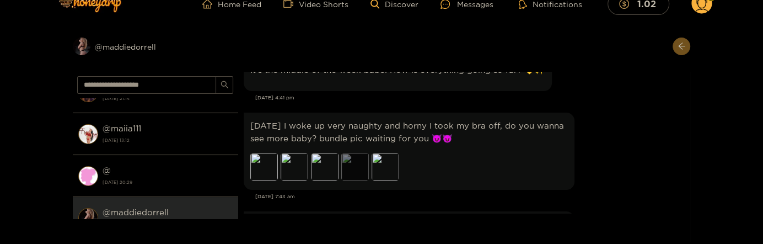
click at [357, 169] on div "Preview" at bounding box center [355, 167] width 28 height 28
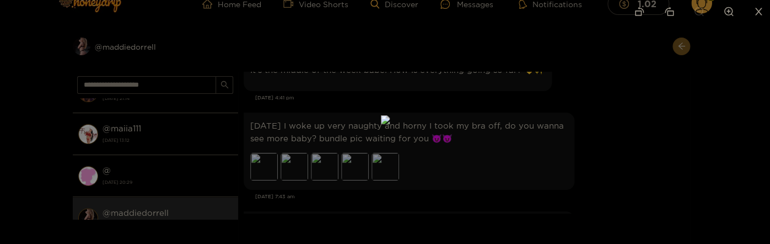
click at [583, 144] on div at bounding box center [385, 122] width 770 height 244
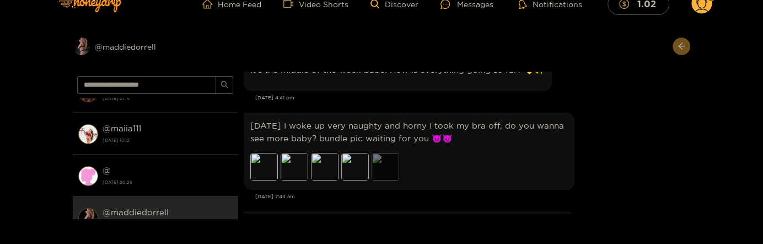
click at [379, 174] on div "Preview" at bounding box center [386, 167] width 28 height 28
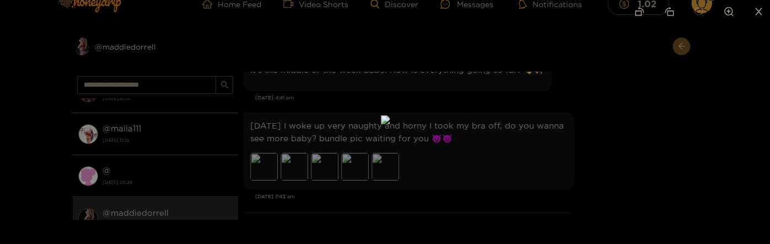
click at [598, 145] on div at bounding box center [385, 122] width 770 height 244
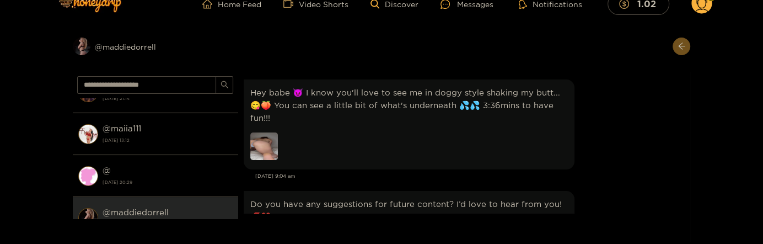
scroll to position [2980, 0]
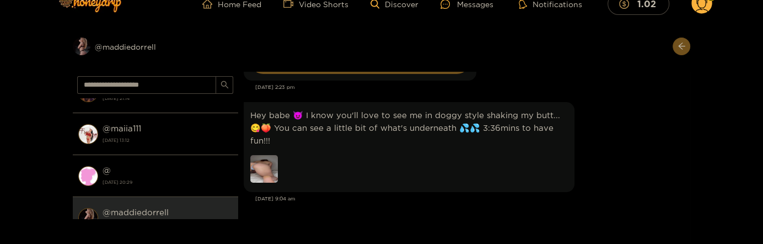
click at [271, 155] on img at bounding box center [264, 169] width 28 height 28
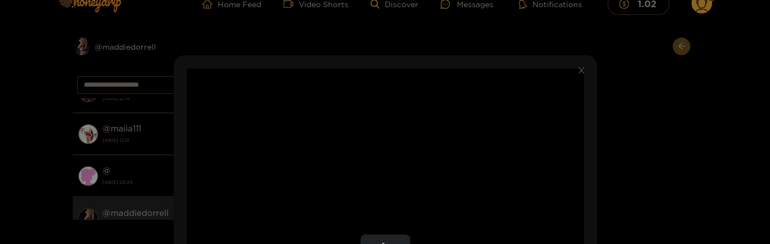
click at [447, 139] on video "Video Player" at bounding box center [385, 247] width 397 height 358
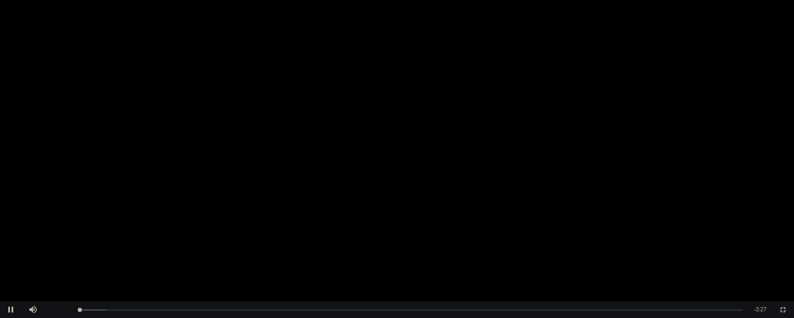
click at [511, 154] on video "Video Player" at bounding box center [397, 159] width 794 height 318
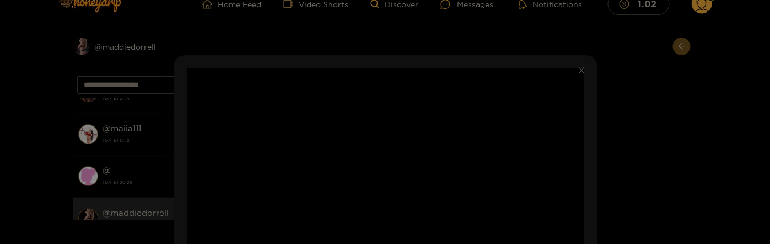
click at [481, 104] on video "Video Player" at bounding box center [385, 247] width 397 height 358
click at [639, 138] on div "**********" at bounding box center [385, 122] width 770 height 244
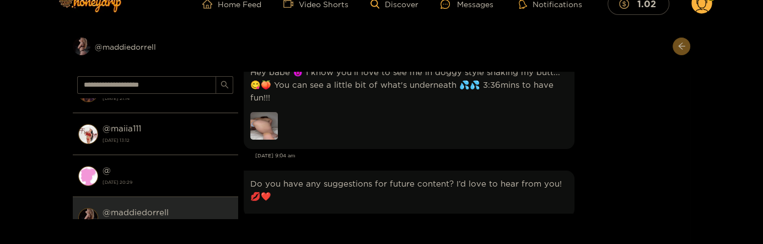
scroll to position [3039, 0]
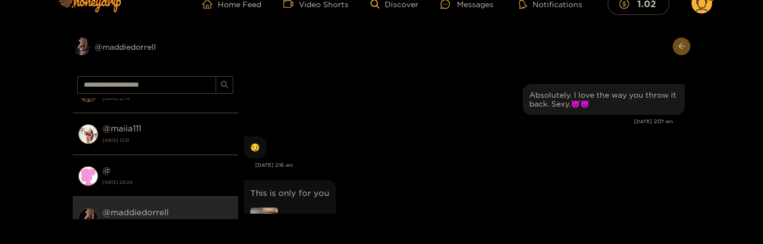
scroll to position [3575, 0]
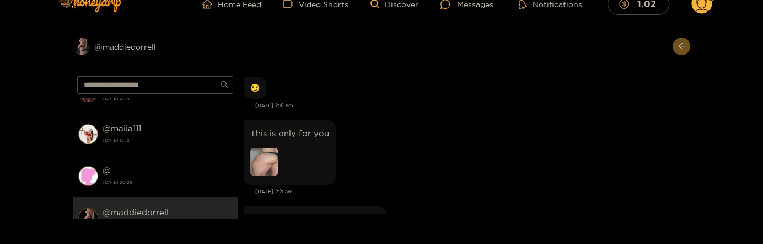
click at [259, 148] on img at bounding box center [264, 162] width 28 height 28
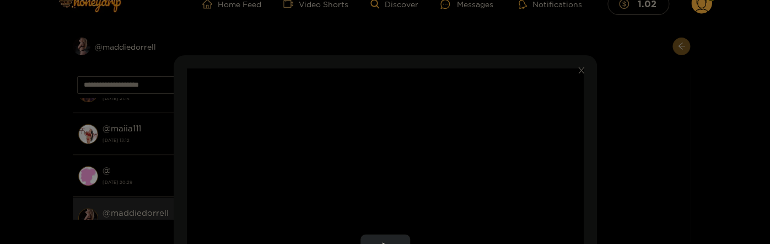
click at [448, 139] on video "Video Player" at bounding box center [385, 247] width 397 height 358
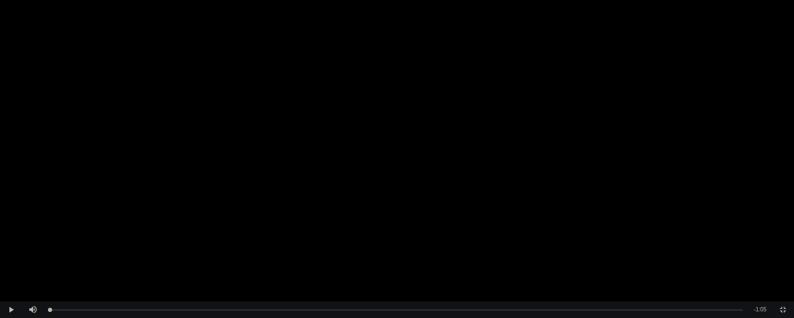
click at [555, 137] on video "Video Player" at bounding box center [397, 159] width 794 height 318
click at [713, 205] on video "Video Player" at bounding box center [397, 159] width 794 height 318
click at [510, 99] on video "Video Player" at bounding box center [397, 159] width 794 height 318
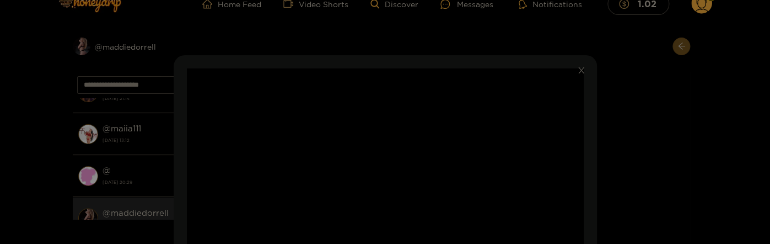
click at [649, 151] on div "**********" at bounding box center [385, 122] width 770 height 244
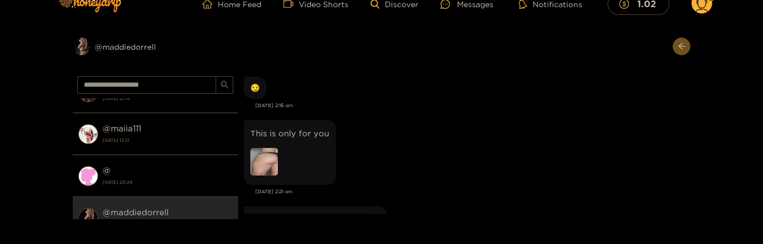
click at [264, 148] on img at bounding box center [264, 162] width 28 height 28
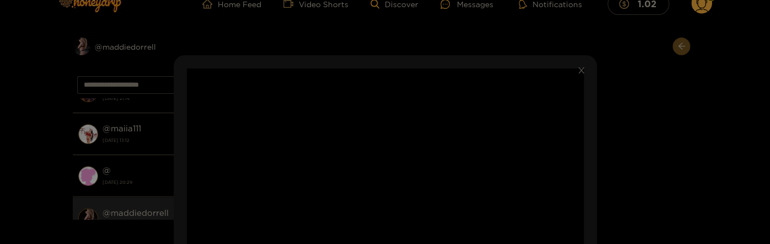
click at [449, 148] on video "Video Player" at bounding box center [385, 247] width 397 height 358
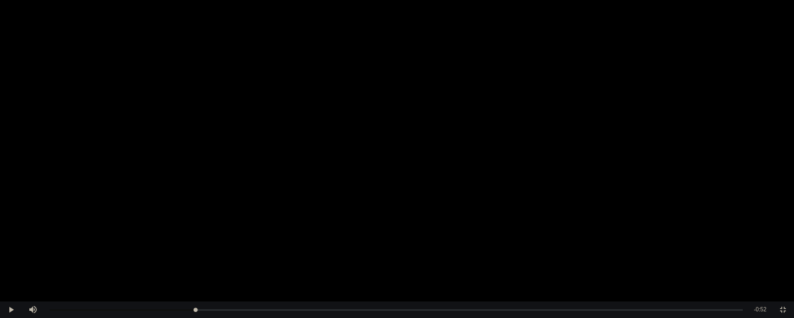
click at [460, 147] on video "Video Player" at bounding box center [397, 159] width 794 height 318
click at [621, 151] on video "Video Player" at bounding box center [397, 159] width 794 height 318
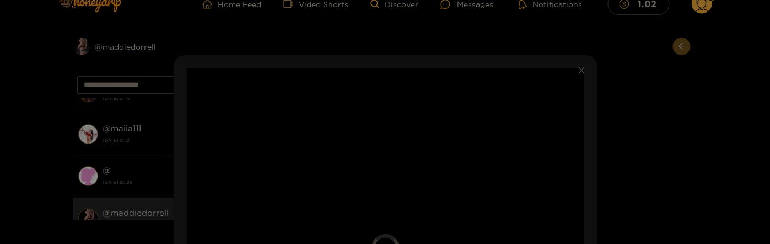
click at [614, 120] on div "**********" at bounding box center [385, 122] width 770 height 244
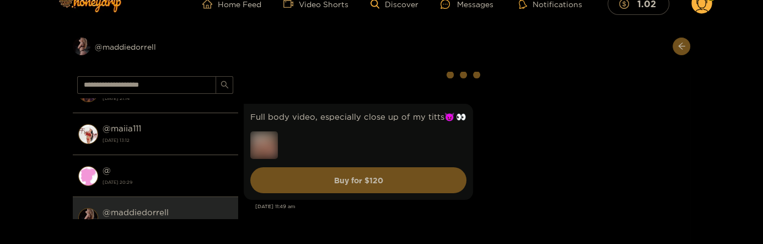
scroll to position [0, 0]
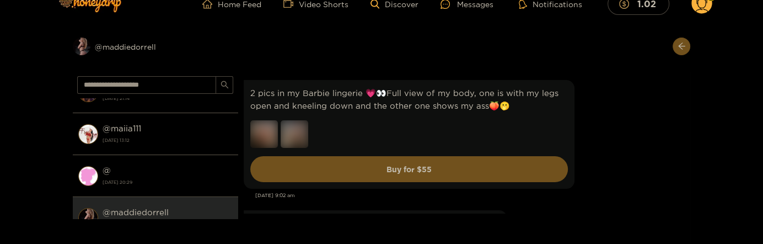
click at [624, 133] on div "2 pics in my Barbie lingerie 💗👀Full view of my body, one is with my legs open a…" at bounding box center [464, 134] width 441 height 114
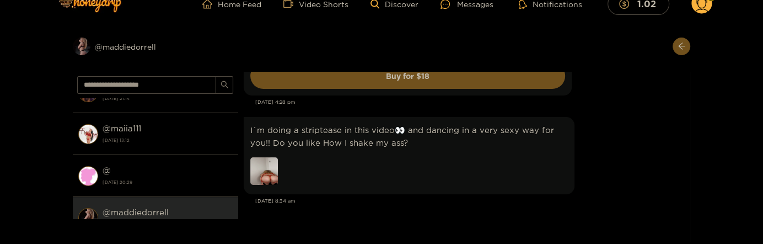
scroll to position [1667, 0]
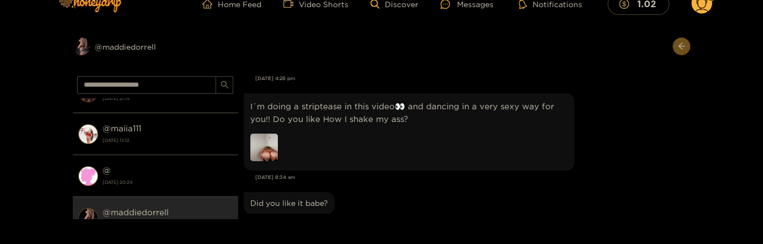
click at [257, 133] on img at bounding box center [264, 147] width 28 height 28
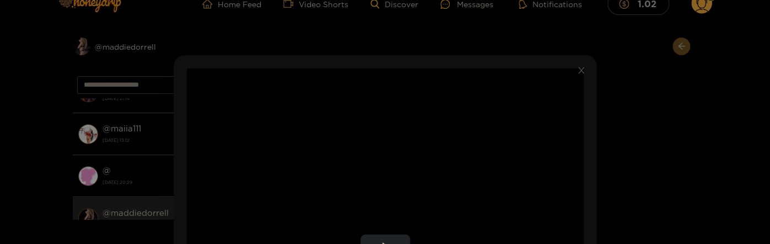
click at [482, 126] on video "Video Player" at bounding box center [385, 247] width 397 height 358
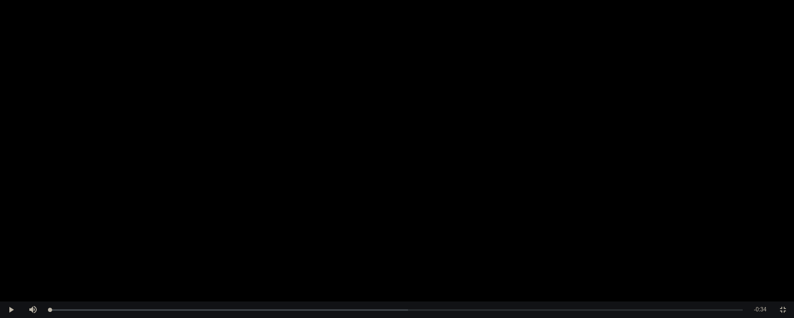
click at [572, 108] on video "Video Player" at bounding box center [397, 159] width 794 height 318
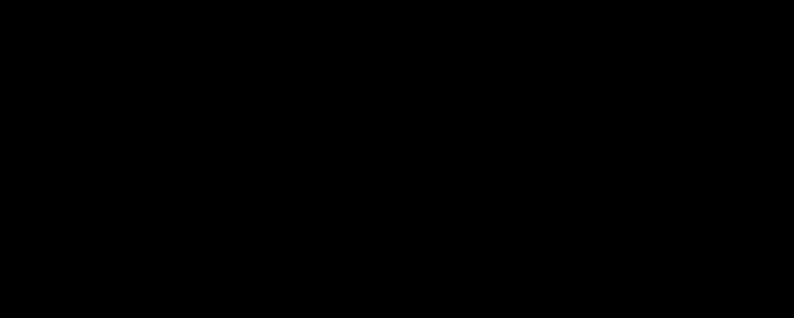
click at [572, 108] on video "Video Player" at bounding box center [397, 159] width 794 height 318
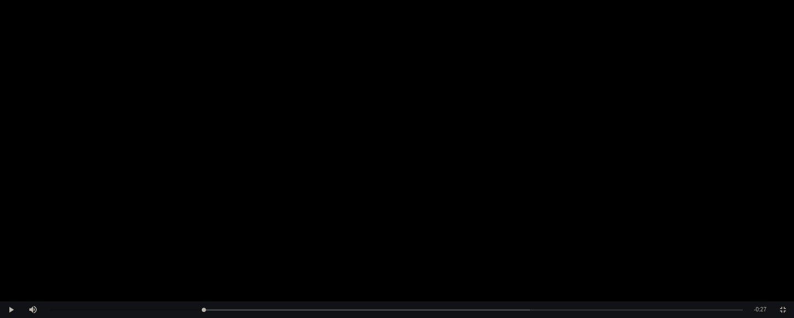
click at [585, 104] on video "Video Player" at bounding box center [397, 159] width 794 height 318
click at [595, 112] on video "Video Player" at bounding box center [397, 159] width 794 height 318
drag, startPoint x: 780, startPoint y: 311, endPoint x: 782, endPoint y: 302, distance: 9.6
click at [762, 243] on span "Video Player" at bounding box center [783, 310] width 0 height 0
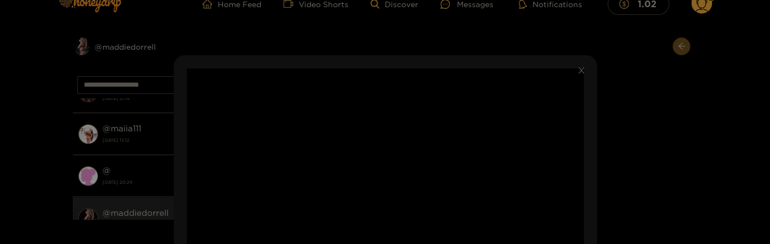
click at [658, 138] on div "**********" at bounding box center [385, 122] width 770 height 244
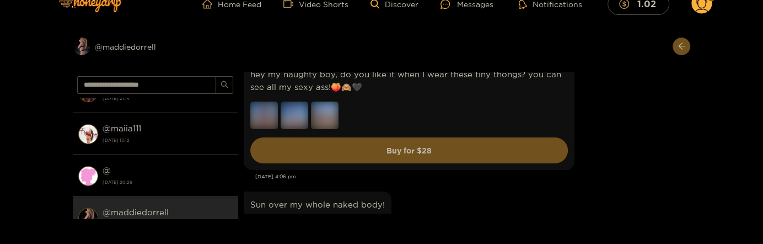
scroll to position [2143, 0]
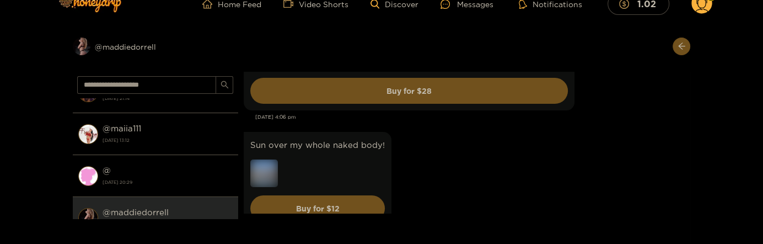
click at [552, 146] on div "Sun over my whole naked body! Buy for $ 12" at bounding box center [464, 179] width 441 height 101
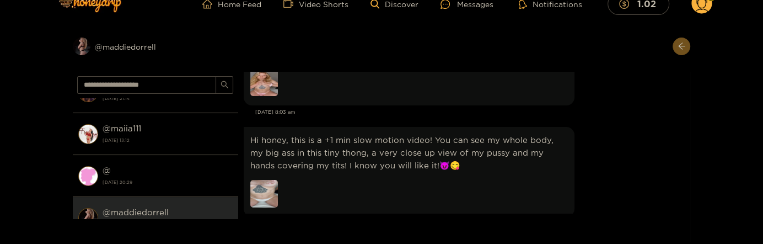
scroll to position [3215, 0]
click at [265, 178] on img at bounding box center [264, 192] width 28 height 28
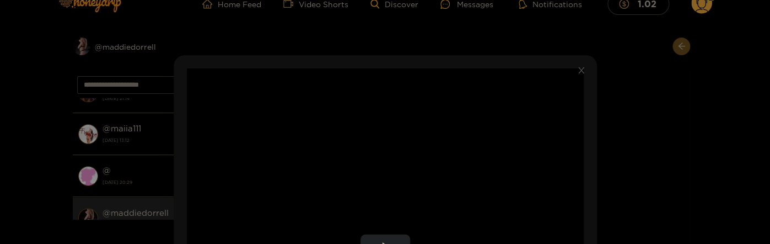
click at [438, 148] on video "Video Player" at bounding box center [385, 247] width 397 height 358
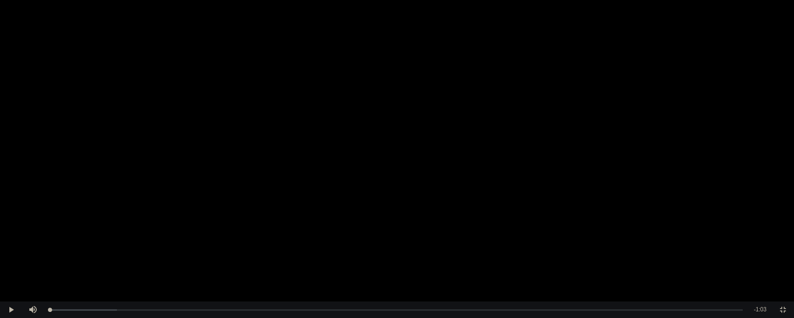
click at [562, 138] on video "Video Player" at bounding box center [397, 159] width 794 height 318
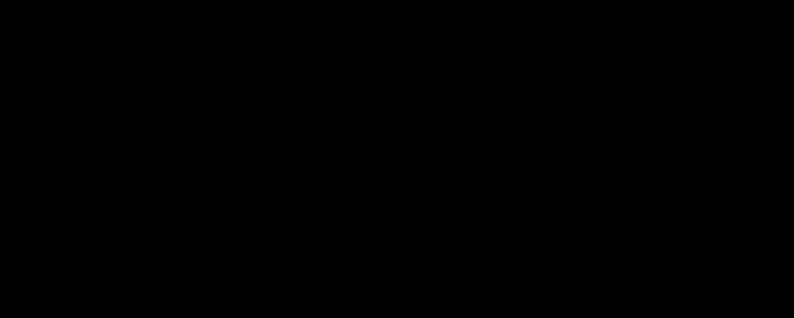
click at [562, 138] on video "Video Player" at bounding box center [397, 159] width 794 height 318
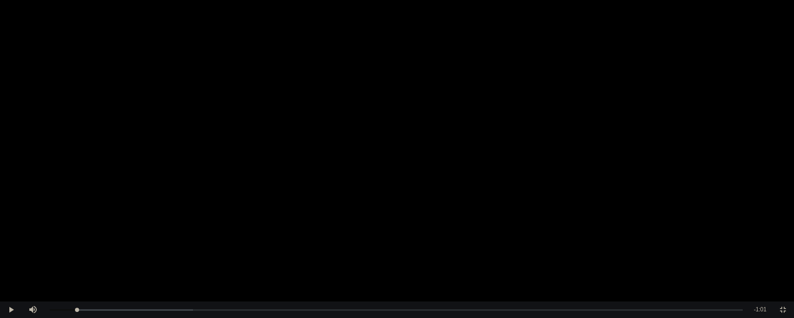
click at [608, 130] on video "Video Player" at bounding box center [397, 159] width 794 height 318
click at [641, 138] on video "Video Player" at bounding box center [397, 159] width 794 height 318
click at [762, 243] on span "Video Player" at bounding box center [783, 310] width 0 height 0
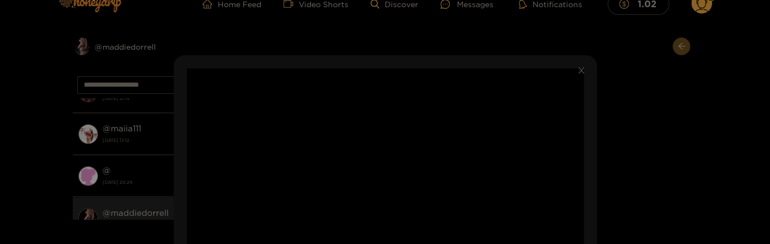
click at [617, 142] on div "**********" at bounding box center [385, 122] width 770 height 244
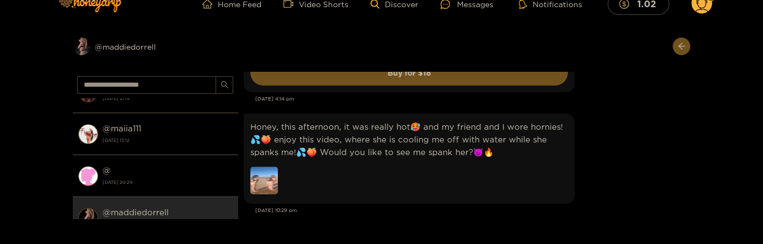
scroll to position [3989, 0]
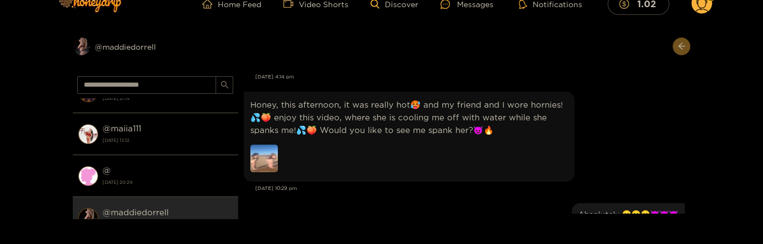
click at [265, 144] on img at bounding box center [264, 158] width 28 height 28
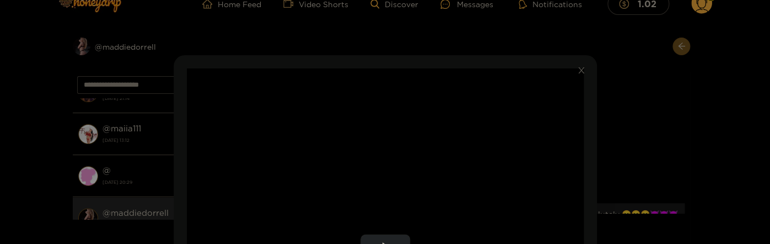
click at [429, 153] on video "Video Player" at bounding box center [385, 247] width 397 height 358
click at [430, 153] on video "Video Player" at bounding box center [385, 247] width 397 height 358
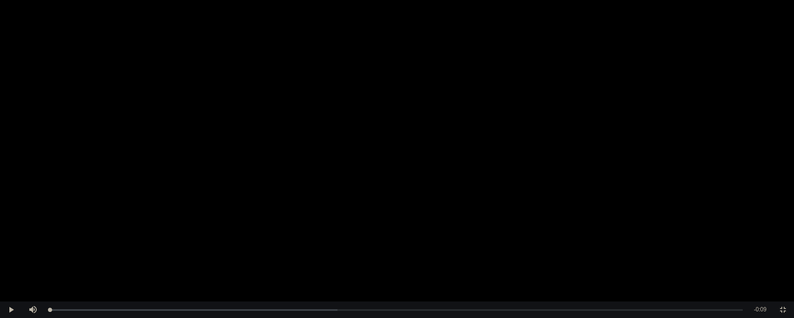
click at [570, 146] on video "Video Player" at bounding box center [397, 159] width 794 height 318
click at [643, 164] on video "Video Player" at bounding box center [397, 159] width 794 height 318
click at [624, 138] on video "Video Player" at bounding box center [397, 159] width 794 height 318
click at [628, 140] on video "Video Player" at bounding box center [397, 159] width 794 height 318
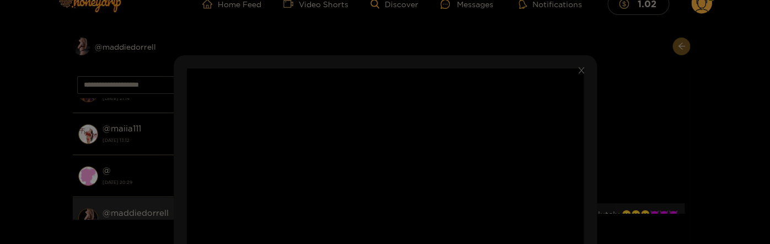
click at [621, 133] on div "**********" at bounding box center [385, 122] width 770 height 244
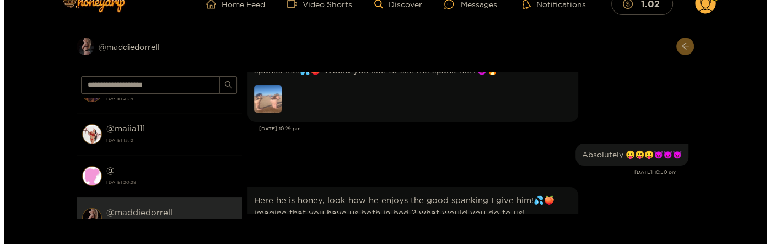
scroll to position [4108, 0]
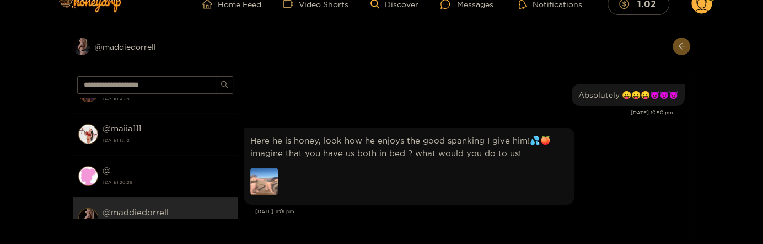
click at [256, 171] on img at bounding box center [264, 182] width 28 height 28
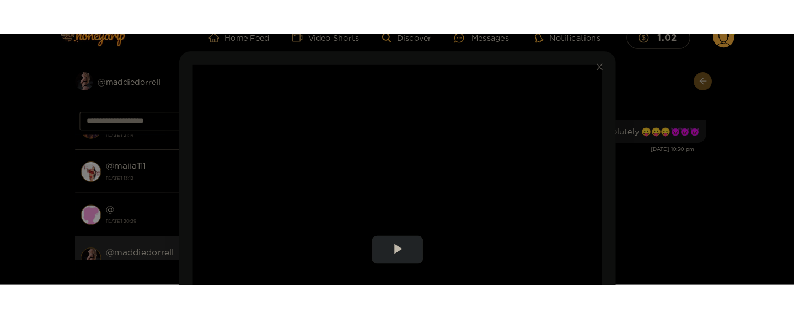
scroll to position [60, 0]
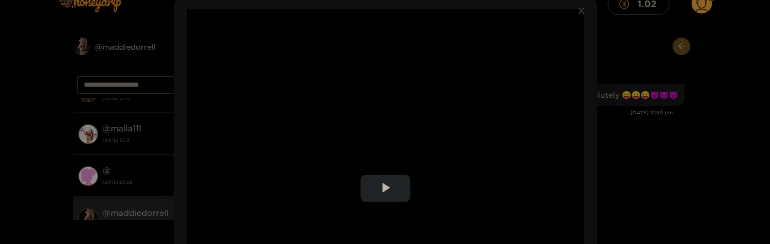
click at [479, 148] on video "Video Player" at bounding box center [385, 188] width 397 height 358
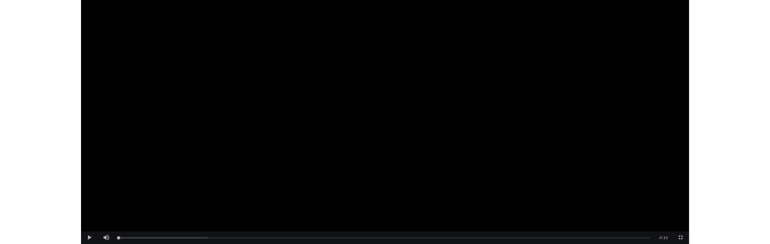
scroll to position [3922, 0]
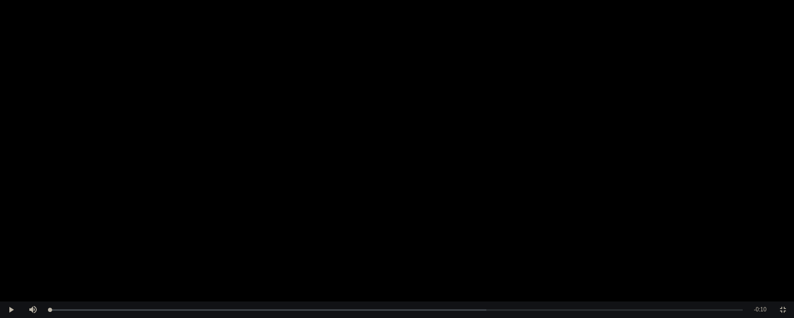
click at [619, 123] on video "Video Player" at bounding box center [397, 159] width 794 height 318
click at [619, 120] on video "Video Player" at bounding box center [397, 159] width 794 height 318
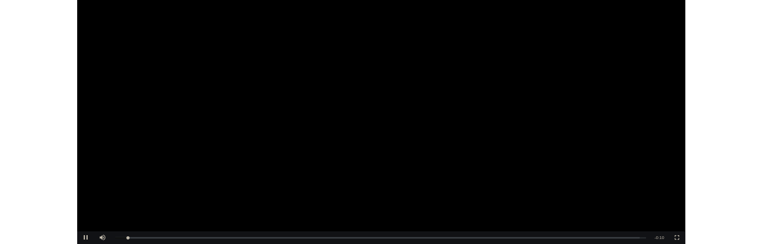
scroll to position [3737, 0]
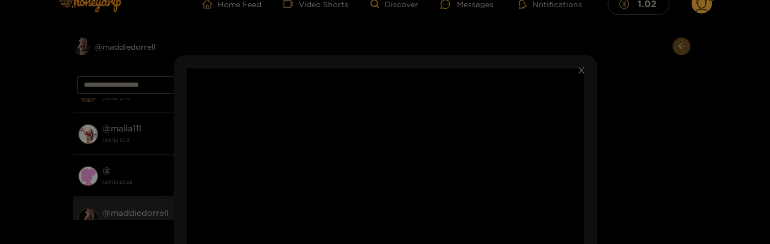
click at [578, 73] on icon "close" at bounding box center [581, 70] width 6 height 6
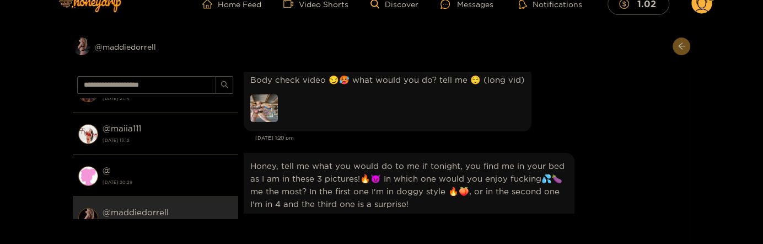
scroll to position [1653, 0]
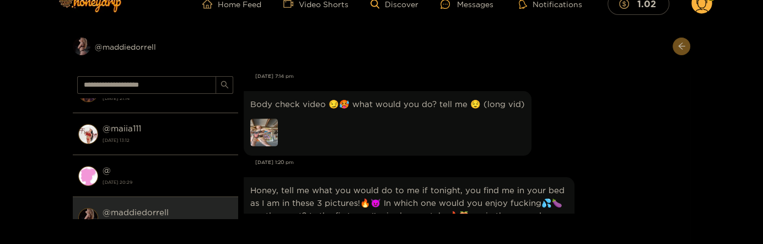
click at [268, 128] on img at bounding box center [264, 133] width 28 height 28
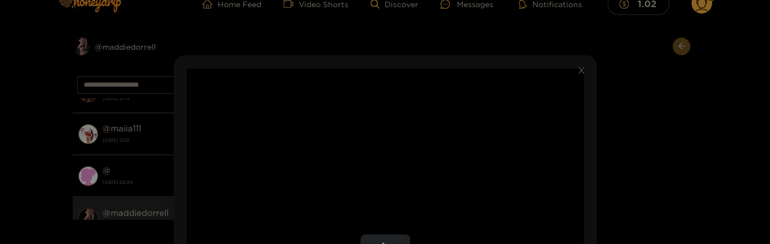
click at [374, 140] on video "Video Player" at bounding box center [385, 247] width 397 height 358
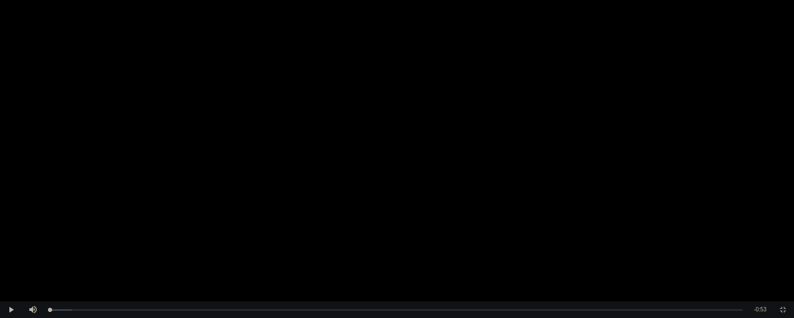
click at [762, 243] on span "Video Player" at bounding box center [783, 310] width 0 height 0
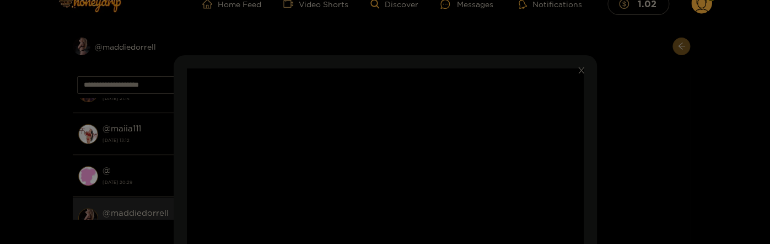
click at [620, 173] on div "**********" at bounding box center [385, 122] width 770 height 244
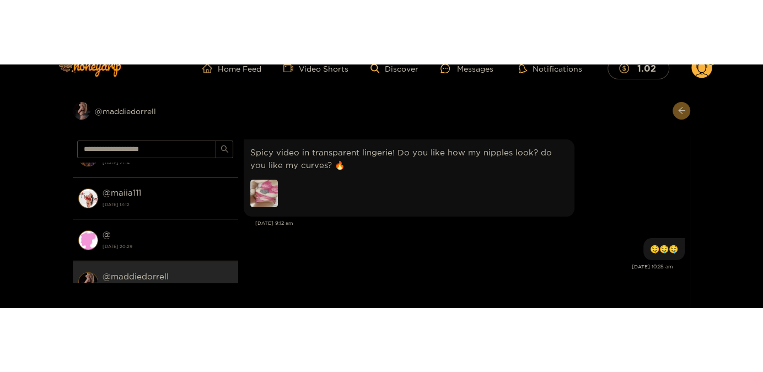
scroll to position [879, 0]
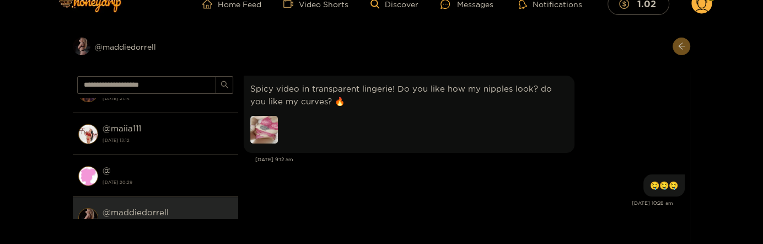
click at [261, 126] on img at bounding box center [264, 130] width 28 height 28
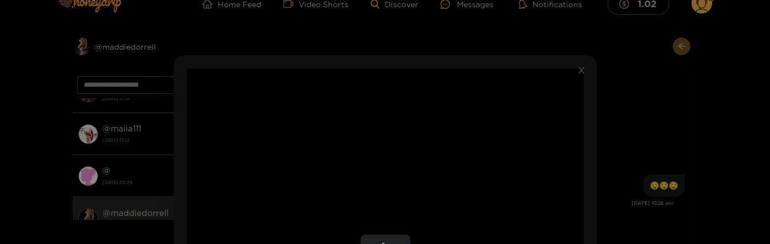
click at [486, 159] on video "Video Player" at bounding box center [385, 247] width 397 height 358
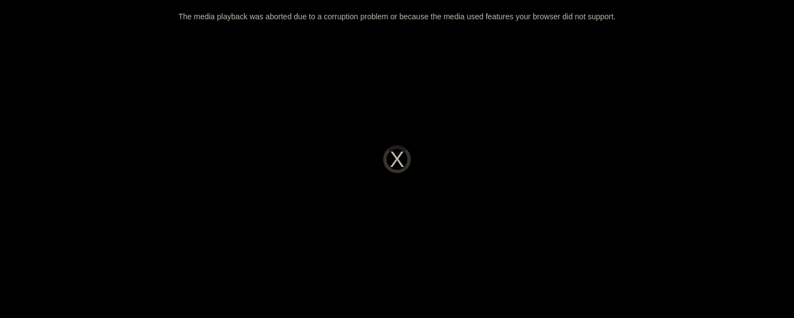
click at [550, 164] on div "The media playback was aborted due to a corruption problem or because the media…" at bounding box center [397, 159] width 794 height 318
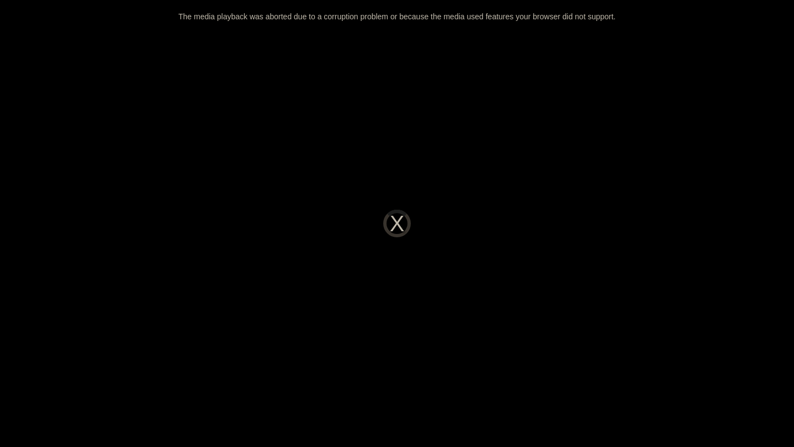
click at [569, 234] on div "The media playback was aborted due to a corruption problem or because the media…" at bounding box center [397, 223] width 794 height 447
click at [563, 216] on div "The media playback was aborted due to a corruption problem or because the media…" at bounding box center [397, 223] width 794 height 447
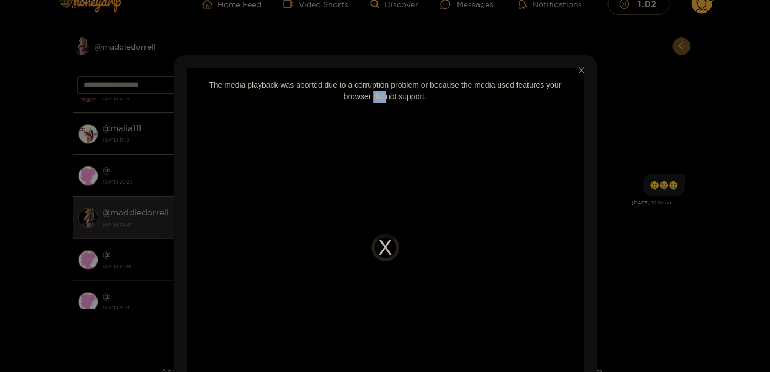
drag, startPoint x: 578, startPoint y: 73, endPoint x: 566, endPoint y: 80, distance: 14.1
click at [578, 74] on icon "close" at bounding box center [581, 70] width 8 height 8
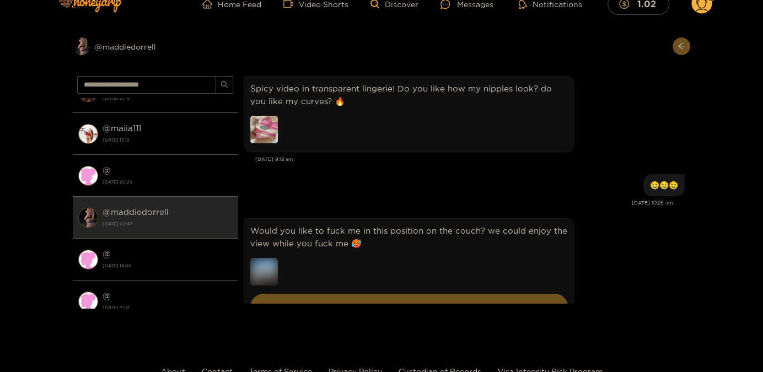
click at [266, 132] on img at bounding box center [264, 130] width 28 height 28
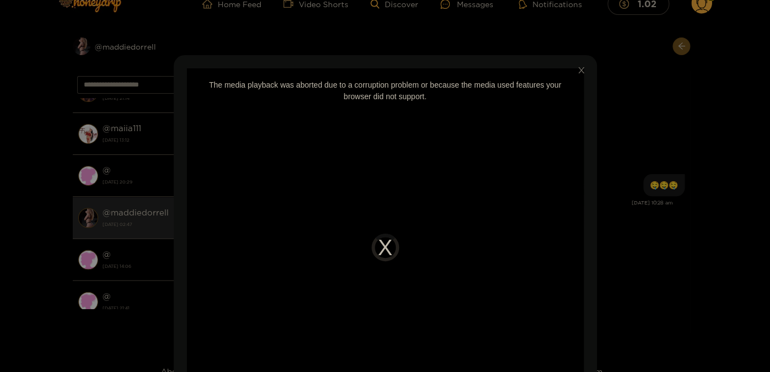
click at [578, 71] on icon "close" at bounding box center [581, 70] width 8 height 8
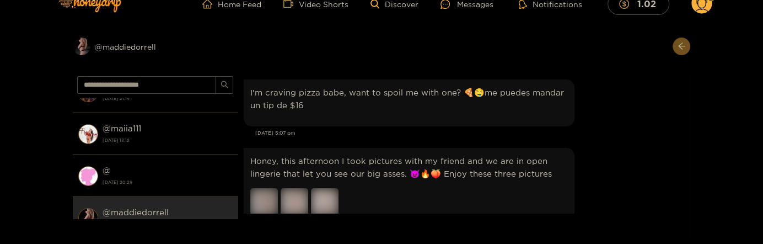
scroll to position [1131, 0]
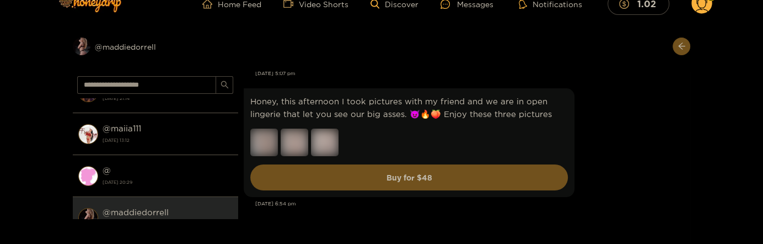
click at [593, 162] on div "Honey, this afternoon I took pictures with my friend and we are in open lingeri…" at bounding box center [464, 142] width 441 height 114
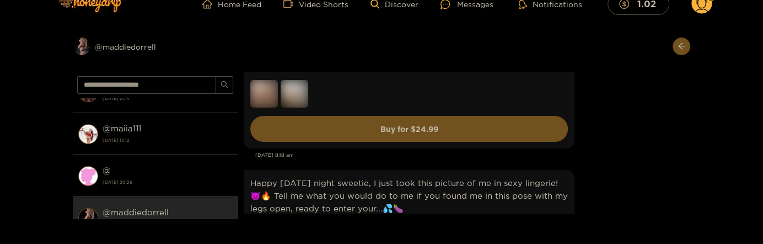
scroll to position [1369, 0]
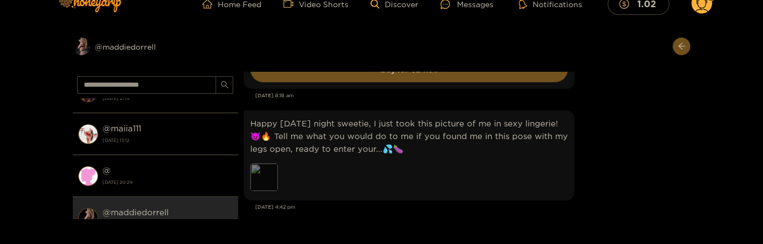
click at [260, 175] on div "Preview" at bounding box center [264, 177] width 28 height 28
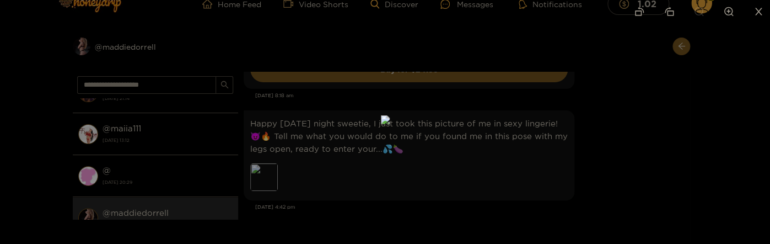
click at [390, 124] on img at bounding box center [385, 119] width 9 height 9
click at [399, 133] on img at bounding box center [385, 119] width 26 height 26
click at [584, 162] on div at bounding box center [385, 122] width 770 height 244
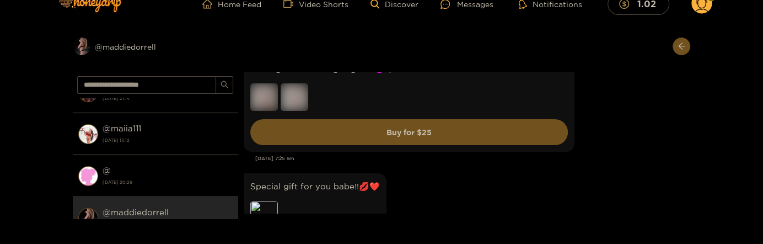
scroll to position [1608, 0]
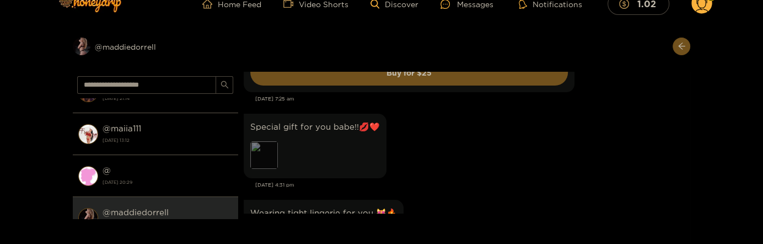
click at [259, 158] on div "Preview" at bounding box center [264, 155] width 28 height 28
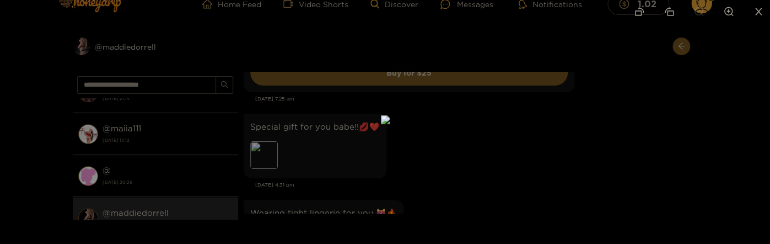
click at [562, 152] on div at bounding box center [385, 122] width 770 height 244
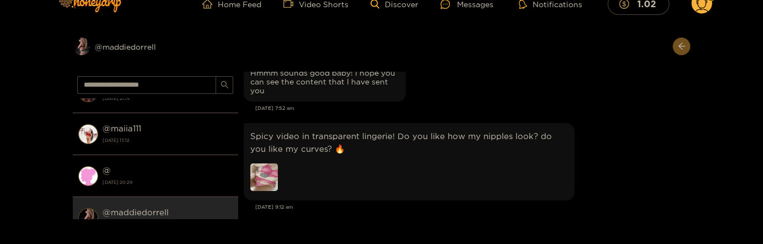
scroll to position [3275, 0]
click at [256, 178] on img at bounding box center [264, 177] width 28 height 28
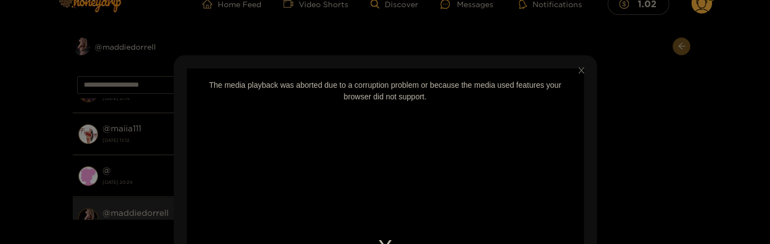
click at [578, 73] on icon "close" at bounding box center [581, 70] width 8 height 8
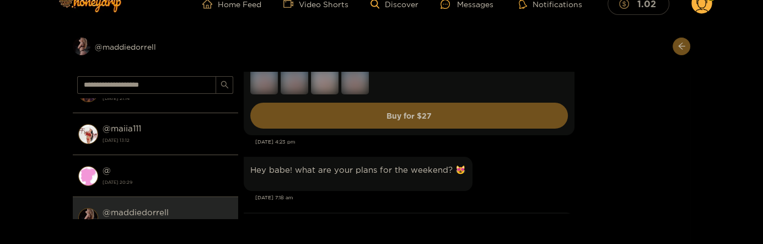
scroll to position [0, 0]
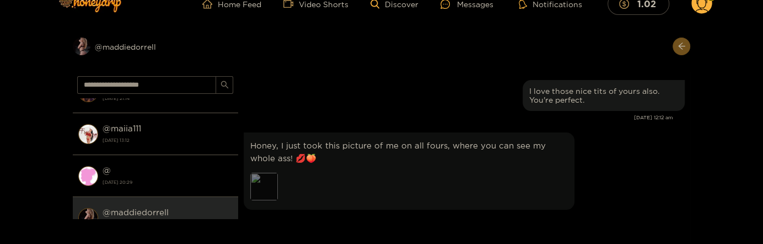
click at [271, 191] on div "Preview" at bounding box center [264, 187] width 28 height 28
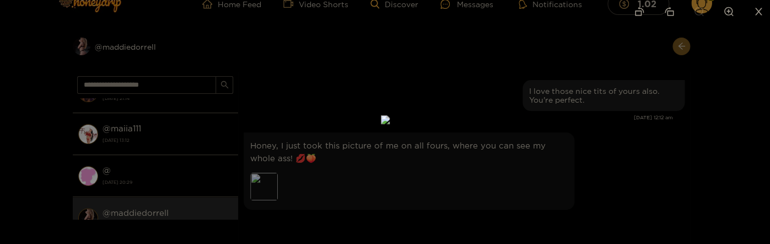
click at [633, 165] on div at bounding box center [385, 122] width 770 height 244
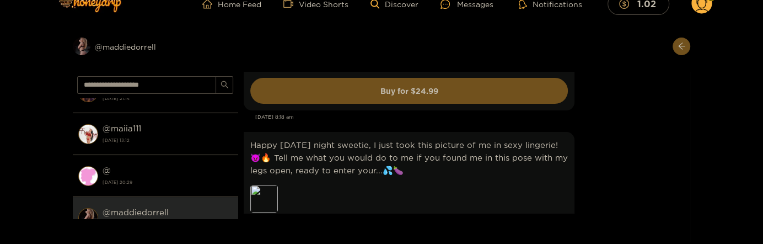
scroll to position [3930, 0]
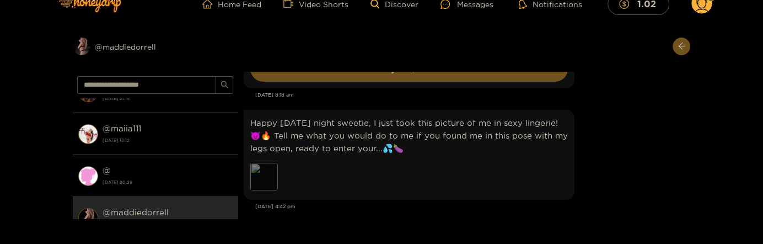
click at [263, 178] on div "Preview" at bounding box center [264, 177] width 28 height 28
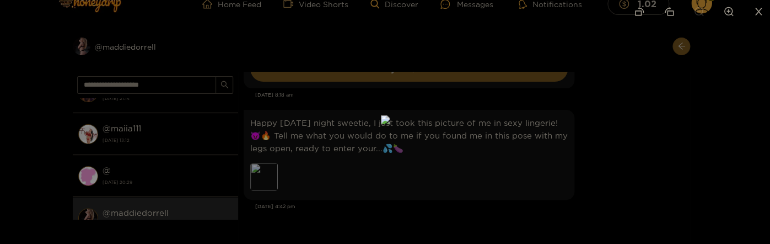
click at [596, 154] on div at bounding box center [385, 122] width 770 height 244
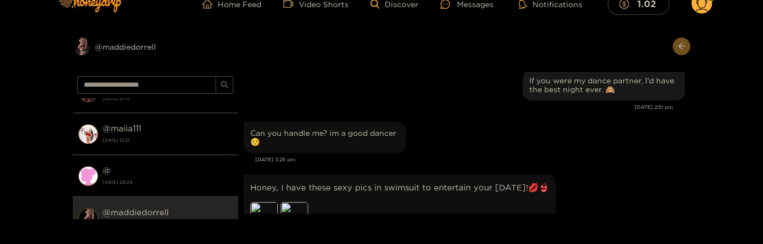
scroll to position [1548, 0]
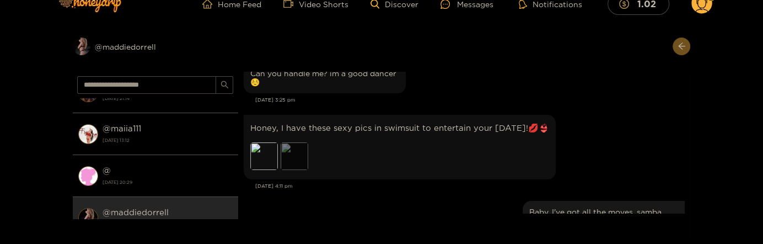
click at [299, 158] on div "Preview" at bounding box center [295, 156] width 28 height 28
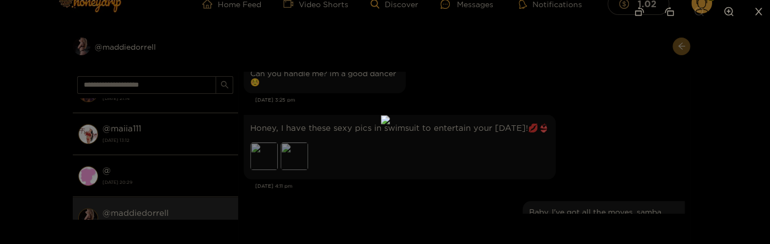
click at [599, 136] on div at bounding box center [385, 122] width 770 height 244
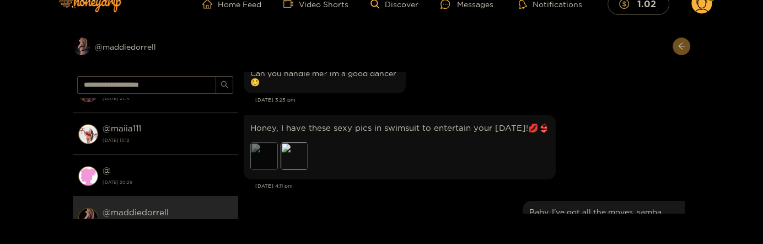
click at [253, 155] on div "Preview" at bounding box center [264, 156] width 28 height 28
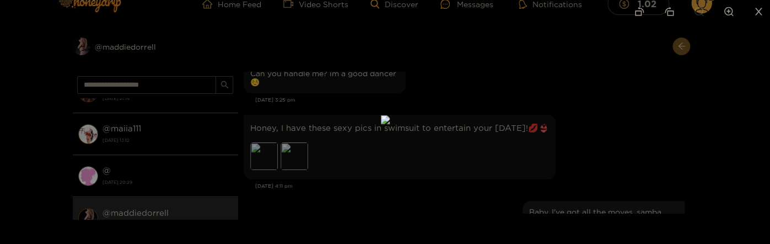
click at [623, 138] on div at bounding box center [385, 122] width 770 height 244
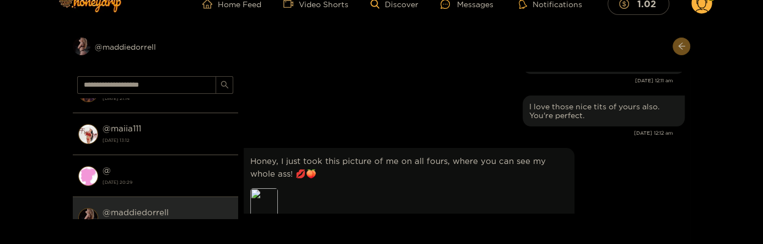
scroll to position [1905, 0]
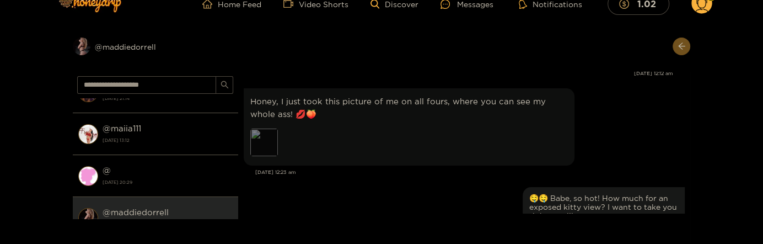
click at [276, 142] on div "Preview" at bounding box center [264, 142] width 28 height 28
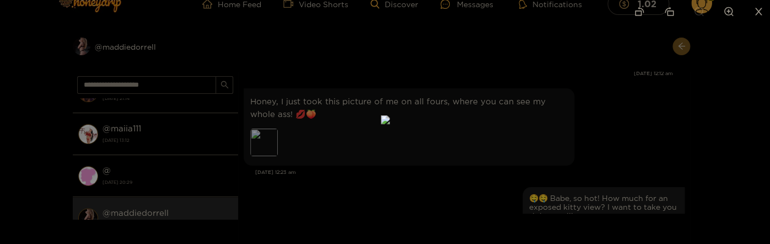
click at [610, 144] on div at bounding box center [385, 122] width 770 height 244
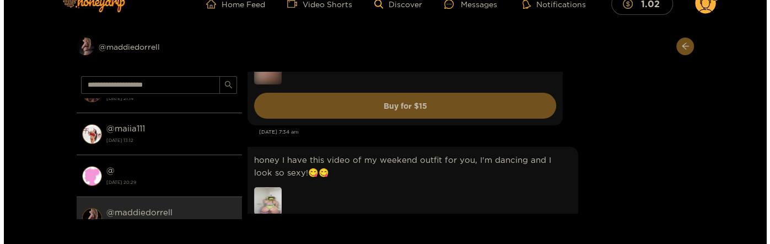
scroll to position [953, 0]
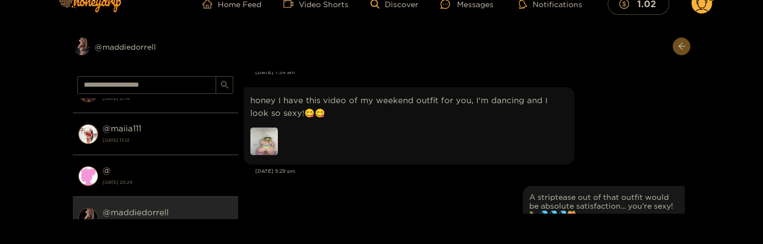
click at [266, 140] on img at bounding box center [264, 141] width 28 height 28
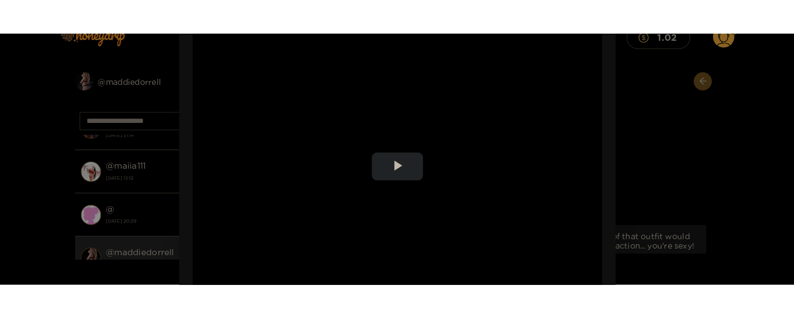
scroll to position [119, 0]
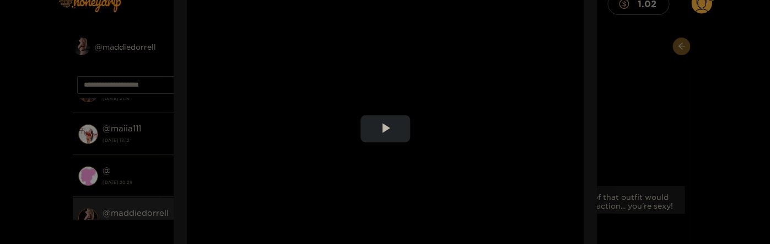
click at [453, 132] on video "Video Player" at bounding box center [385, 128] width 397 height 358
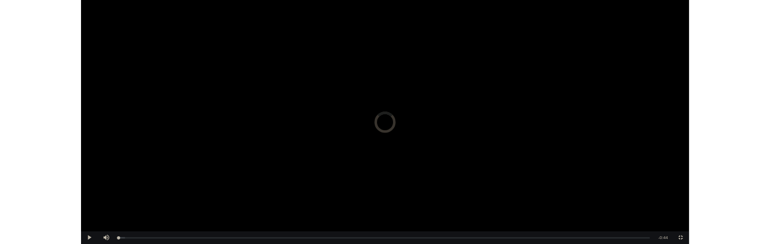
scroll to position [1453, 0]
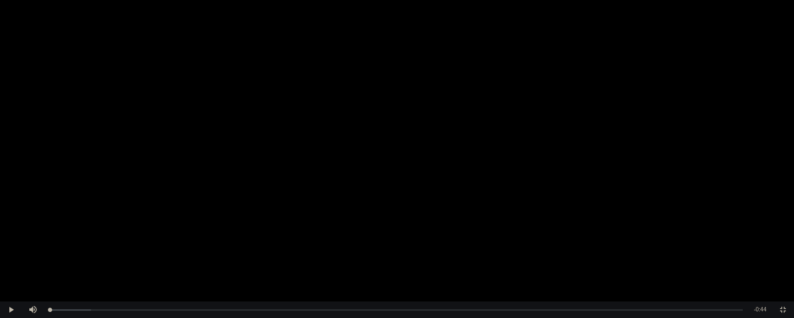
click at [554, 154] on video "Video Player" at bounding box center [397, 159] width 794 height 318
click at [556, 154] on video "Video Player" at bounding box center [397, 159] width 794 height 318
click at [762, 243] on span "Video Player" at bounding box center [783, 310] width 0 height 0
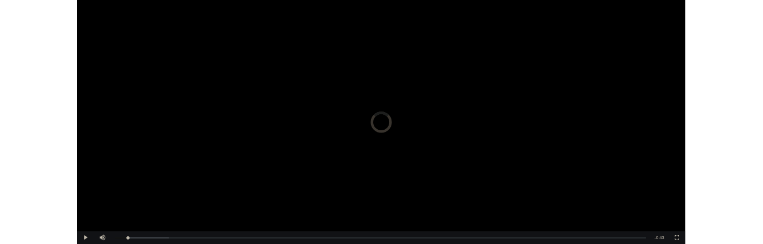
scroll to position [1954, 0]
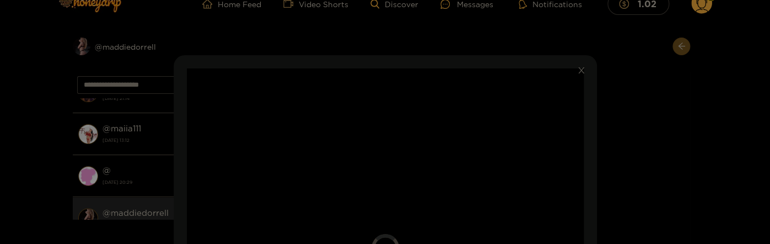
click at [629, 144] on div "**********" at bounding box center [385, 122] width 770 height 244
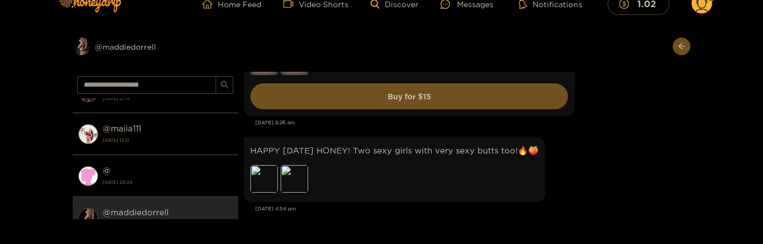
scroll to position [1775, 0]
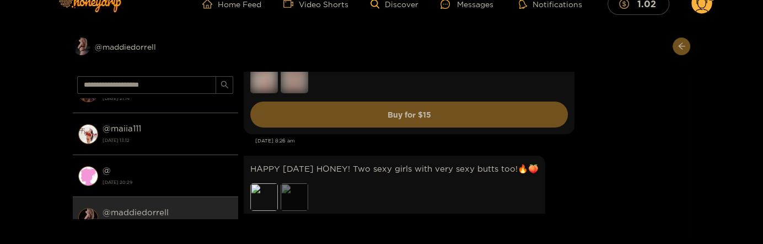
click at [289, 197] on div "Preview" at bounding box center [295, 197] width 28 height 28
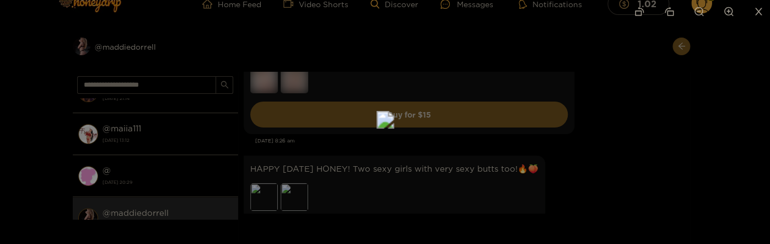
click at [640, 178] on div at bounding box center [385, 122] width 770 height 244
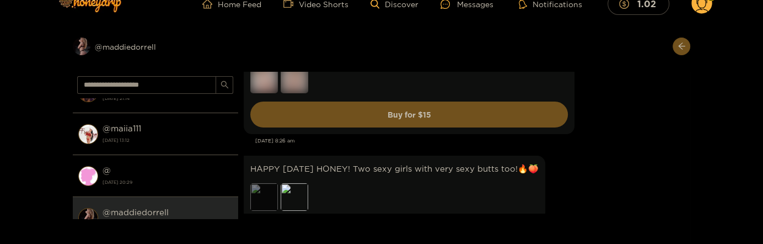
click at [262, 191] on div "Preview" at bounding box center [264, 197] width 28 height 28
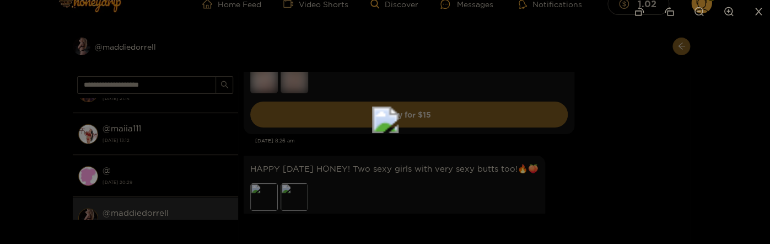
click at [695, 169] on div at bounding box center [385, 122] width 770 height 244
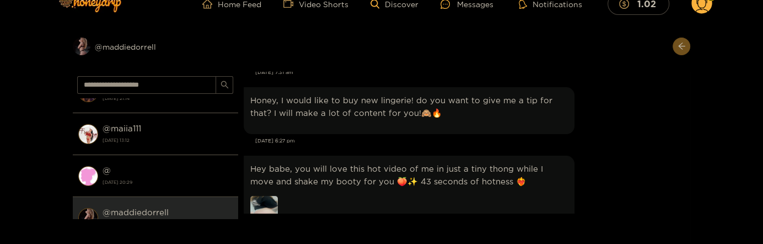
scroll to position [2143, 0]
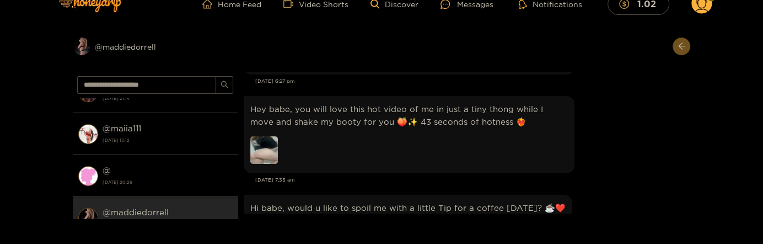
click at [261, 152] on img at bounding box center [264, 150] width 28 height 28
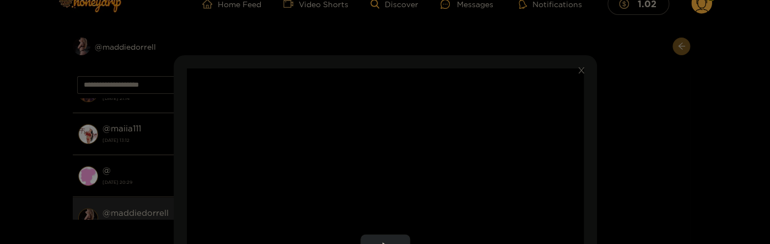
click at [476, 143] on video "Video Player" at bounding box center [385, 247] width 397 height 358
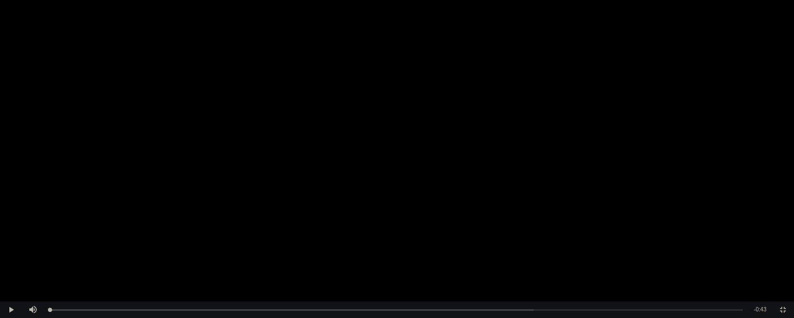
click at [202, 228] on video "Video Player" at bounding box center [397, 159] width 794 height 318
click at [561, 135] on video "Video Player" at bounding box center [397, 159] width 794 height 318
click at [633, 162] on video "Video Player" at bounding box center [397, 159] width 794 height 318
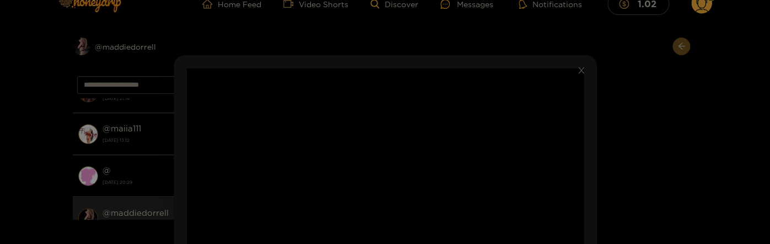
click at [619, 87] on div "**********" at bounding box center [385, 122] width 770 height 244
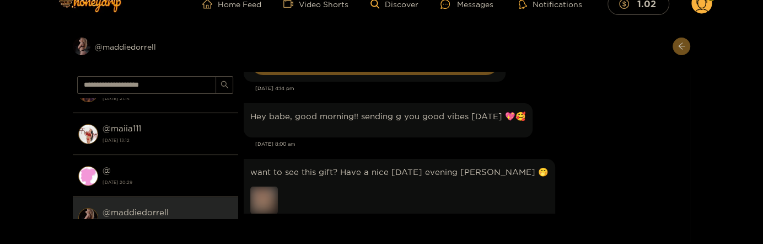
scroll to position [3811, 0]
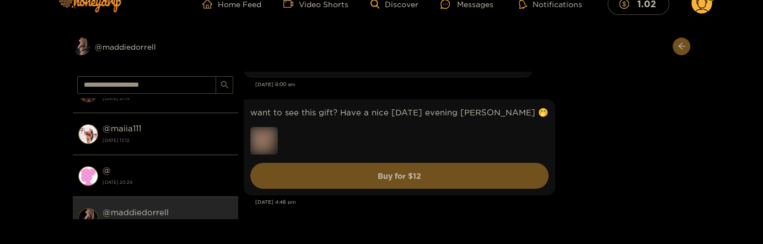
click at [640, 126] on div "want to see this gift? Have a nice Thursday evening sweetie ​🤭​ Buy for $ 12" at bounding box center [464, 146] width 441 height 101
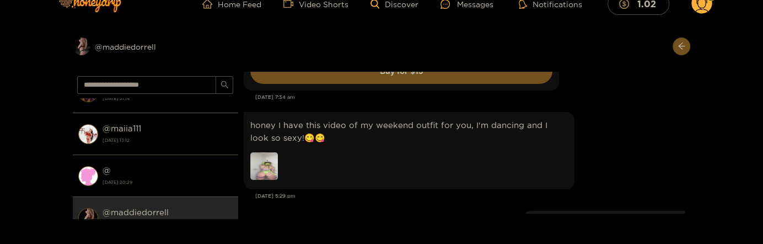
scroll to position [5716, 0]
click at [267, 166] on img at bounding box center [264, 167] width 28 height 28
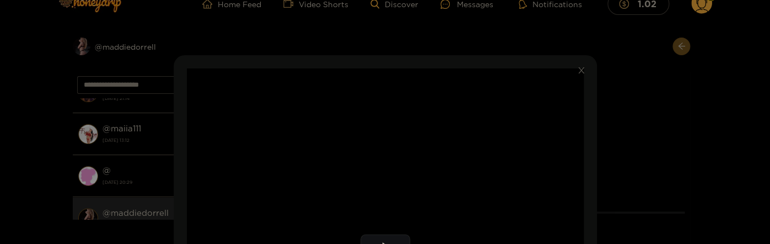
click at [674, 100] on div "**********" at bounding box center [385, 122] width 770 height 244
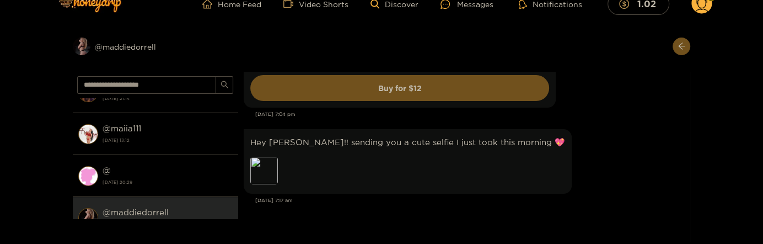
scroll to position [1191, 0]
click at [272, 175] on div "Preview" at bounding box center [264, 170] width 28 height 28
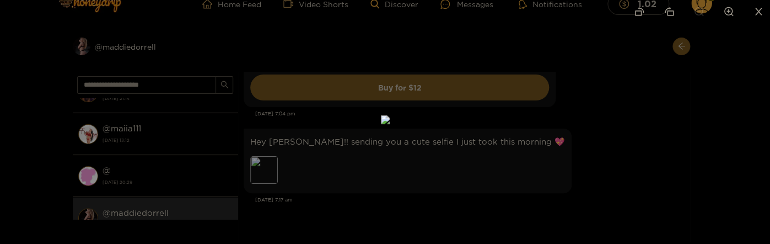
click at [568, 144] on div at bounding box center [385, 122] width 770 height 244
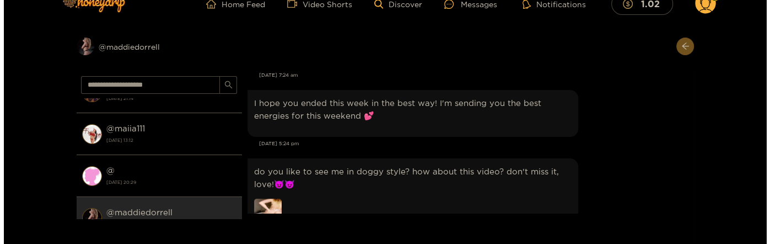
scroll to position [1561, 0]
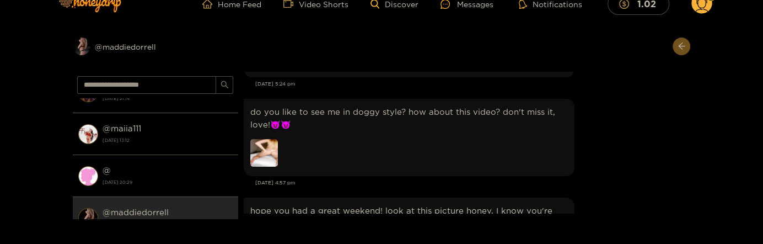
click at [262, 153] on img at bounding box center [264, 153] width 28 height 28
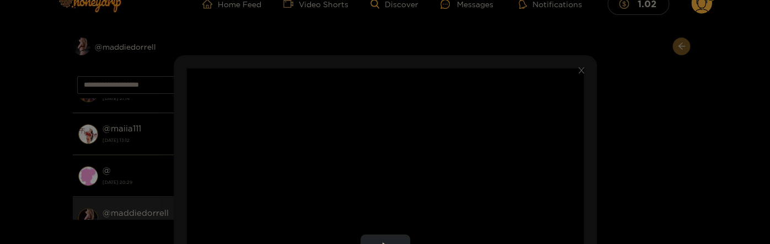
click at [447, 135] on video "Video Player" at bounding box center [385, 247] width 397 height 358
click at [457, 132] on video "Video Player" at bounding box center [385, 247] width 397 height 358
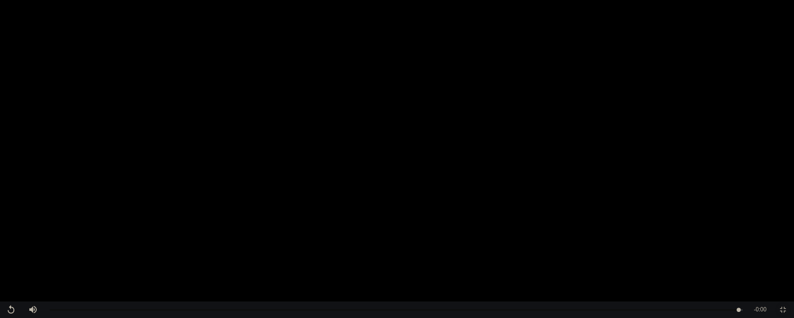
click at [762, 243] on span "Video Player" at bounding box center [783, 310] width 0 height 0
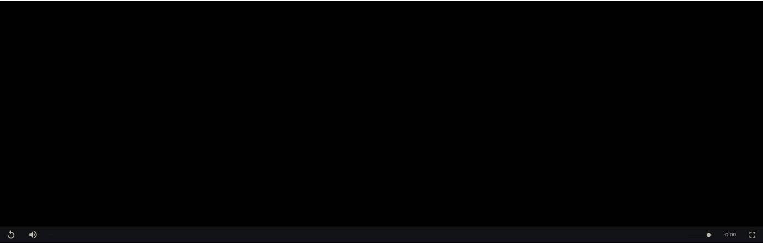
scroll to position [60, 0]
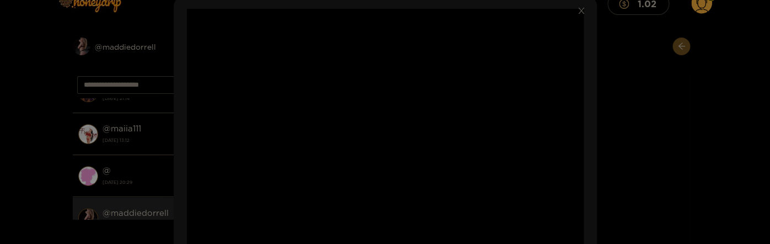
click at [605, 148] on div "**********" at bounding box center [385, 122] width 770 height 244
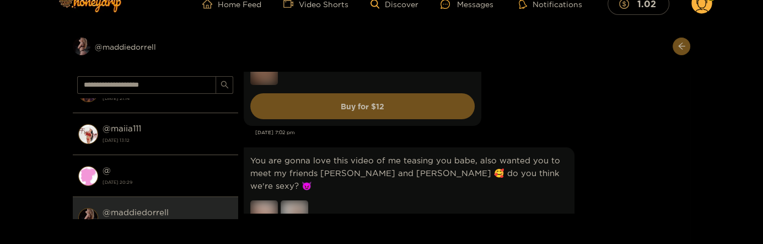
scroll to position [357, 0]
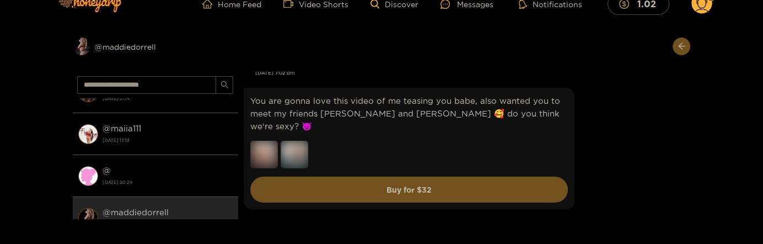
click at [608, 144] on div "You are gonna love this video of me teasing you babe, also wanted you to meet m…" at bounding box center [464, 148] width 441 height 127
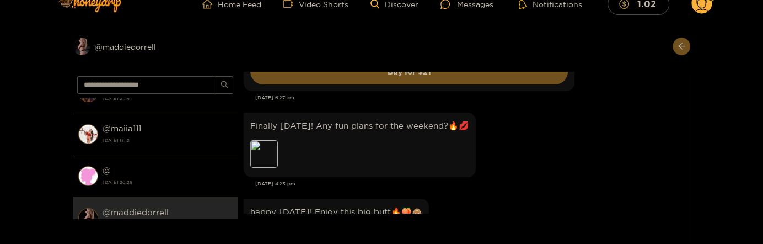
scroll to position [1905, 0]
click at [263, 149] on div "Preview" at bounding box center [264, 153] width 28 height 28
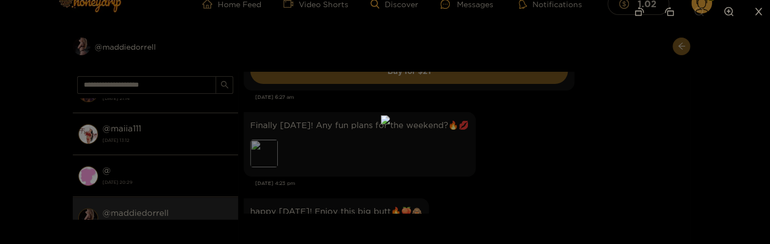
click at [554, 130] on div at bounding box center [385, 122] width 770 height 244
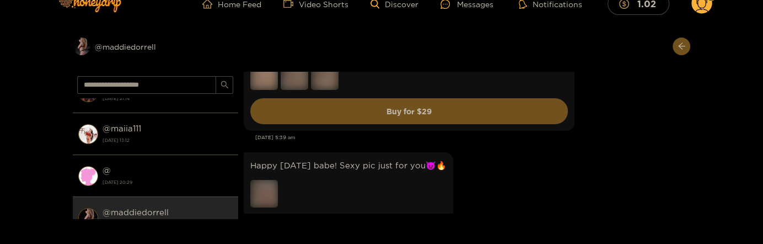
scroll to position [0, 0]
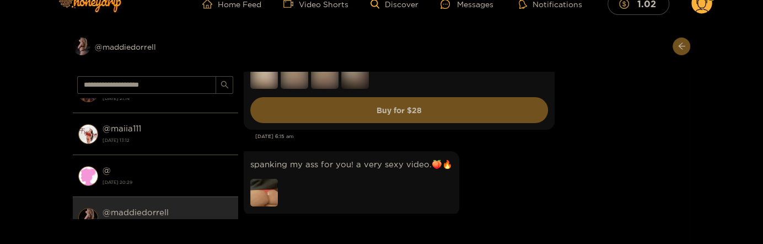
scroll to position [1548, 0]
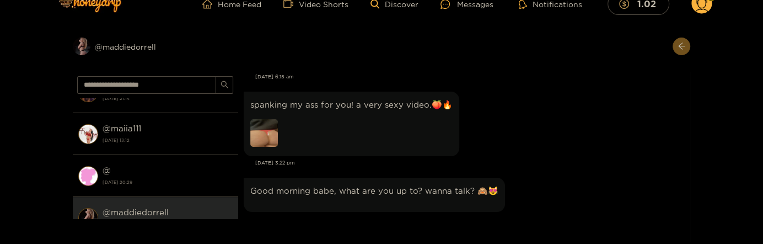
click at [267, 131] on img at bounding box center [264, 133] width 28 height 28
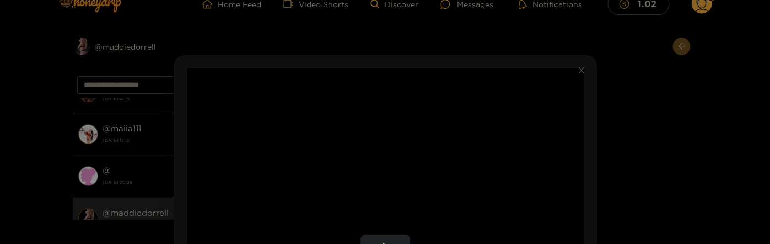
click at [405, 127] on video "Video Player" at bounding box center [385, 247] width 397 height 358
click at [408, 122] on video "Video Player" at bounding box center [385, 247] width 397 height 358
click at [409, 121] on video "Video Player" at bounding box center [385, 247] width 397 height 358
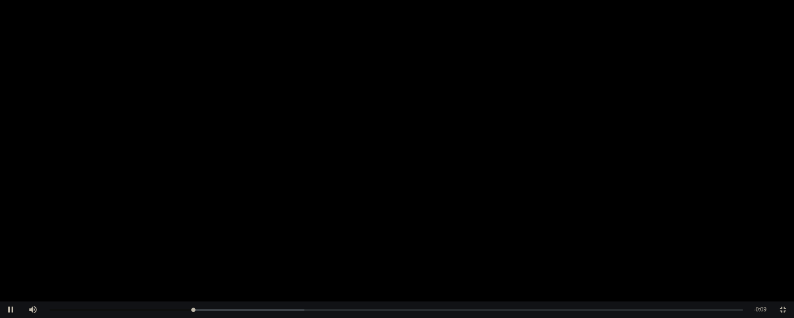
click at [448, 154] on video "Video Player" at bounding box center [397, 159] width 794 height 318
click at [547, 148] on video "Video Player" at bounding box center [397, 159] width 794 height 318
click at [555, 171] on video "Video Player" at bounding box center [397, 159] width 794 height 318
click at [575, 133] on video "Video Player" at bounding box center [397, 159] width 794 height 318
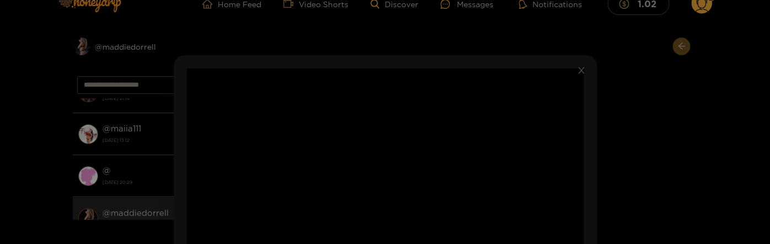
click at [663, 152] on div "**********" at bounding box center [385, 122] width 770 height 244
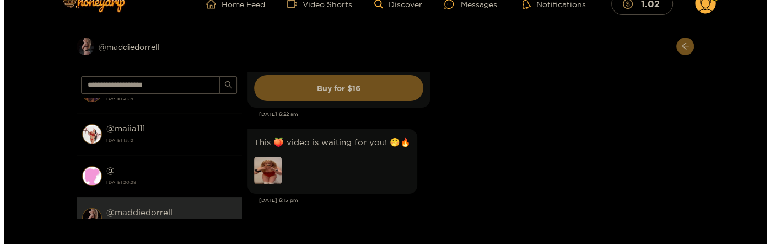
scroll to position [2203, 0]
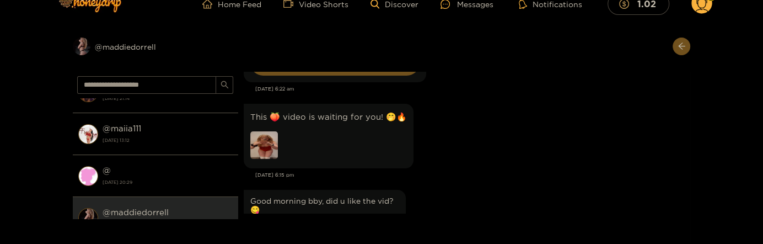
click at [264, 141] on img at bounding box center [264, 145] width 28 height 28
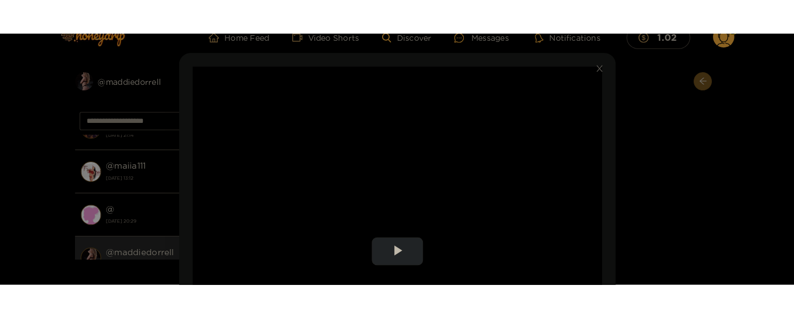
scroll to position [60, 0]
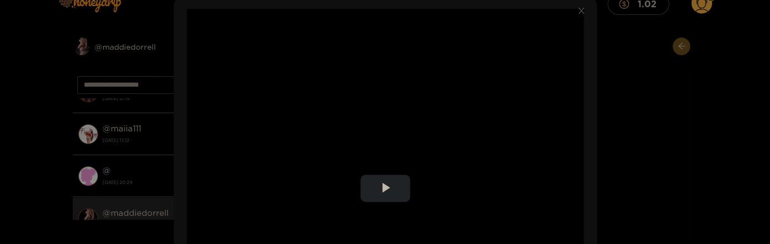
click at [450, 127] on video "Video Player" at bounding box center [385, 188] width 397 height 358
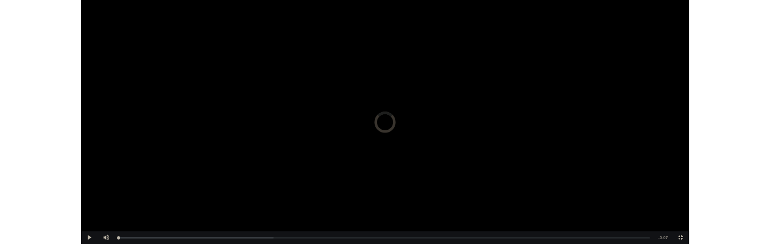
scroll to position [2429, 0]
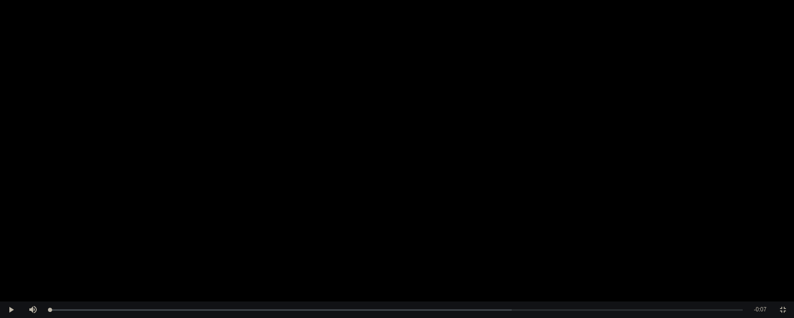
click at [524, 148] on video "Video Player" at bounding box center [397, 159] width 794 height 318
click at [762, 243] on span "Video Player" at bounding box center [783, 310] width 0 height 0
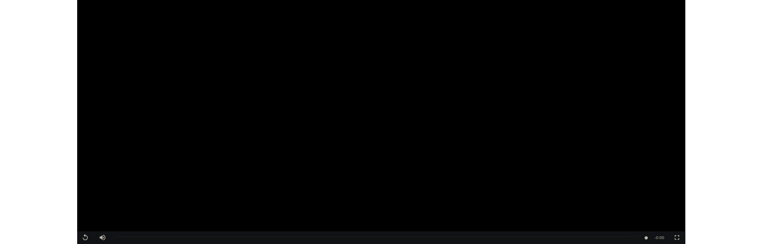
scroll to position [2655, 0]
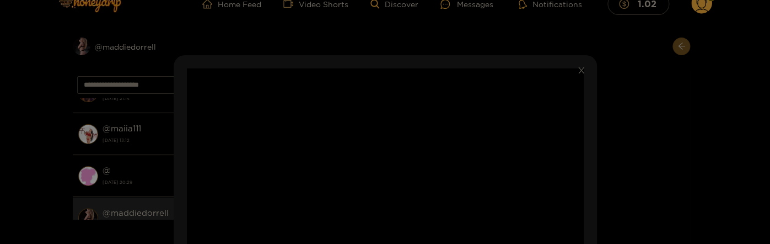
click at [626, 132] on div "**********" at bounding box center [385, 122] width 770 height 244
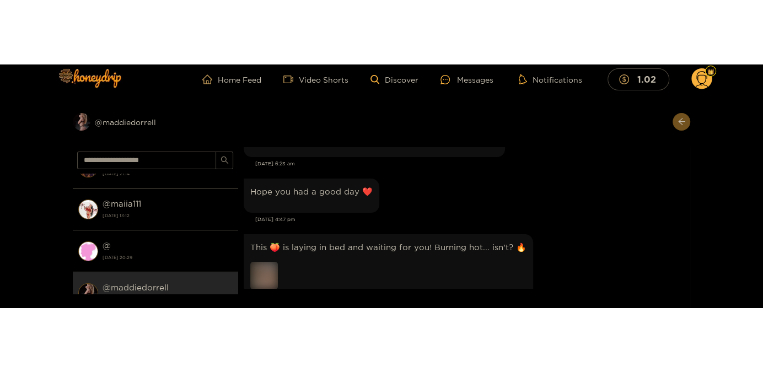
scroll to position [0, 0]
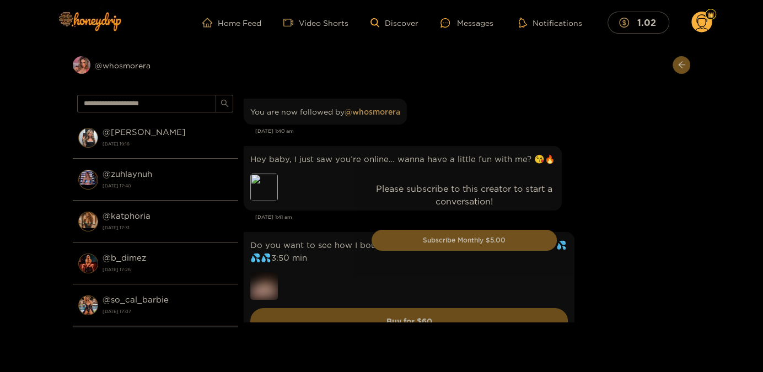
scroll to position [2, 0]
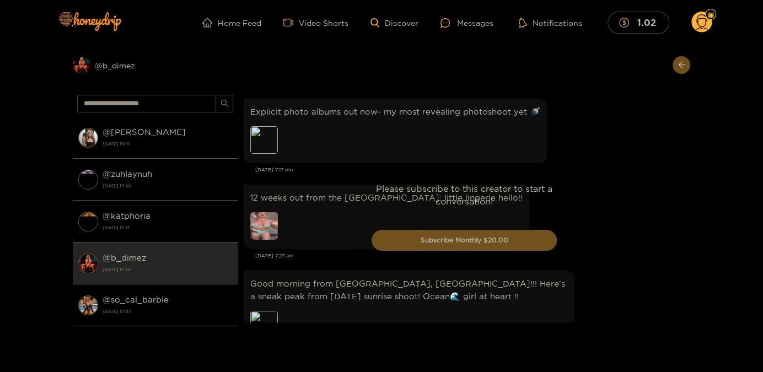
scroll to position [2240, 0]
